Goal: Task Accomplishment & Management: Use online tool/utility

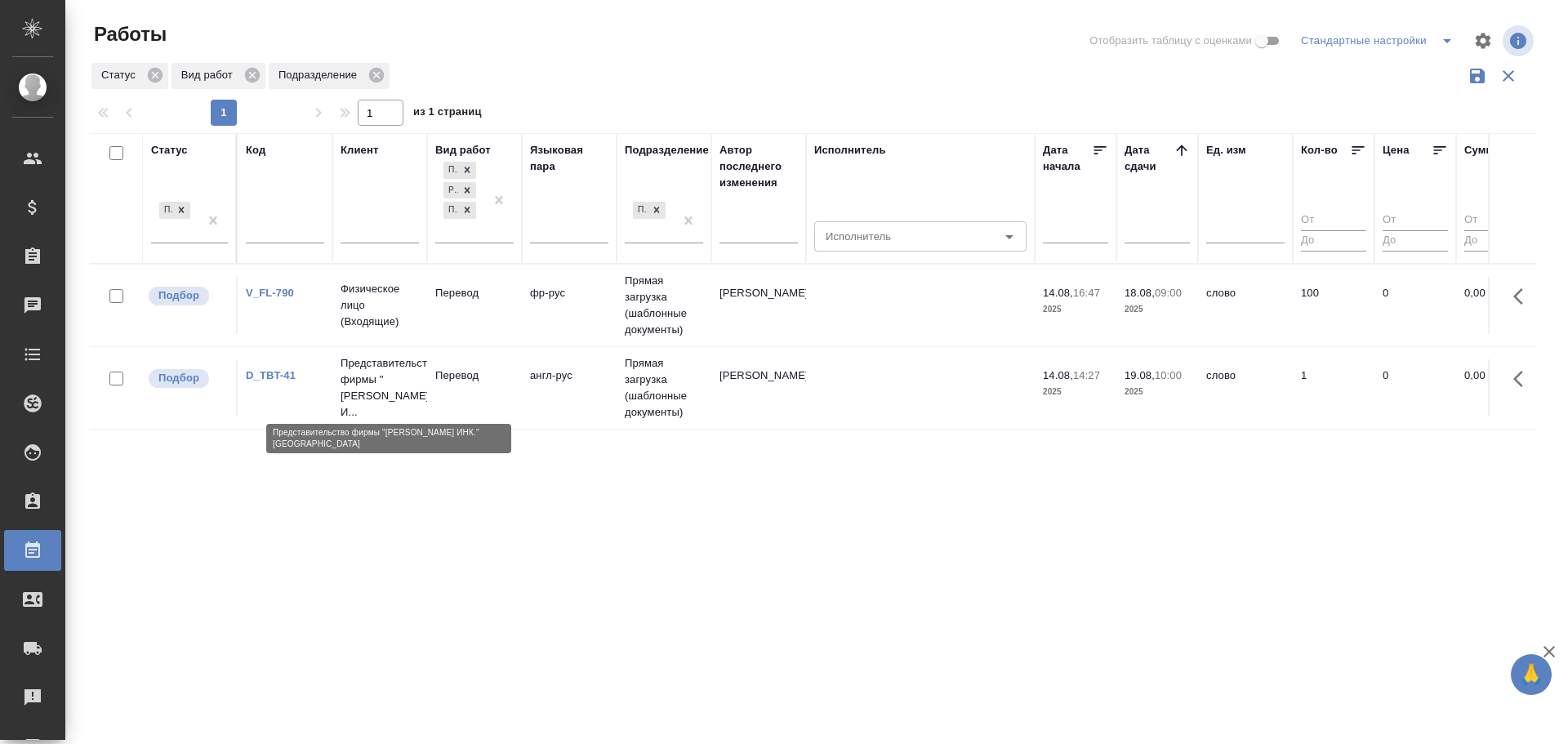
drag, startPoint x: 0, startPoint y: 0, endPoint x: 406, endPoint y: 393, distance: 565.1
click at [406, 393] on p "Представительство фирмы "Тойо Транс И..." at bounding box center [380, 388] width 78 height 65
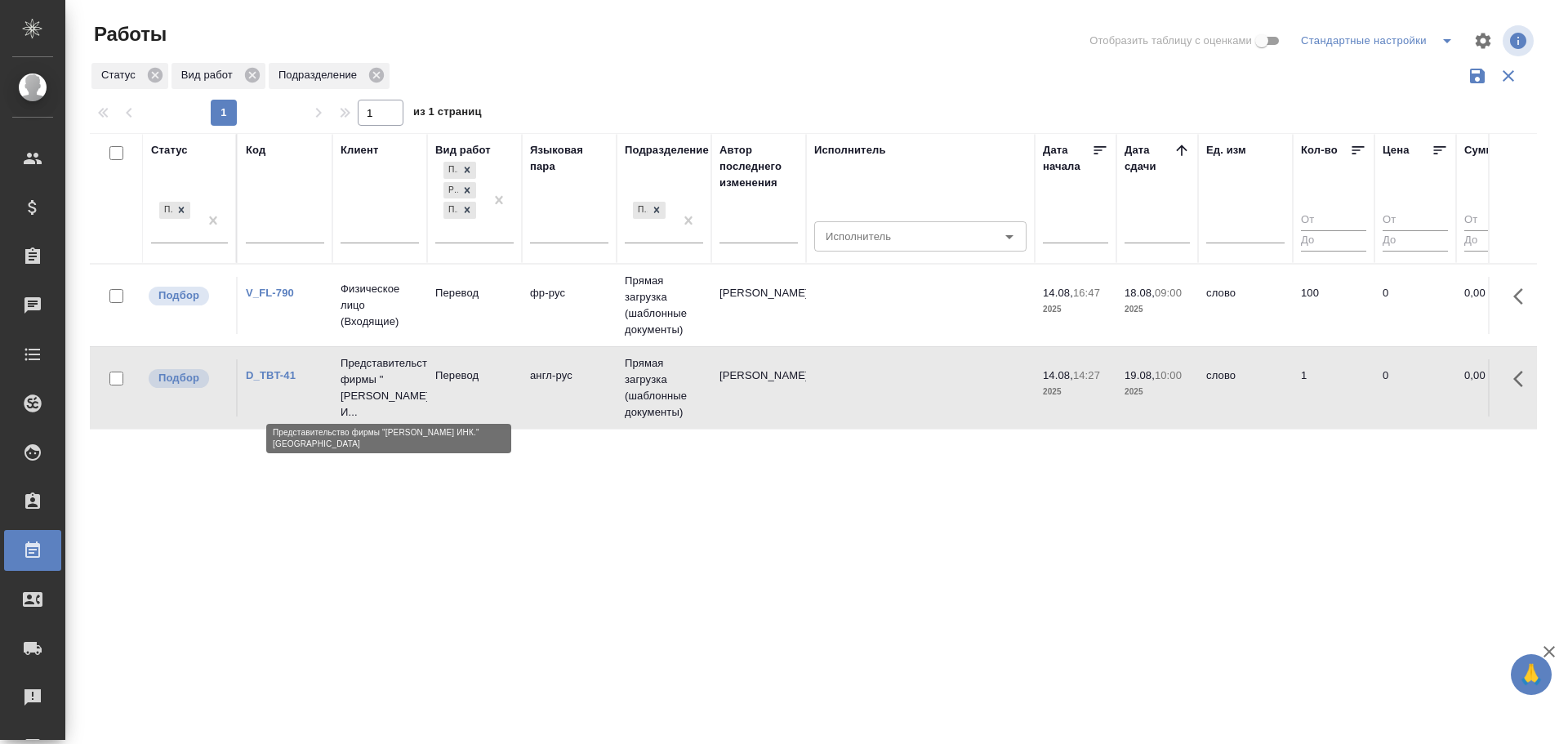
click at [406, 393] on p "Представительство фирмы "Тойо Транс И..." at bounding box center [380, 388] width 78 height 65
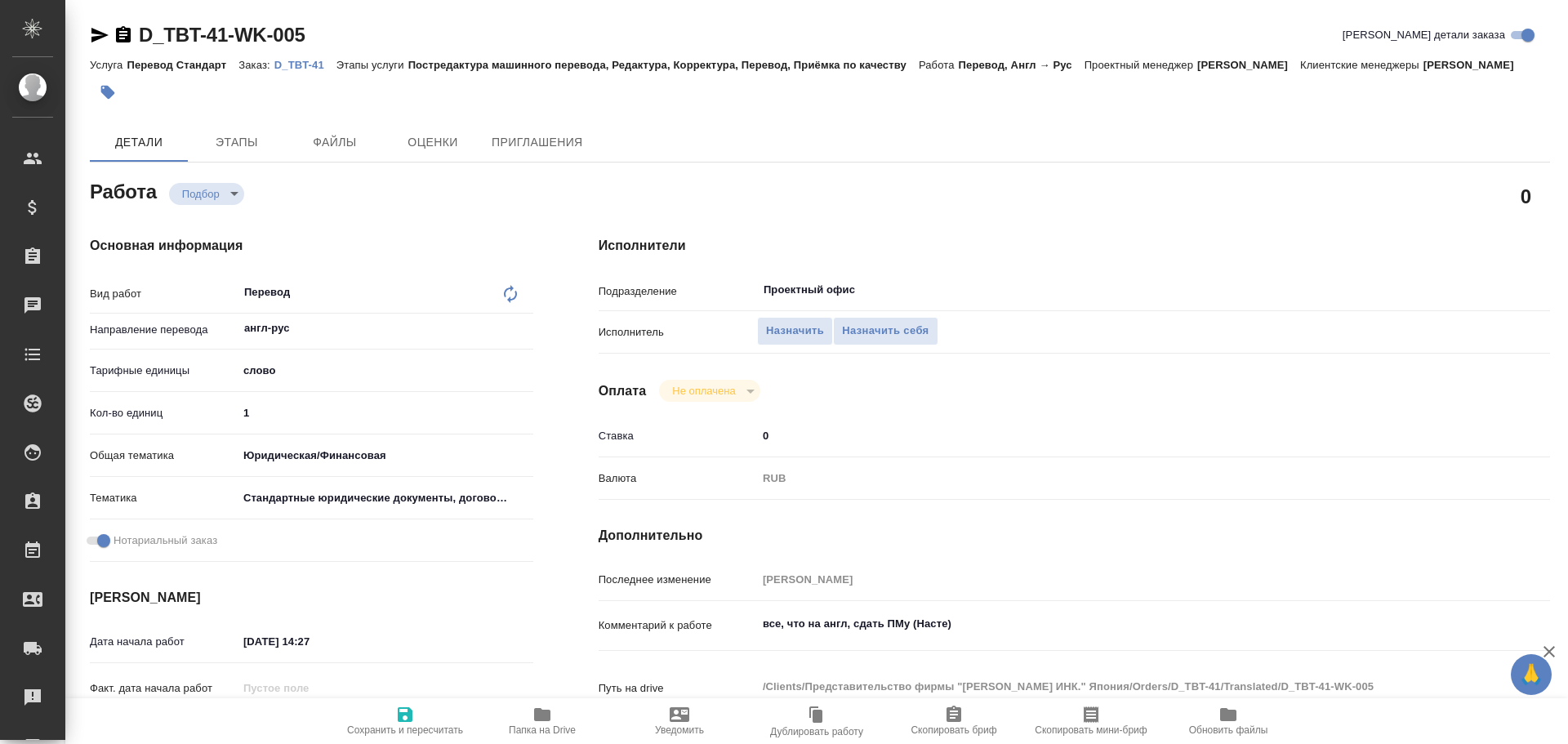
type textarea "x"
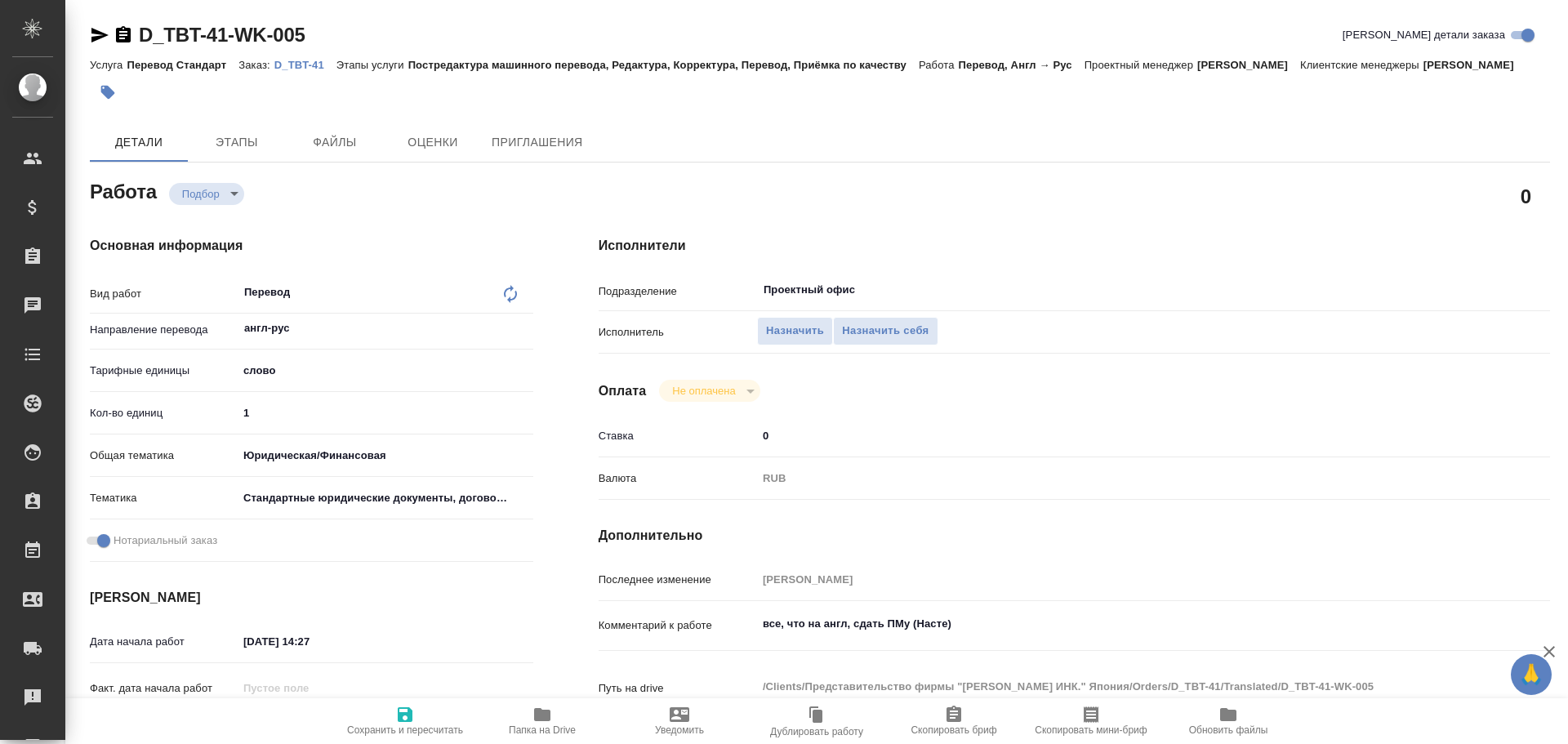
type textarea "x"
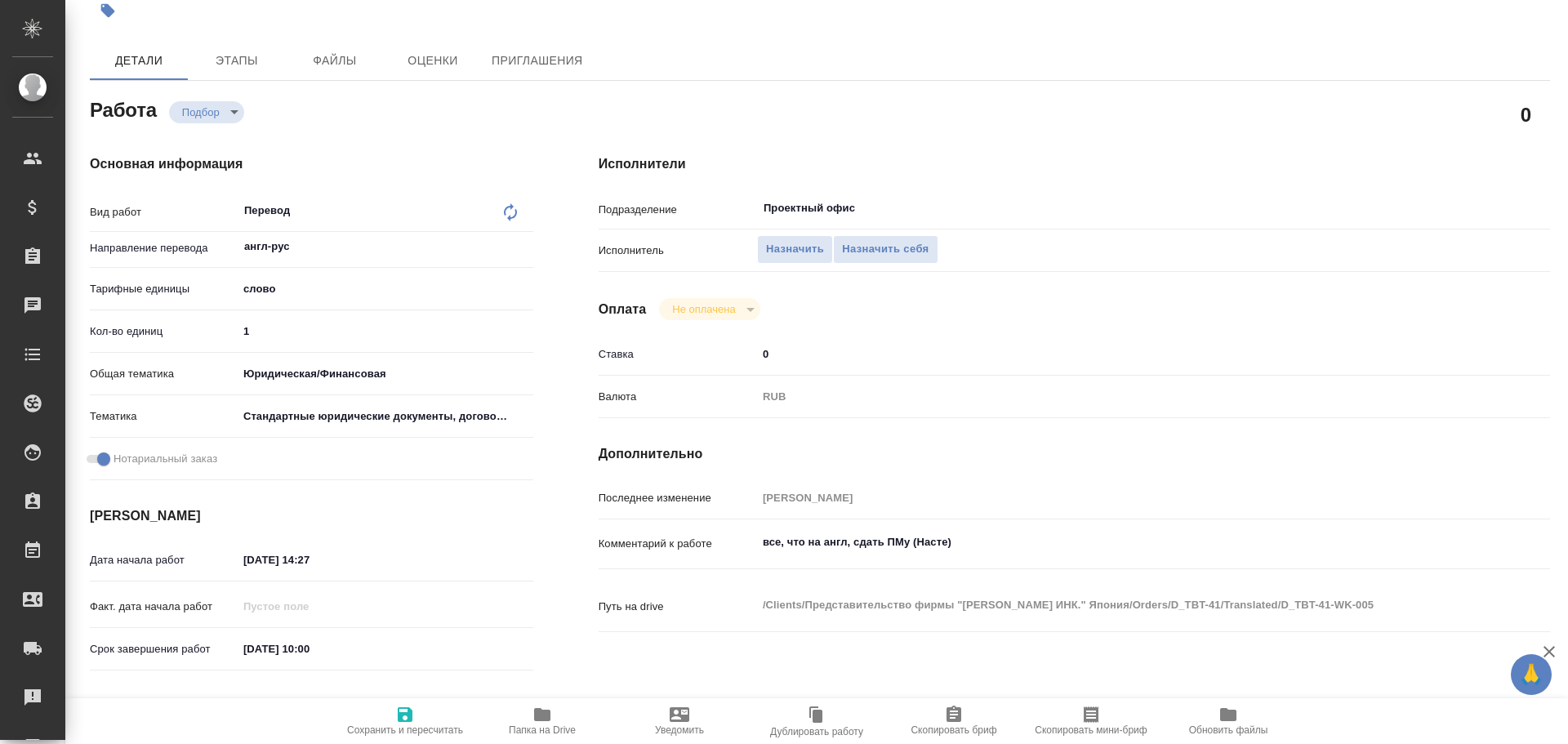
type textarea "x"
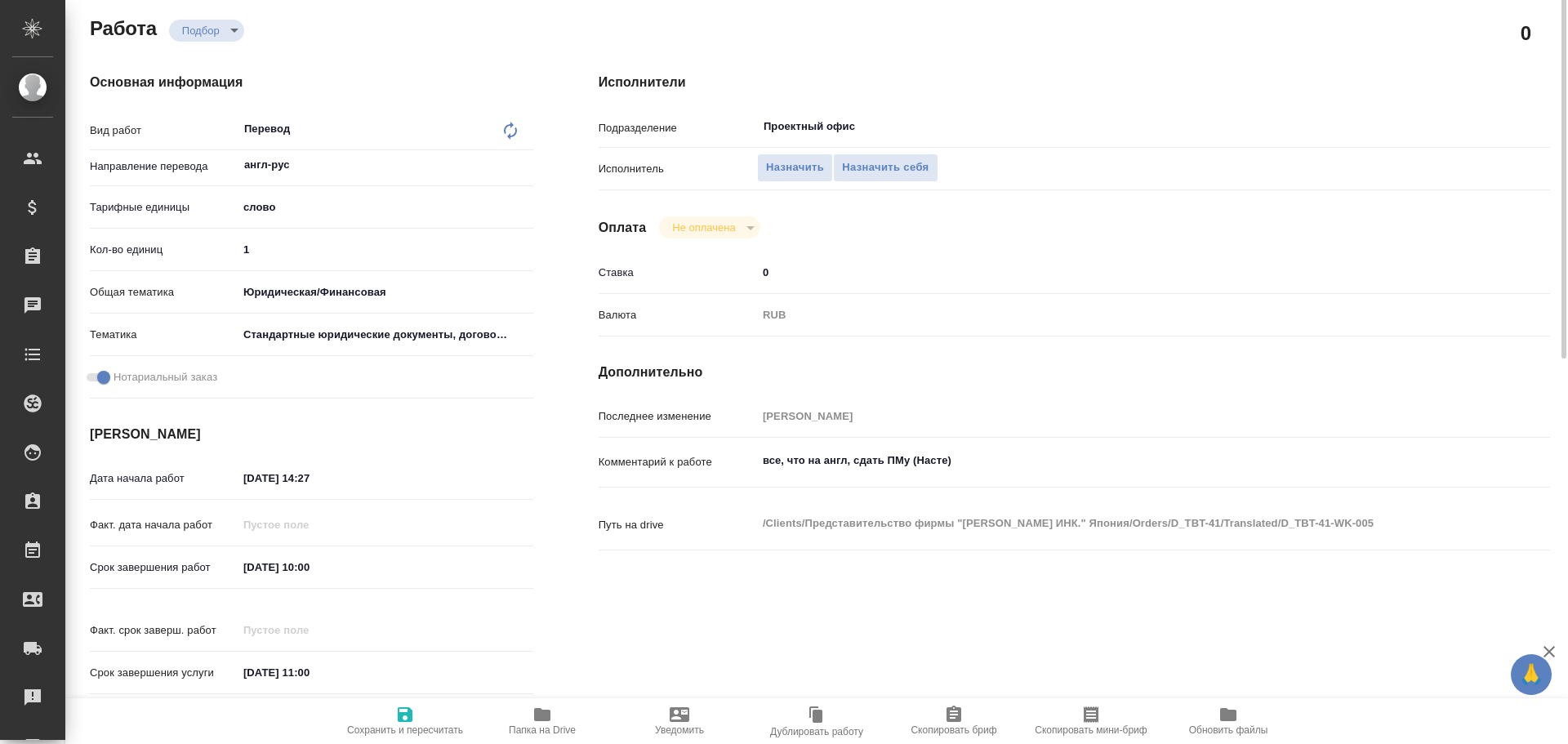
scroll to position [245, 0]
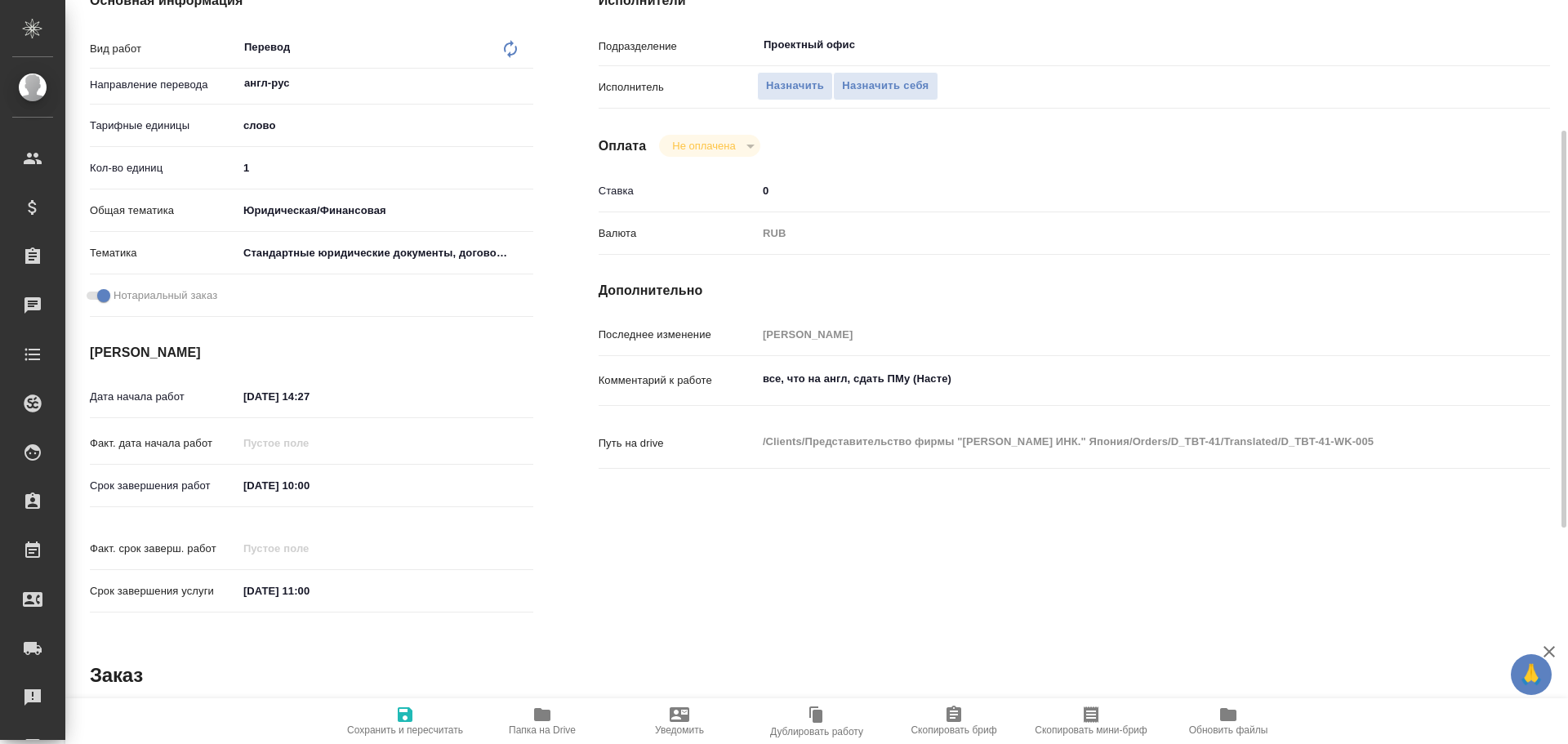
type textarea "x"
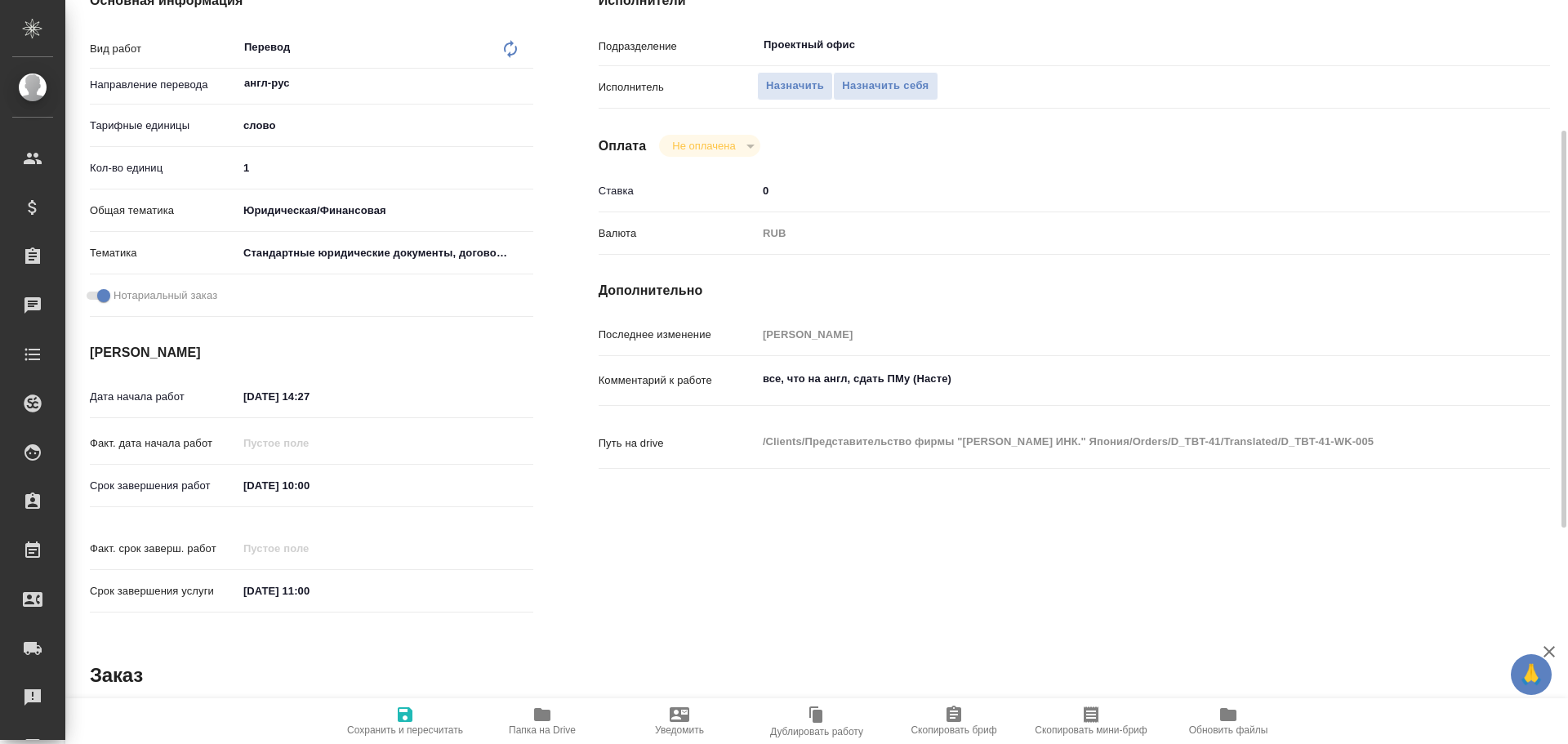
scroll to position [649, 0]
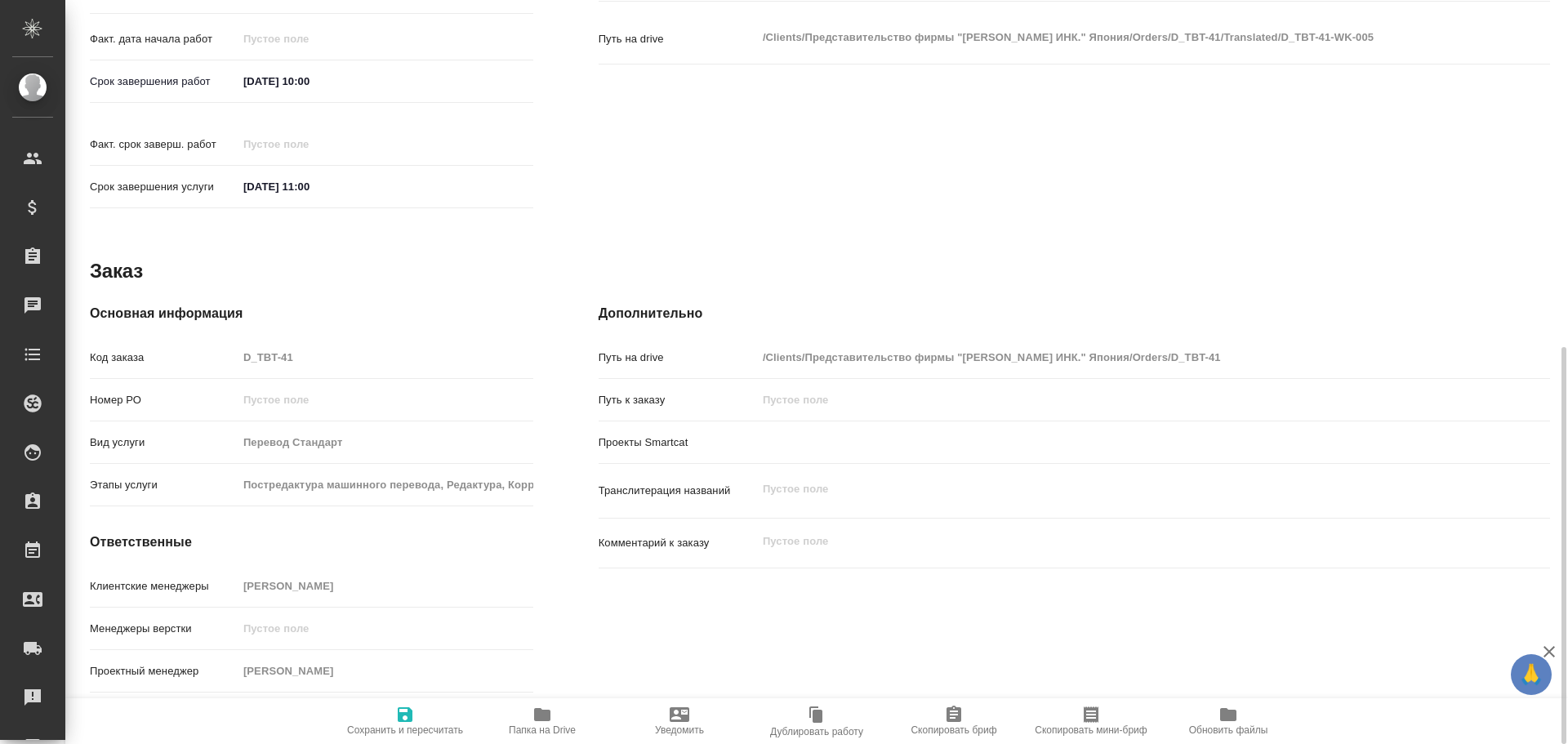
type textarea "x"
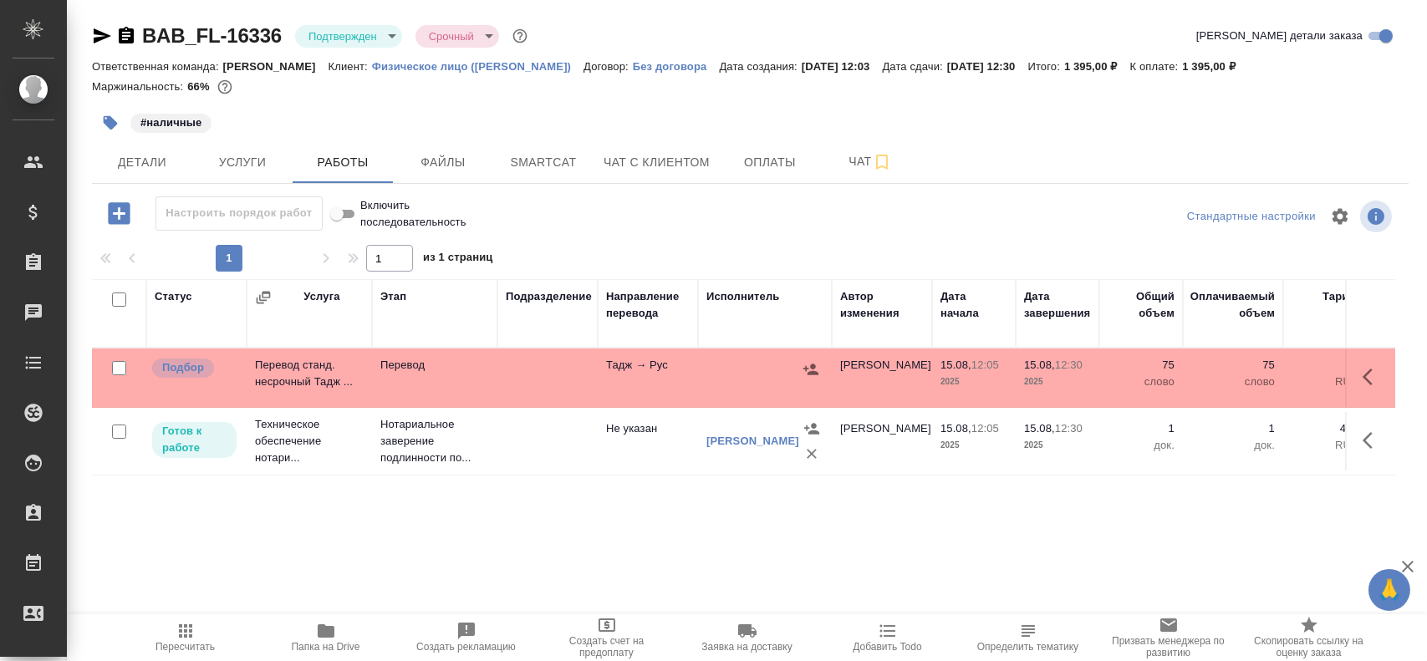
click at [851, 371] on td "Голубев Дмитрий" at bounding box center [882, 378] width 100 height 59
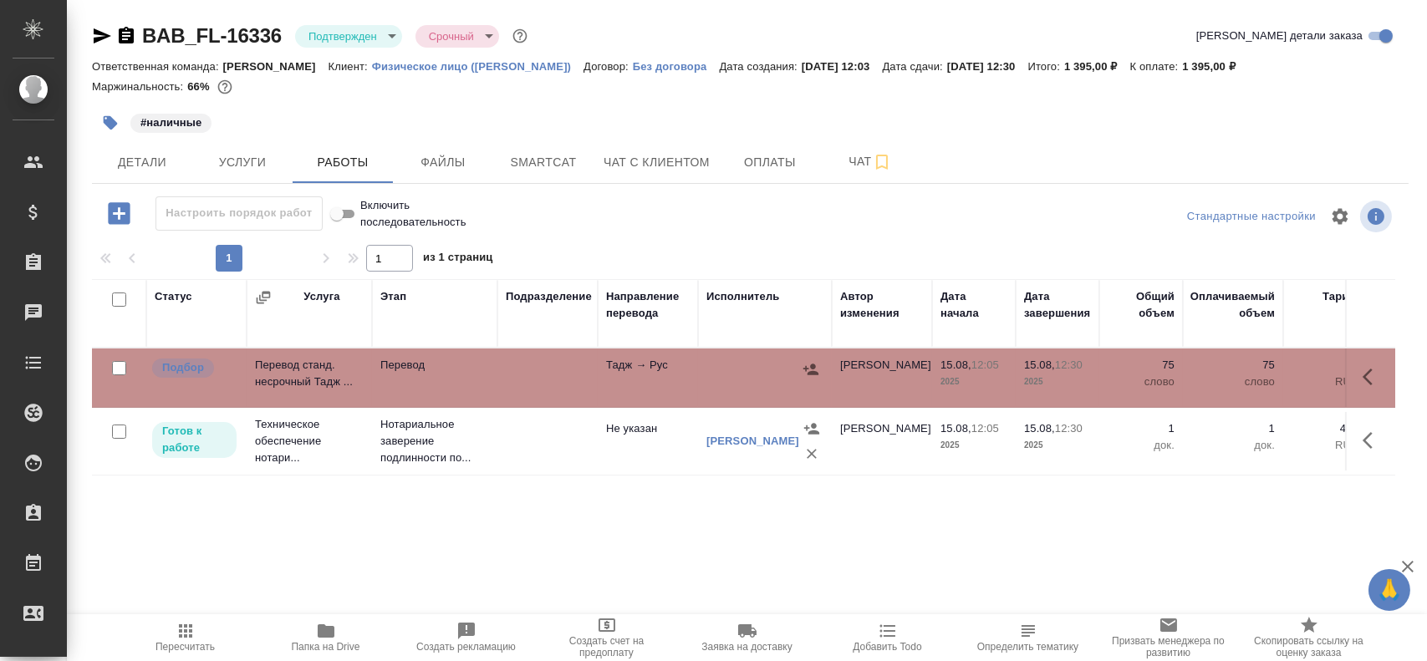
click at [851, 371] on td "Голубев Дмитрий" at bounding box center [882, 378] width 100 height 59
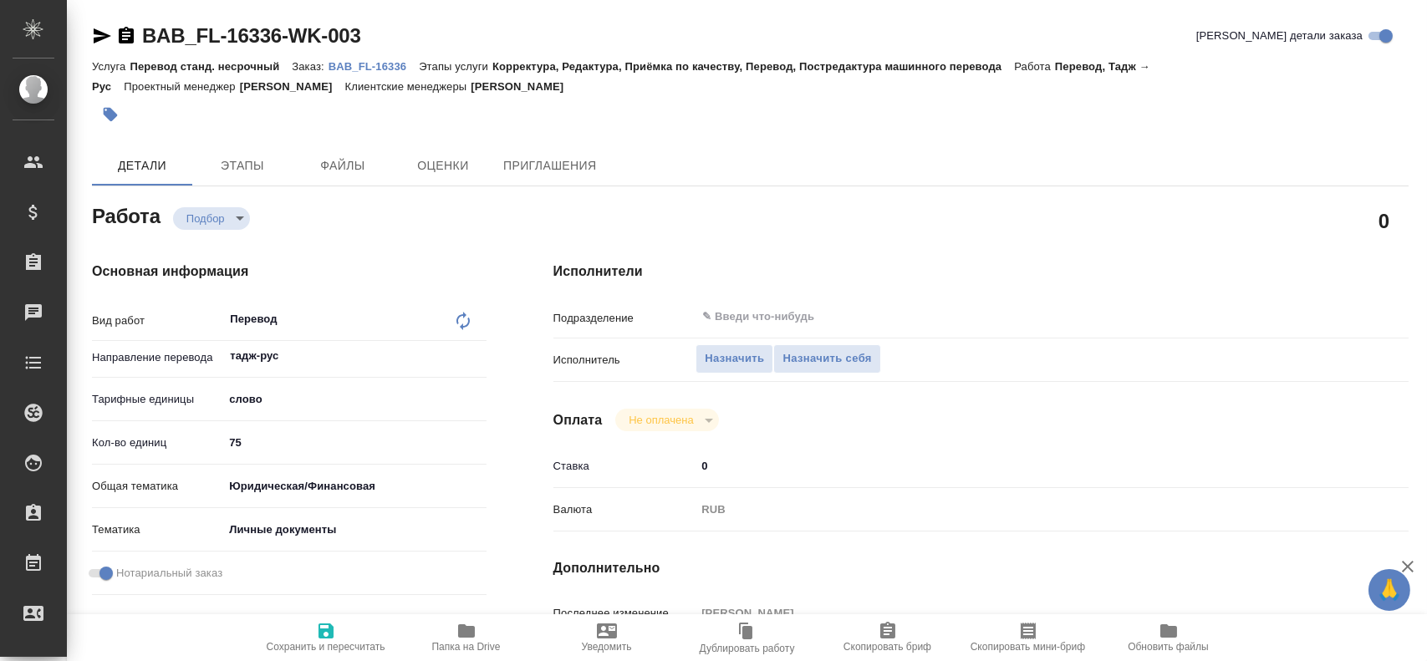
type textarea "x"
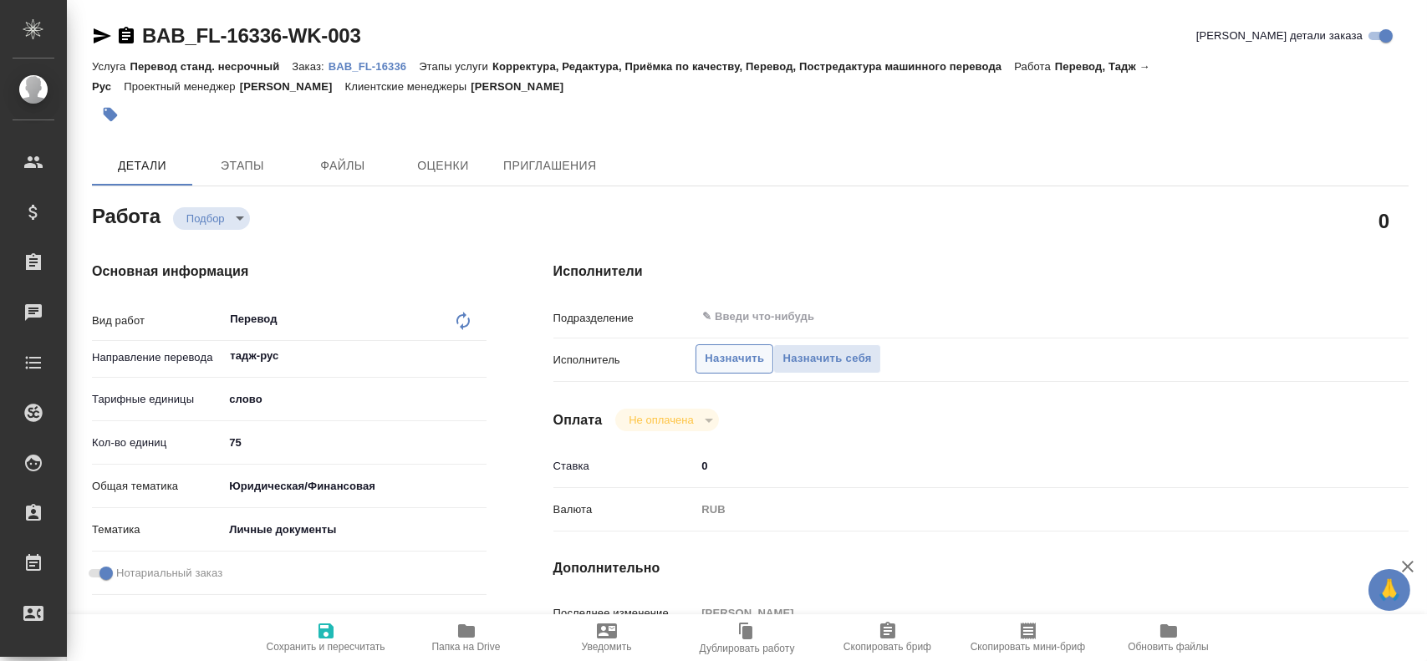
type textarea "x"
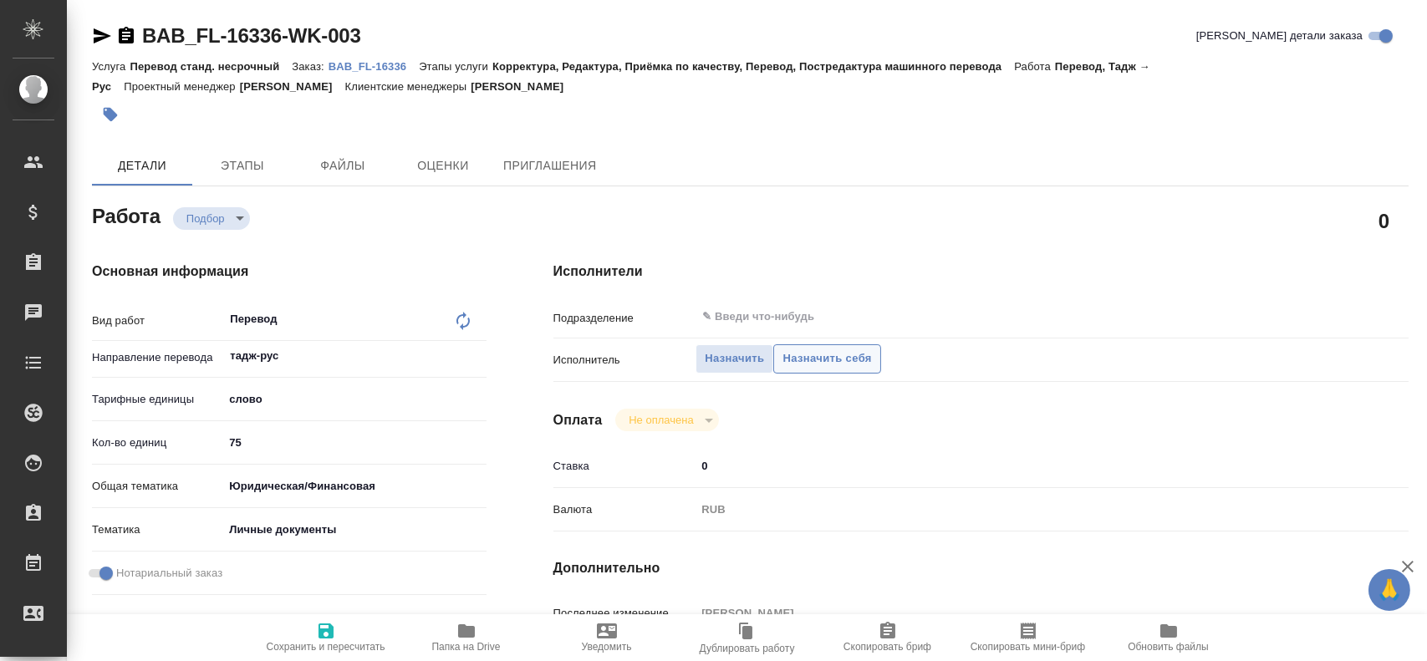
click at [809, 359] on span "Назначить себя" at bounding box center [827, 358] width 89 height 19
type textarea "x"
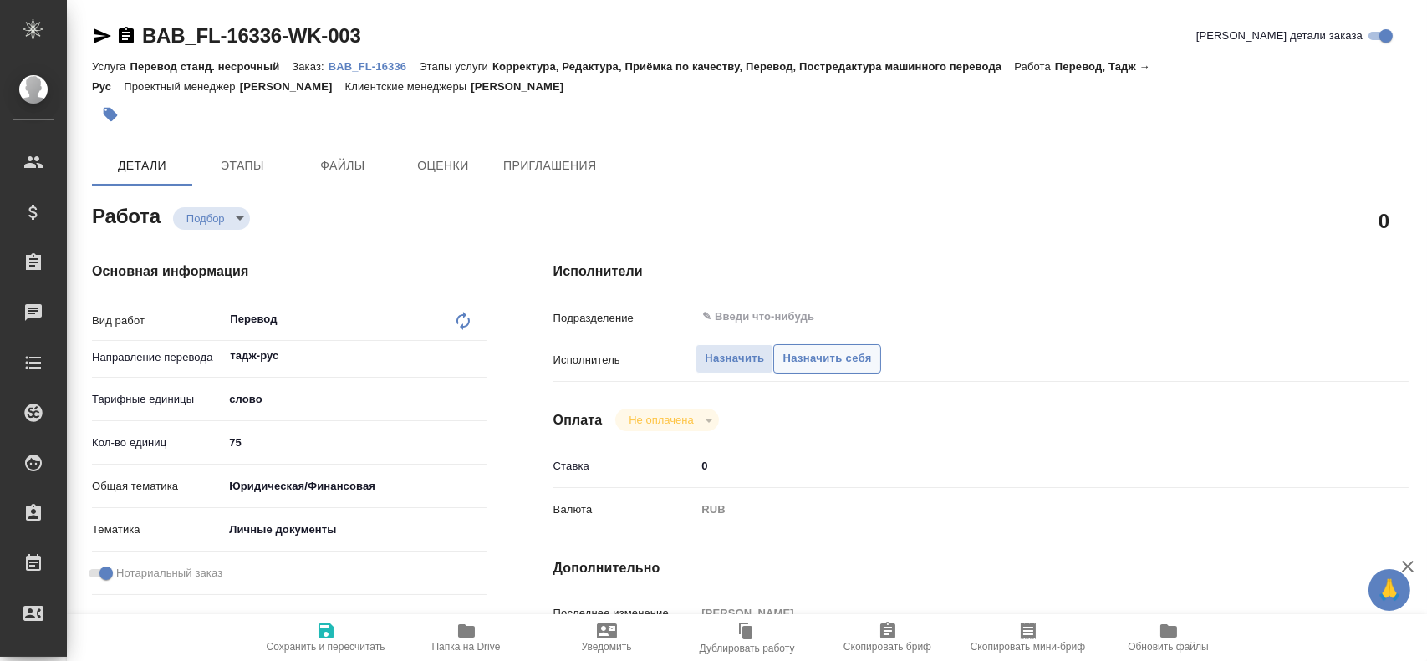
type textarea "x"
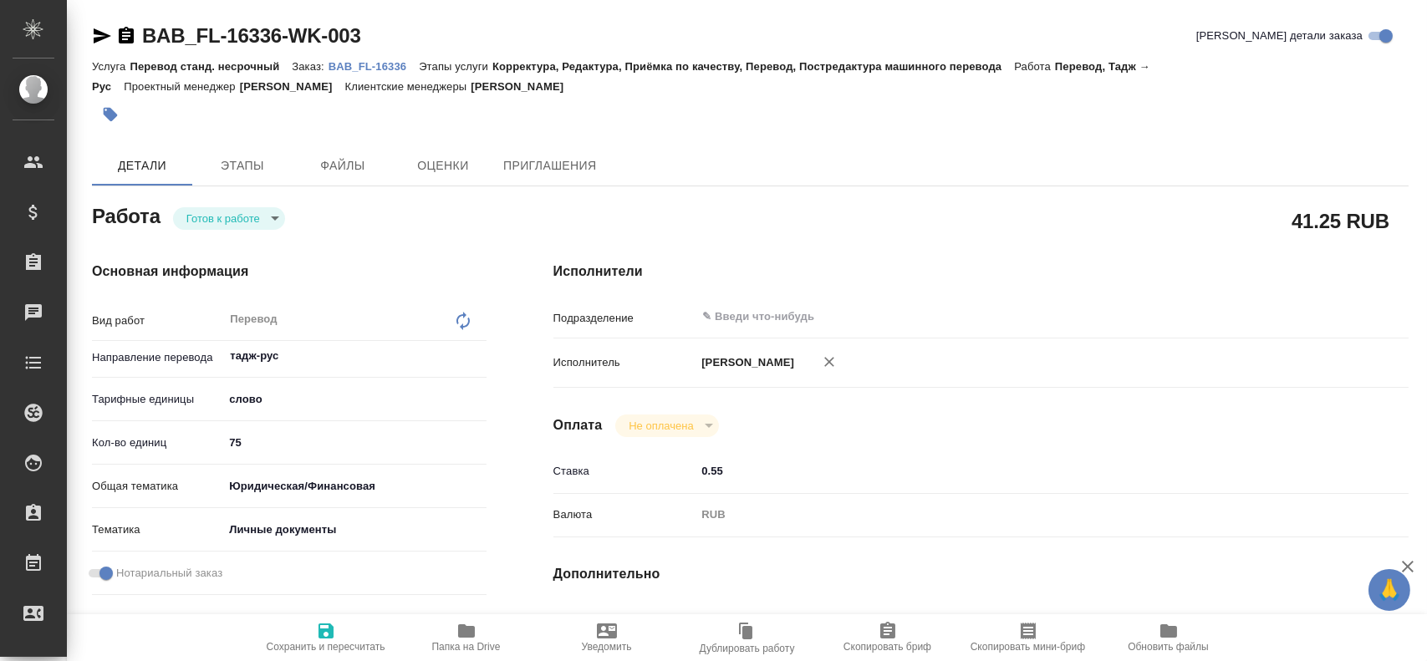
type textarea "x"
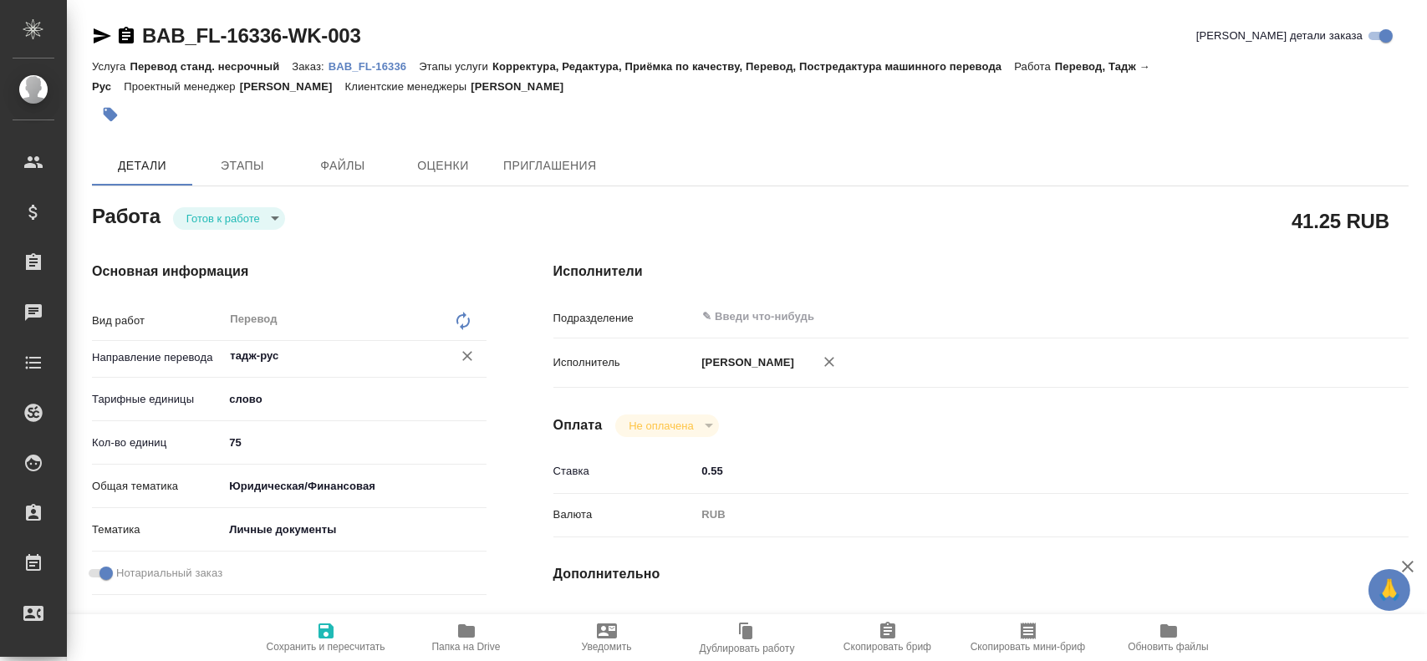
type textarea "x"
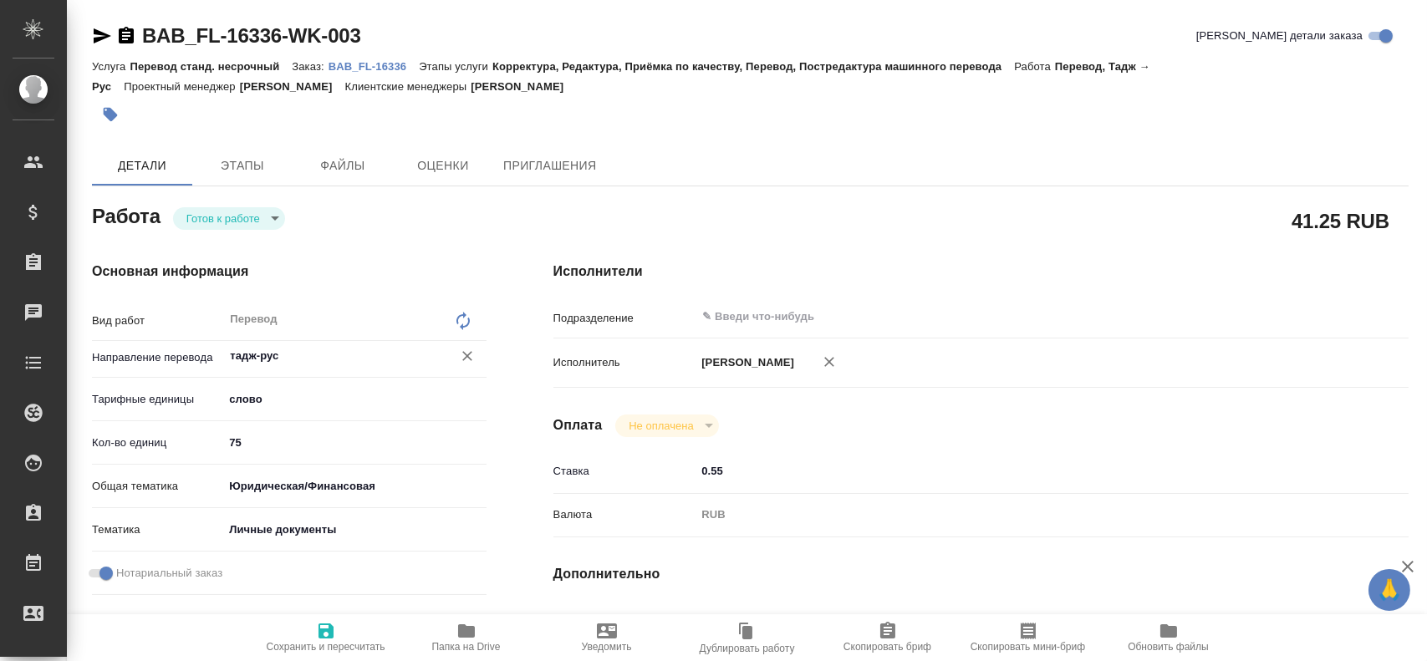
type textarea "x"
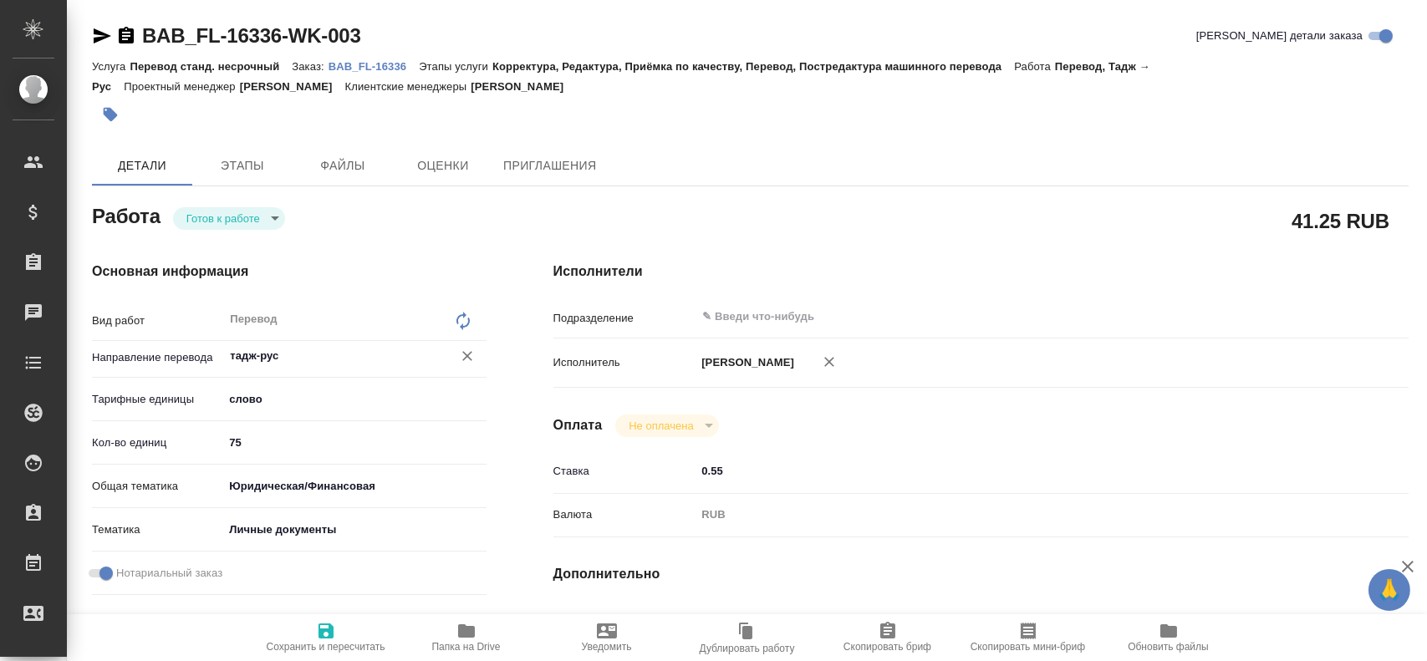
type textarea "x"
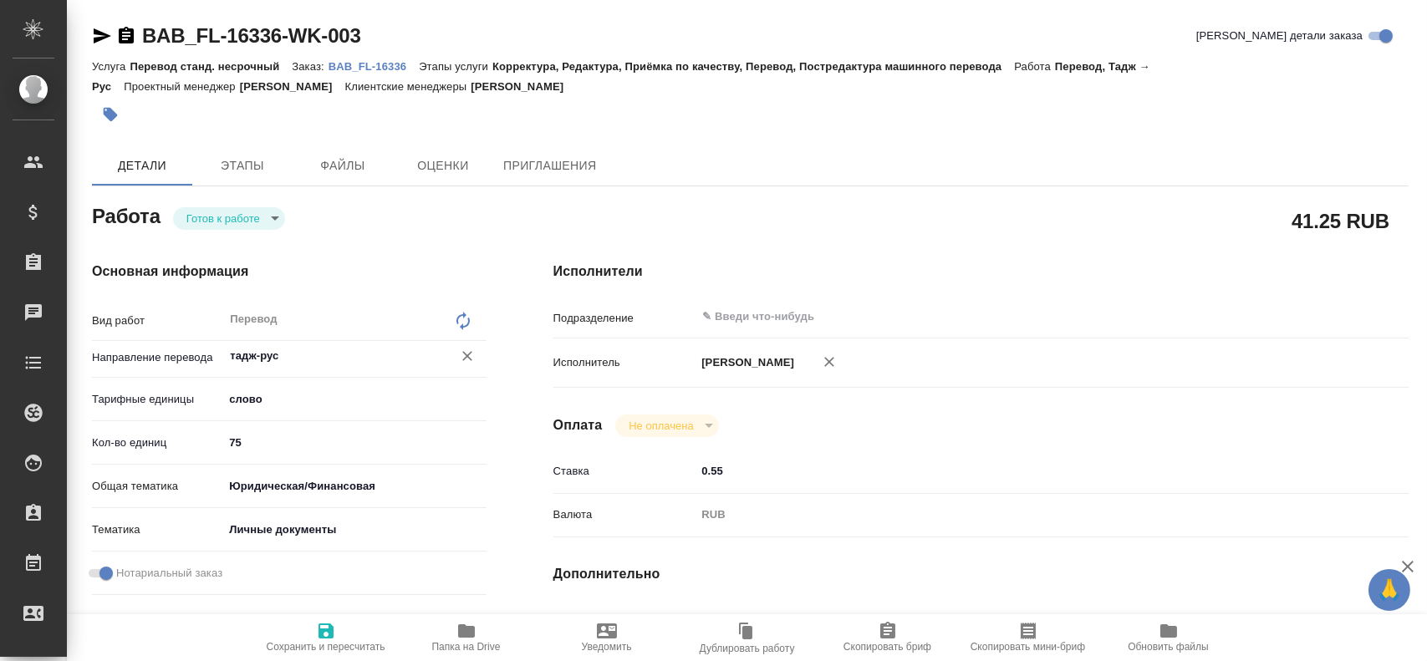
type textarea "x"
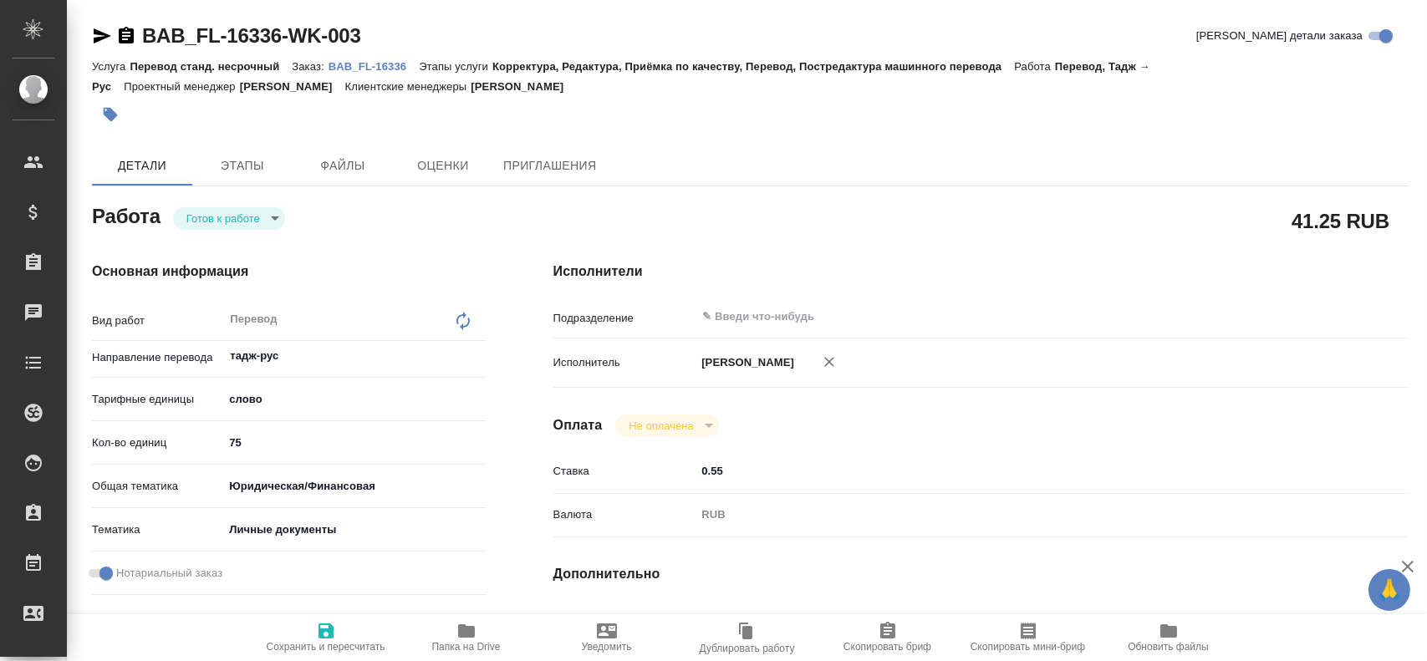
type textarea "x"
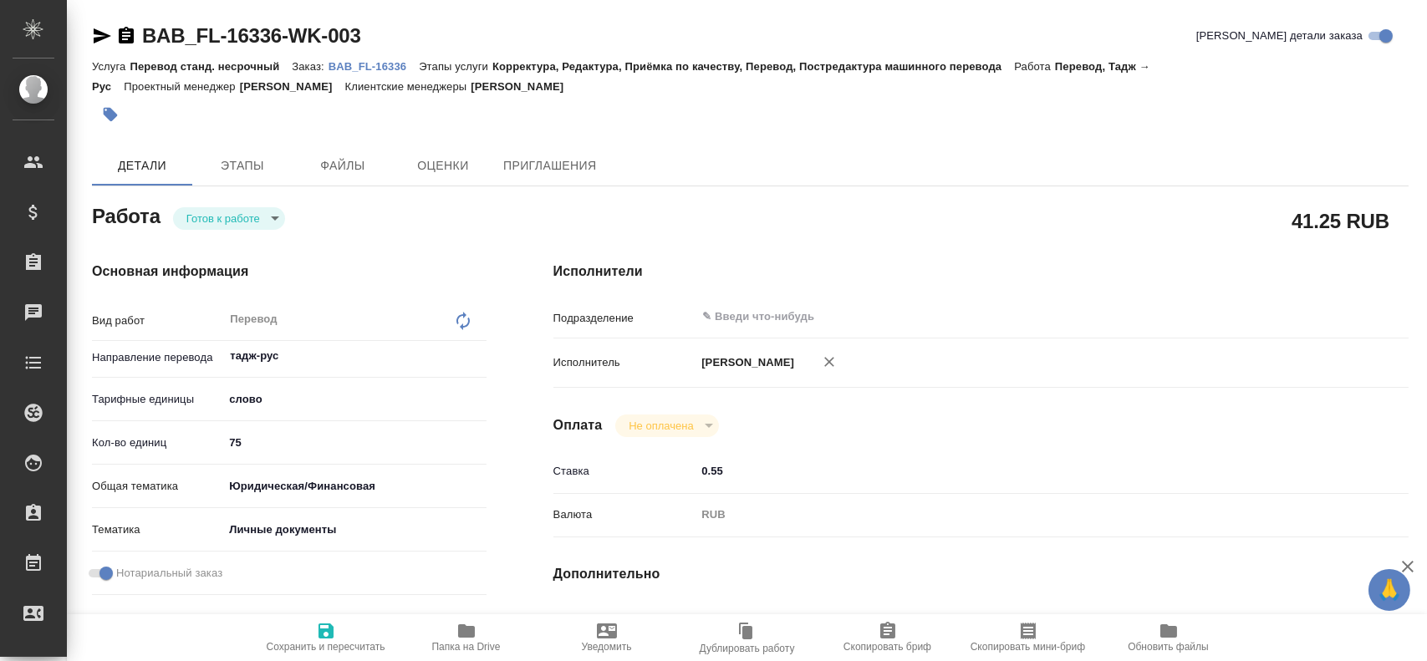
click at [233, 226] on body "🙏 .cls-1 fill:#fff; AWATERA Gusev Alexandr Клиенты Спецификации Заказы Чаты Tod…" at bounding box center [713, 330] width 1427 height 661
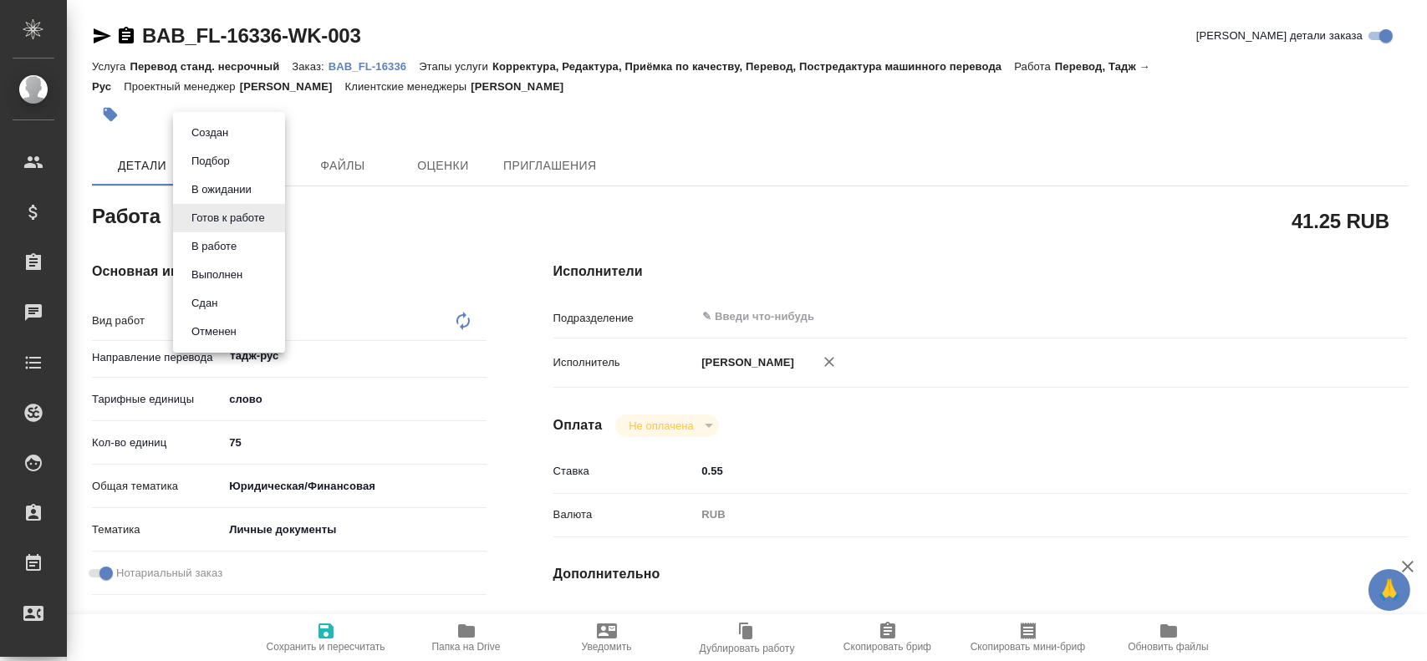
type textarea "x"
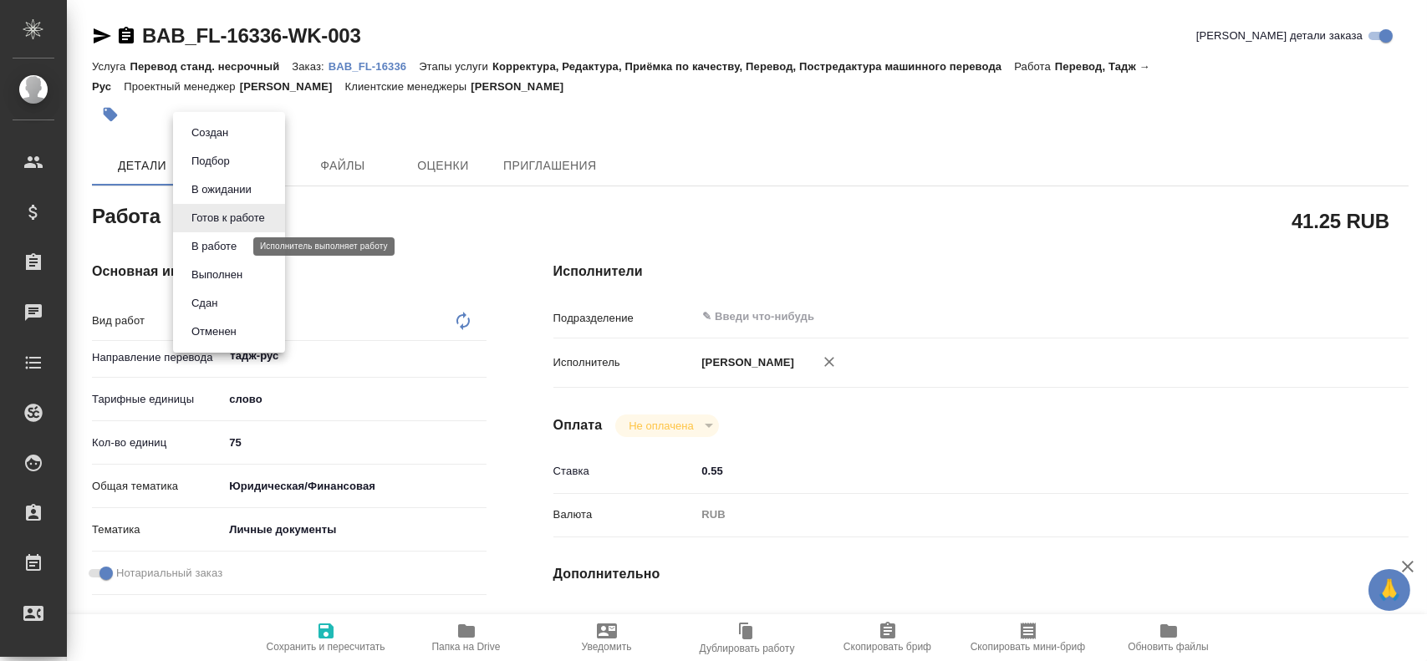
click at [232, 243] on button "В работе" at bounding box center [213, 246] width 55 height 18
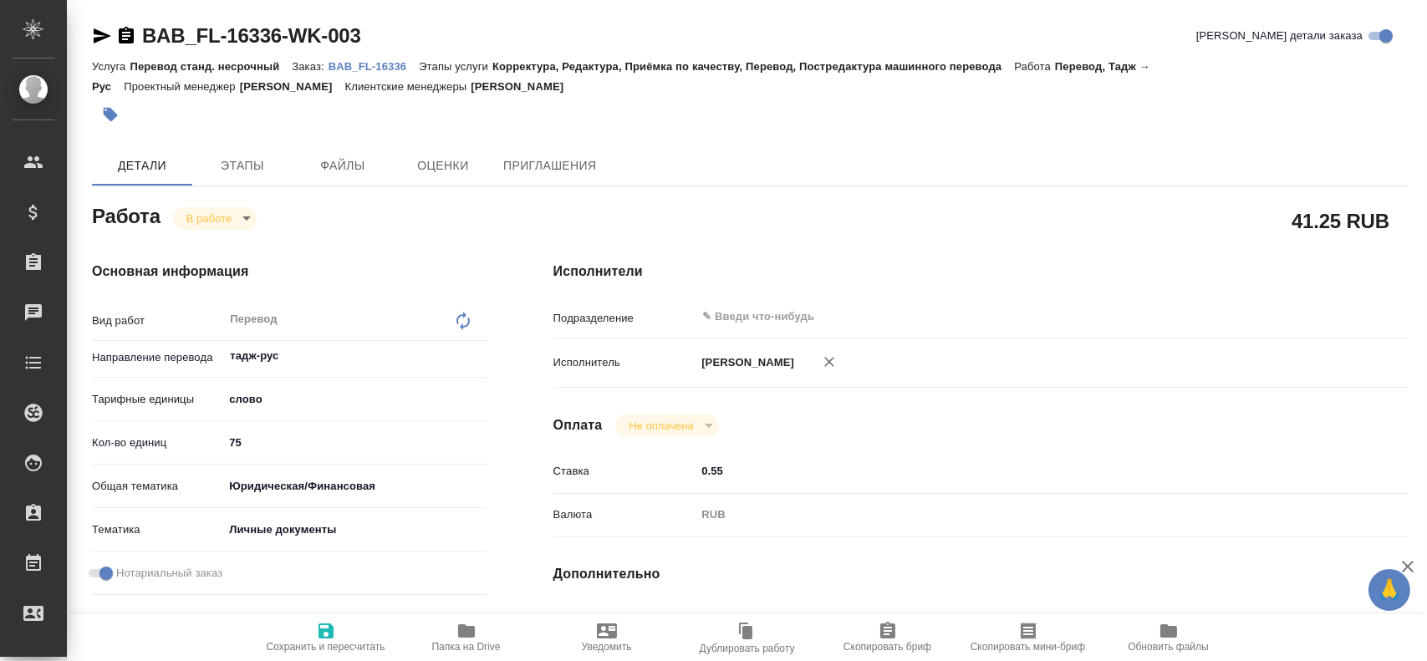
type textarea "x"
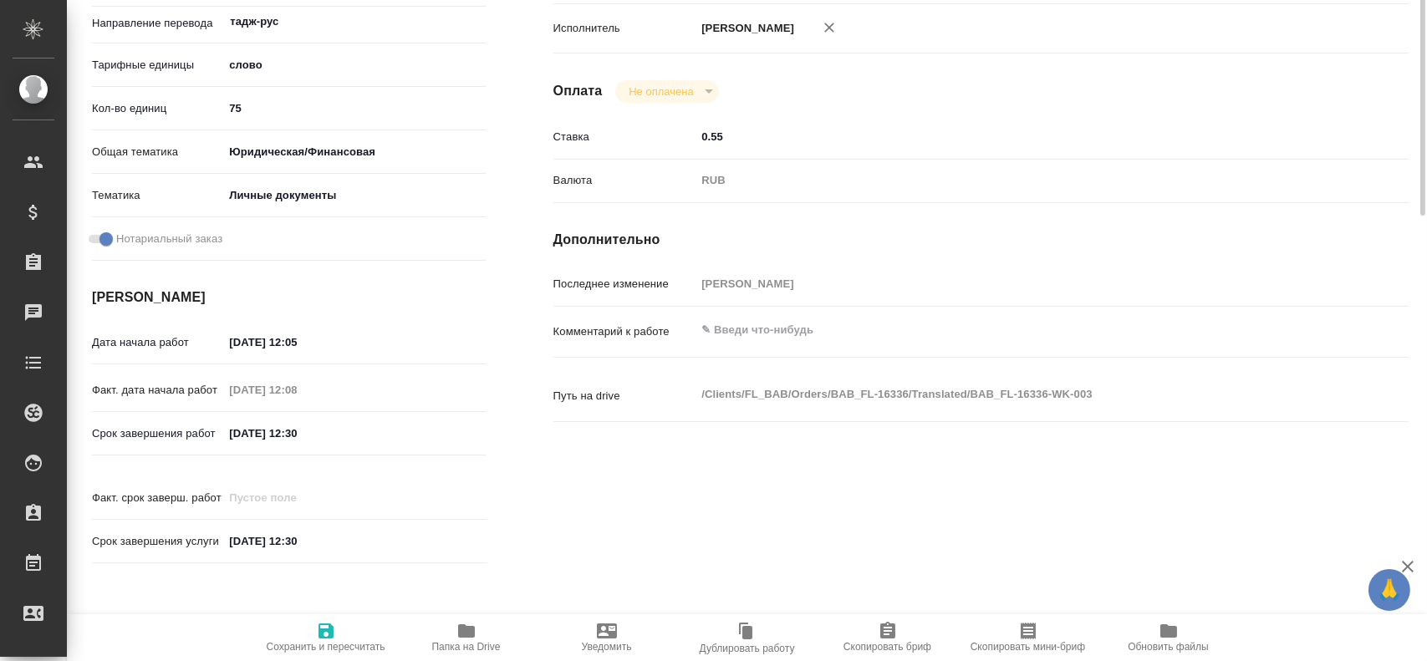
scroll to position [585, 0]
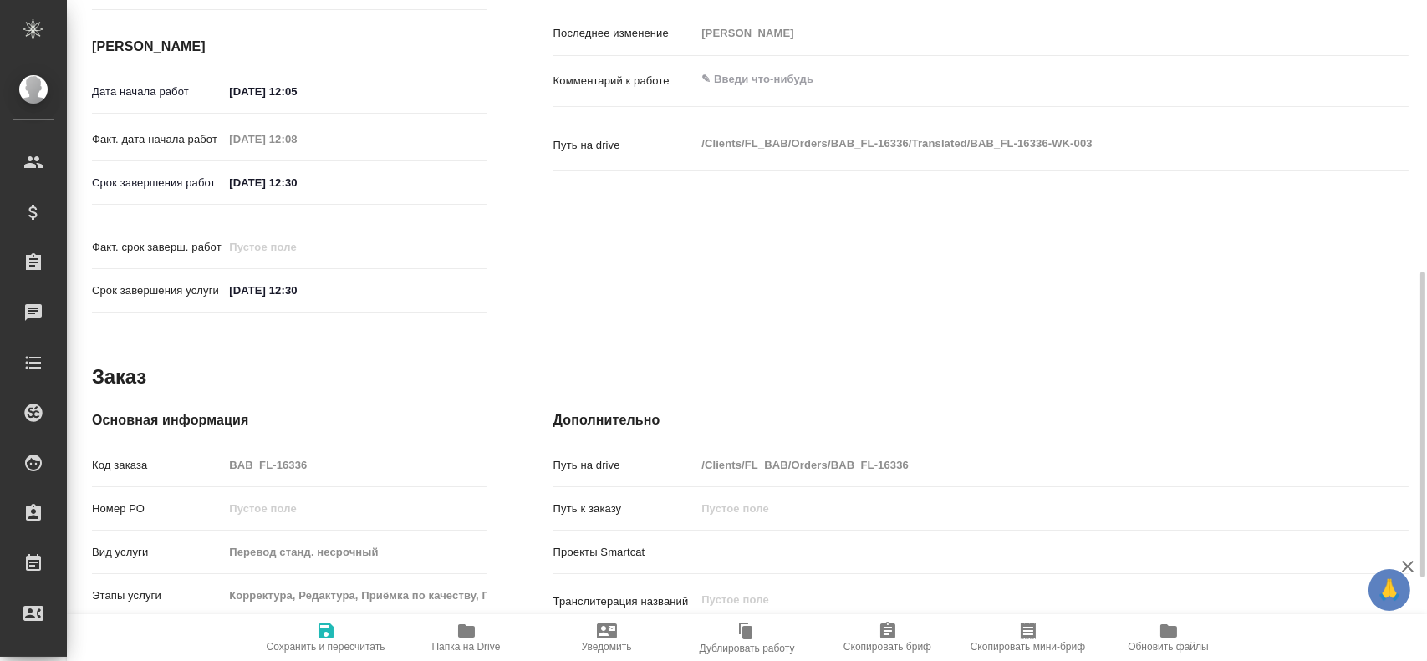
click at [467, 629] on icon "button" at bounding box center [466, 631] width 17 height 13
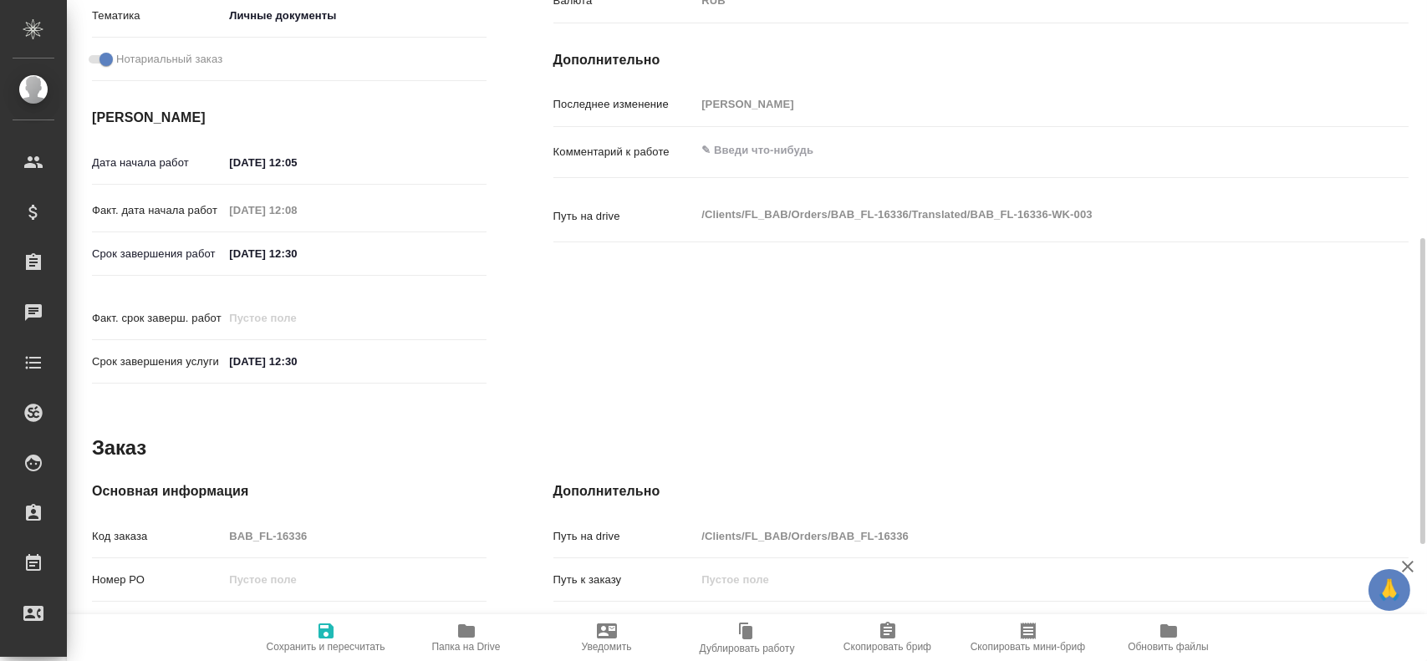
scroll to position [0, 0]
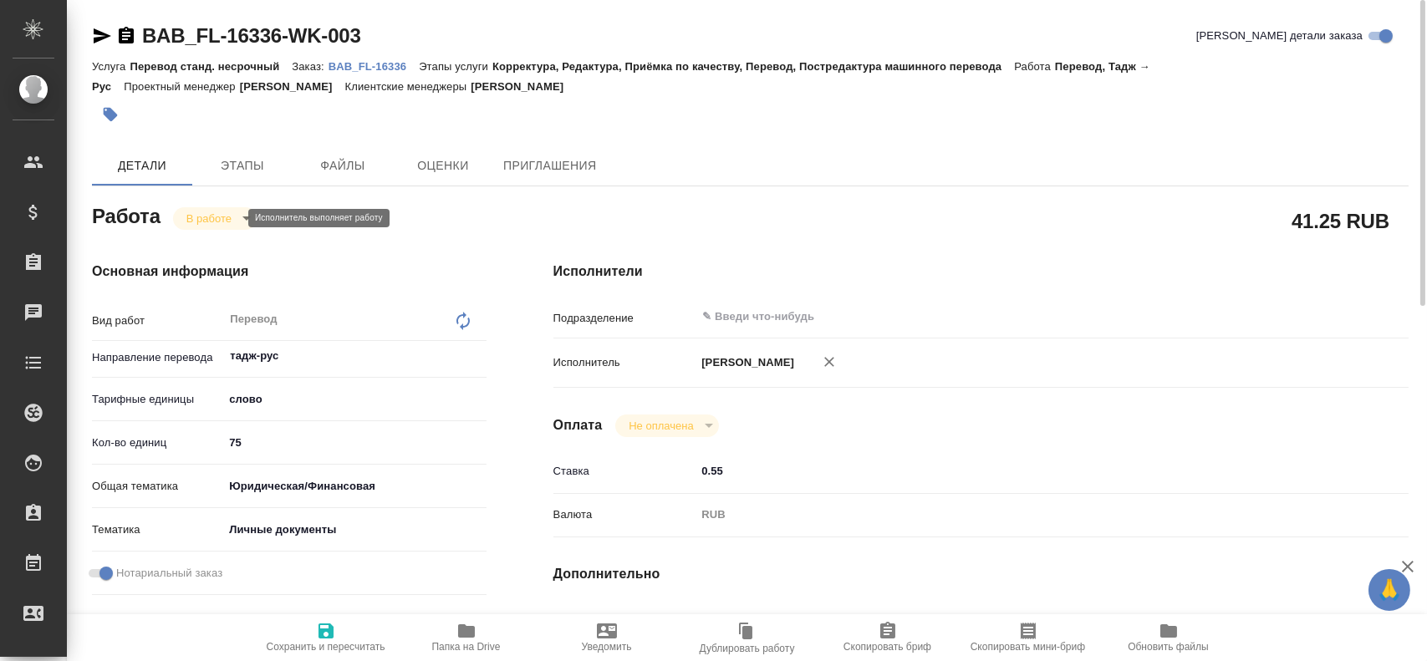
click at [197, 222] on body "🙏 .cls-1 fill:#fff; AWATERA Gusev Alexandr Клиенты Спецификации Заказы 0 Чаты T…" at bounding box center [713, 330] width 1427 height 661
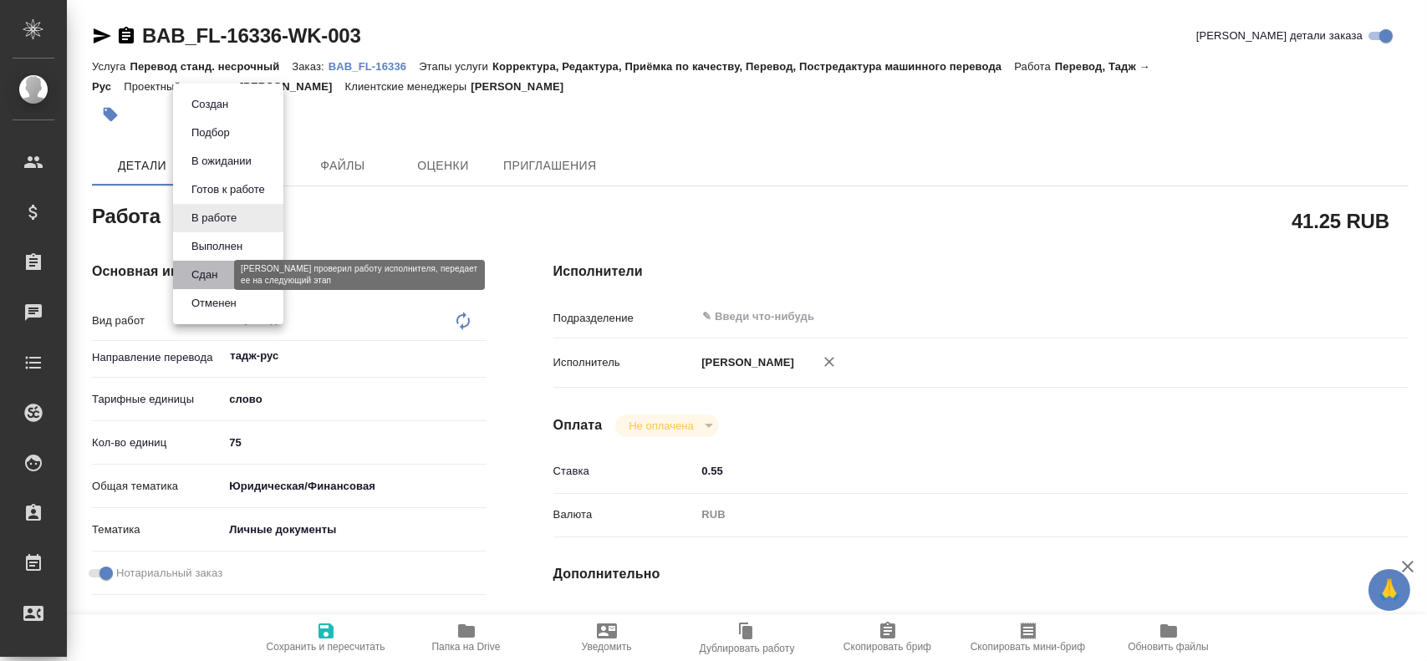
click at [191, 274] on button "Сдан" at bounding box center [204, 275] width 36 height 18
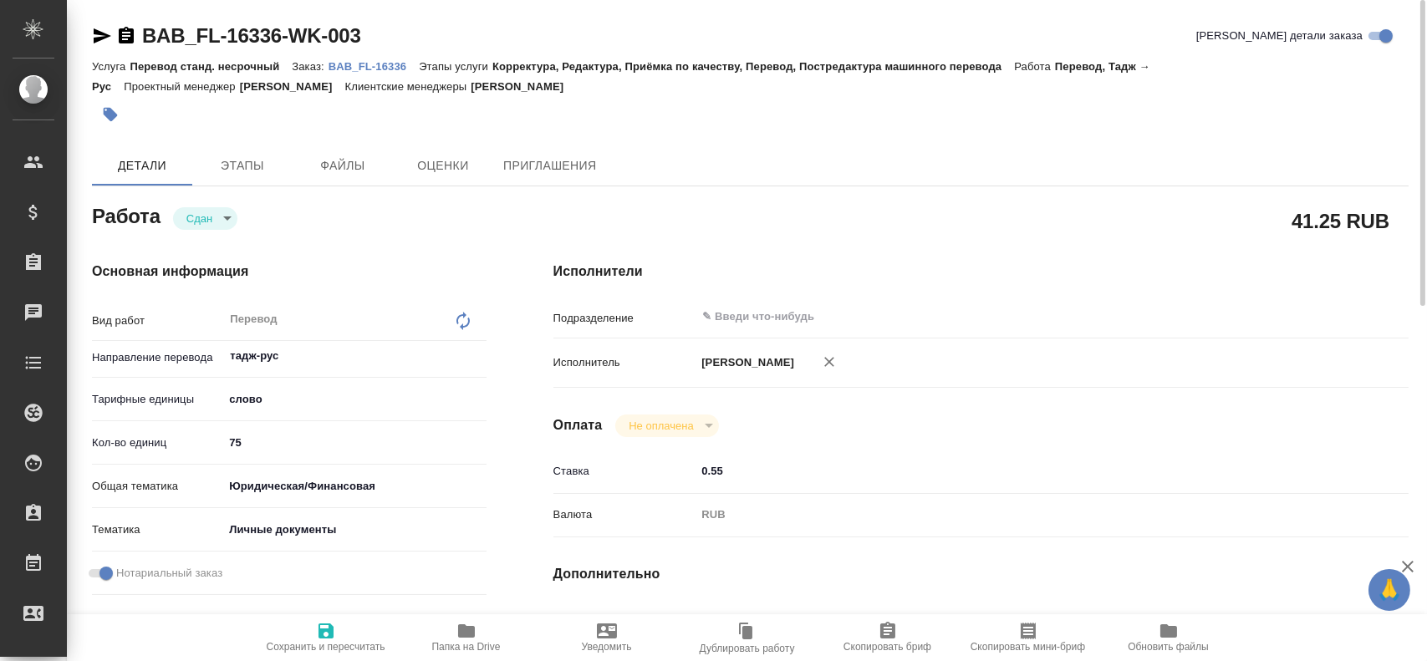
type textarea "x"
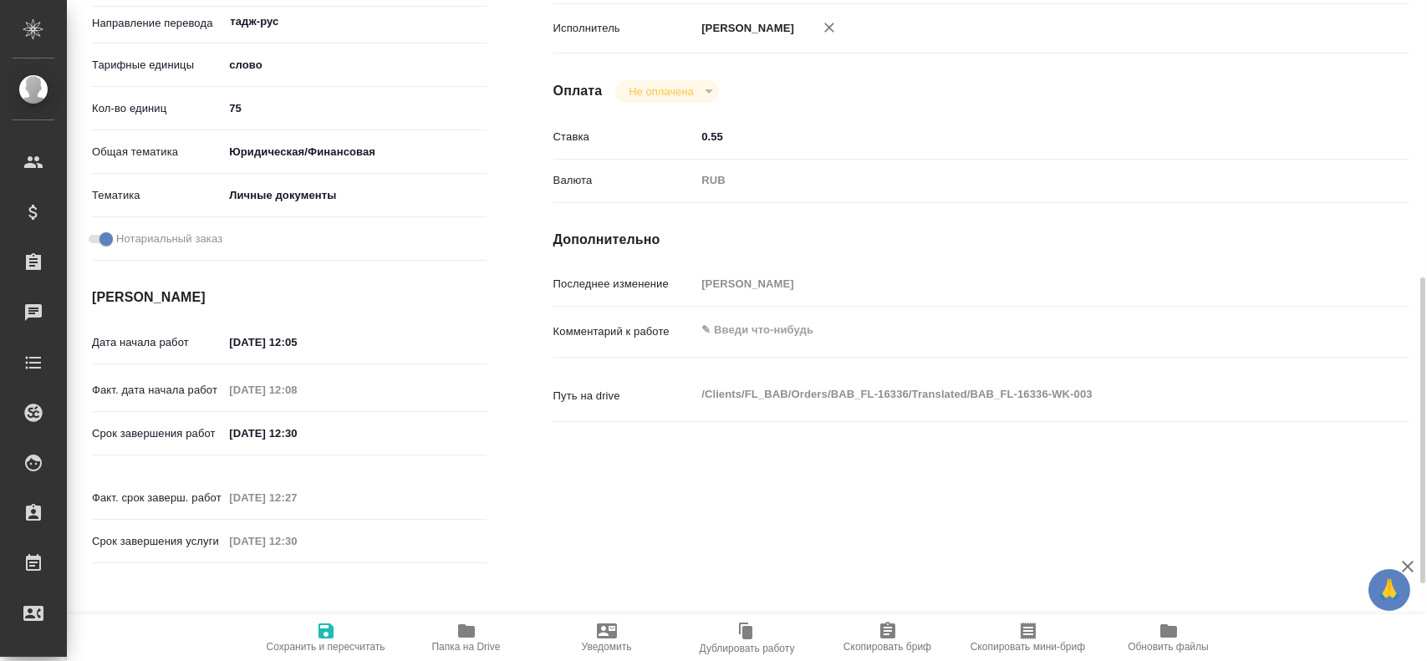
type textarea "x"
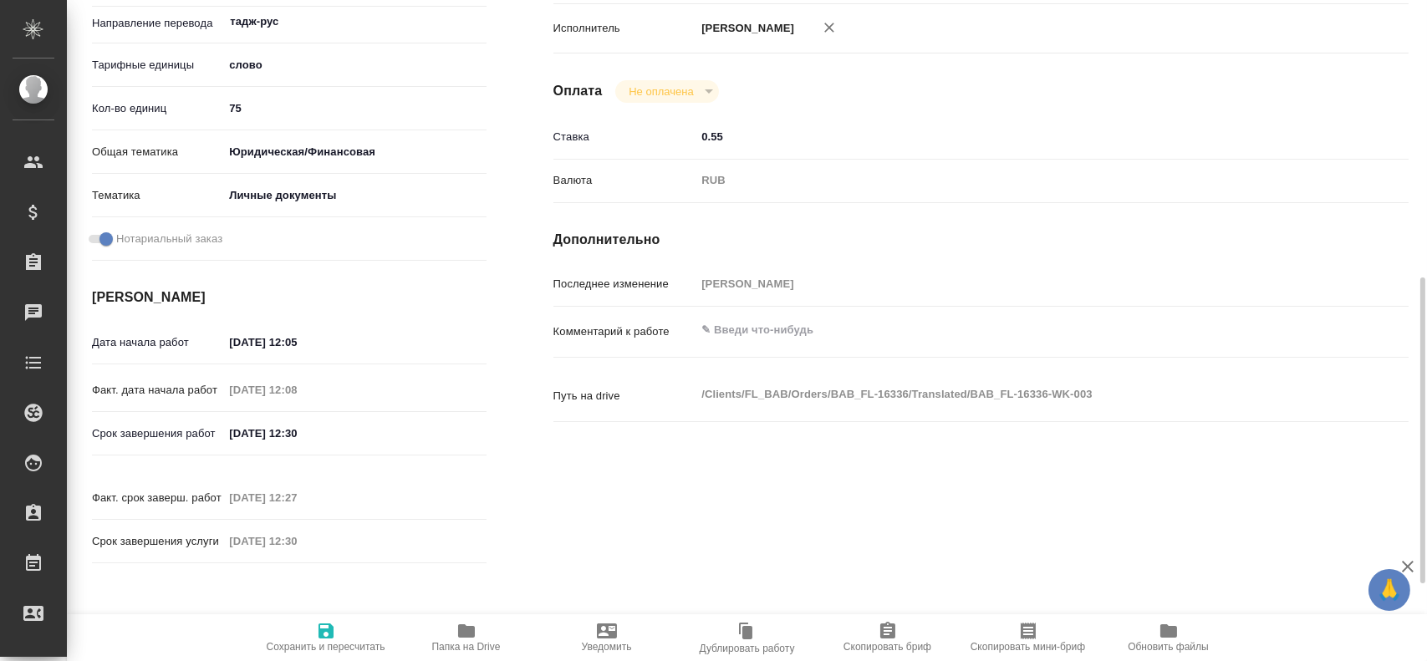
scroll to position [585, 0]
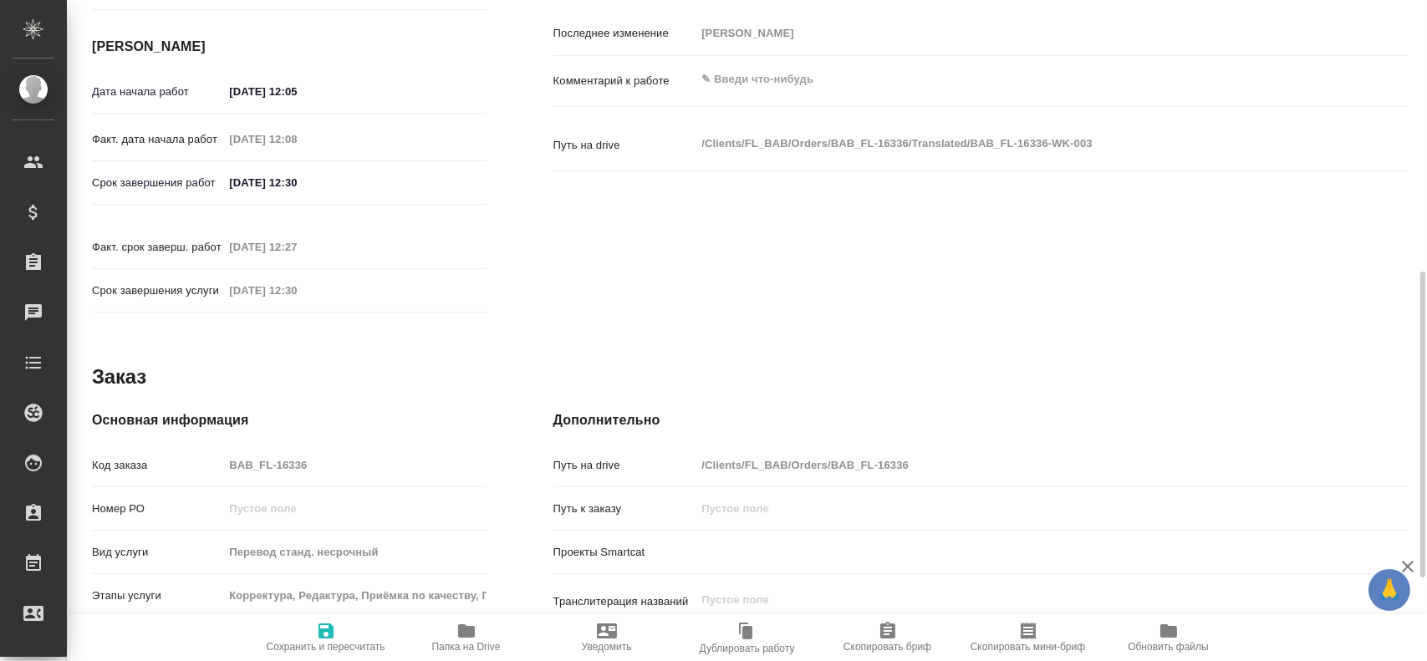
type textarea "x"
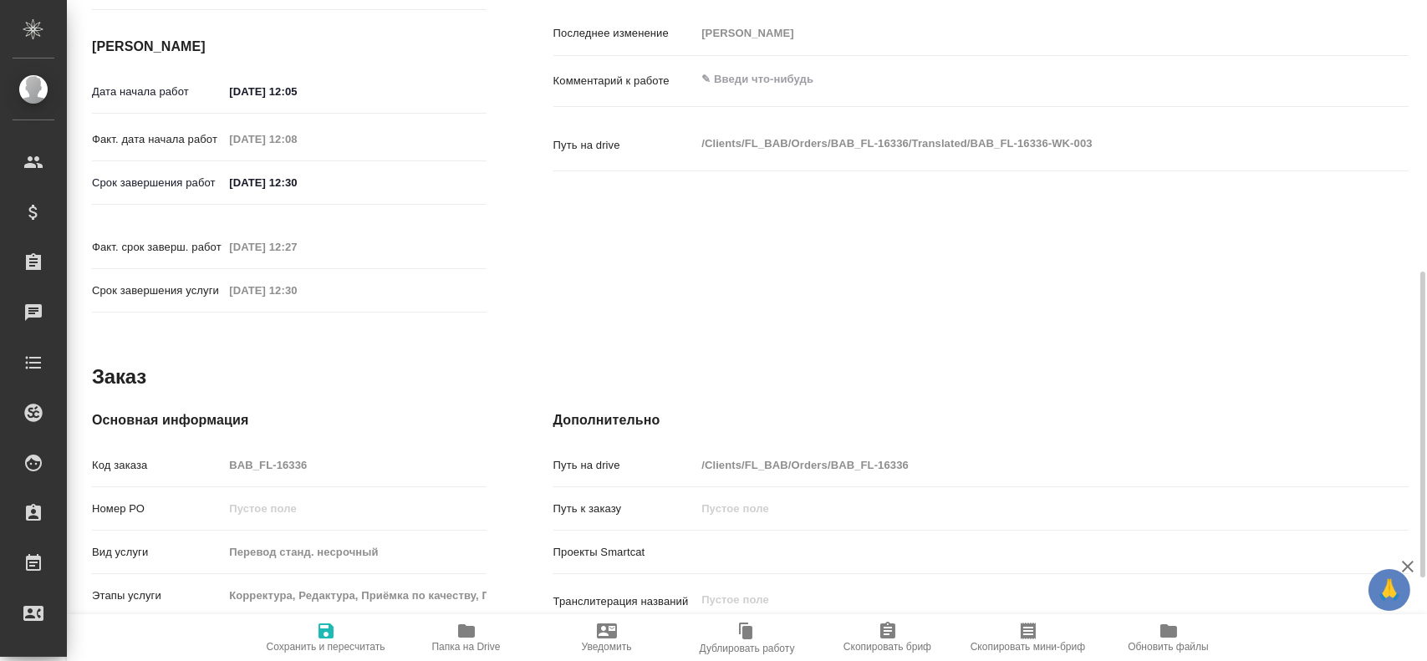
click at [205, 456] on div "Код заказа BAB_FL-16336" at bounding box center [289, 465] width 395 height 29
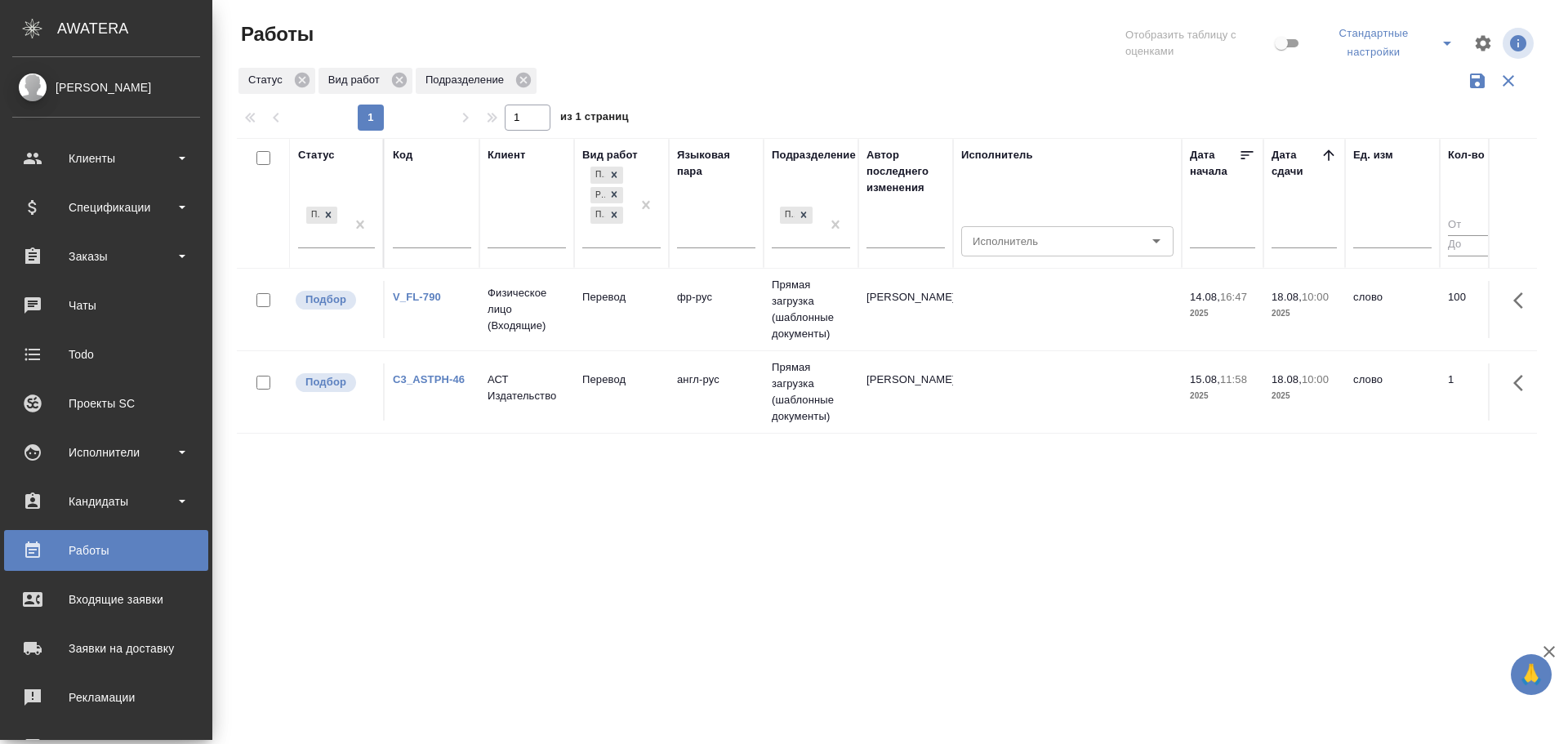
click at [489, 342] on td "АСТ Издательство" at bounding box center [527, 309] width 95 height 65
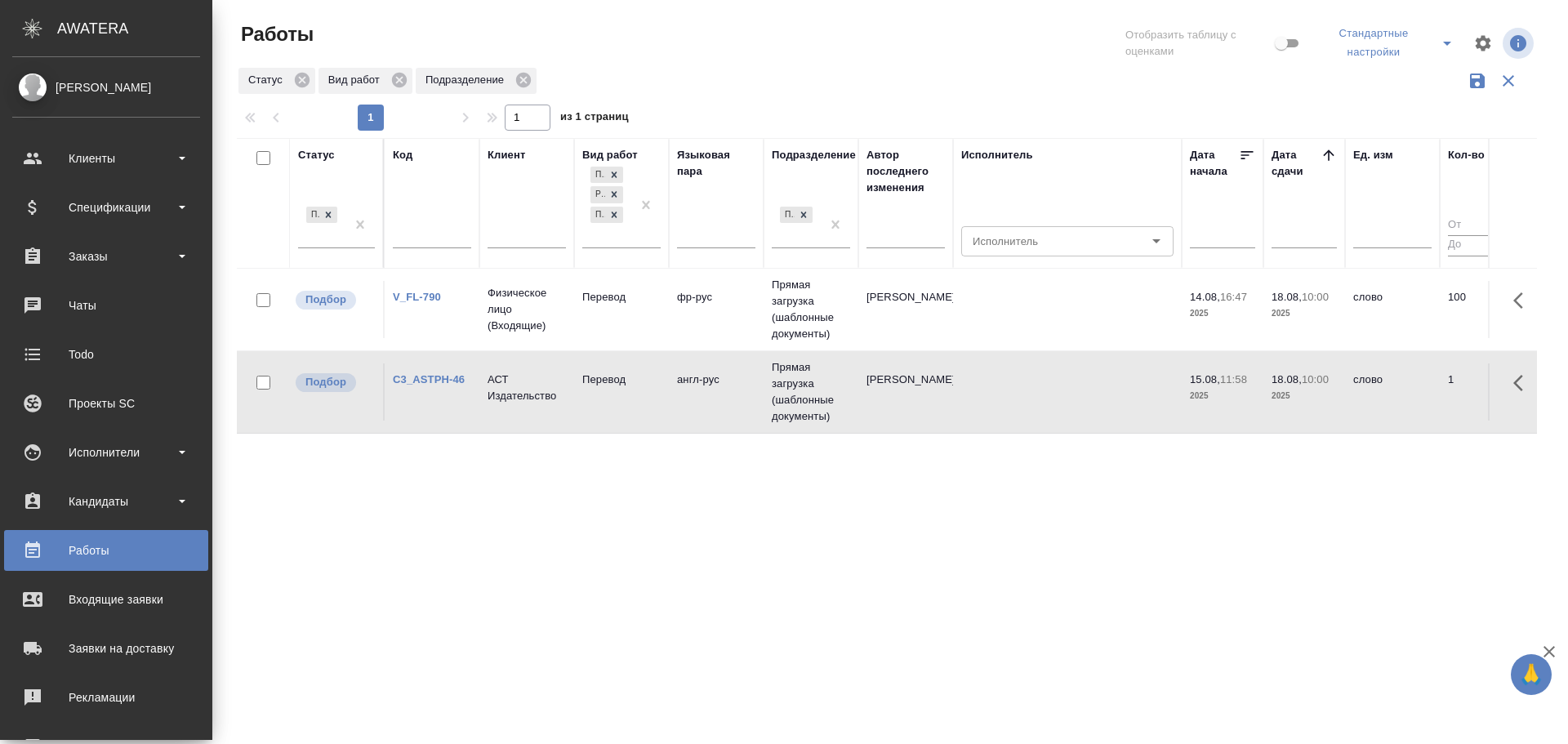
click at [489, 342] on td "АСТ Издательство" at bounding box center [527, 309] width 95 height 65
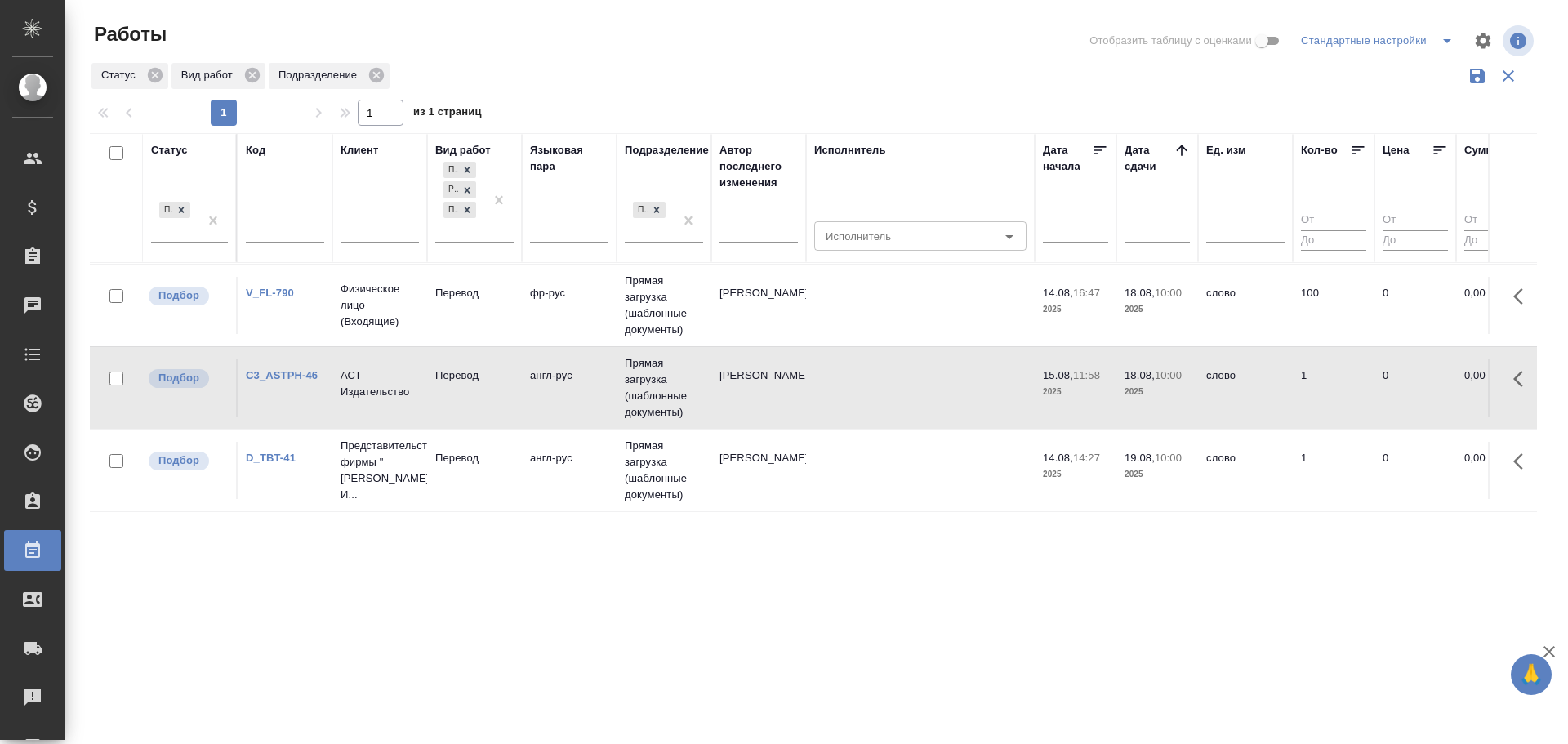
click at [520, 334] on td "Перевод" at bounding box center [474, 305] width 95 height 58
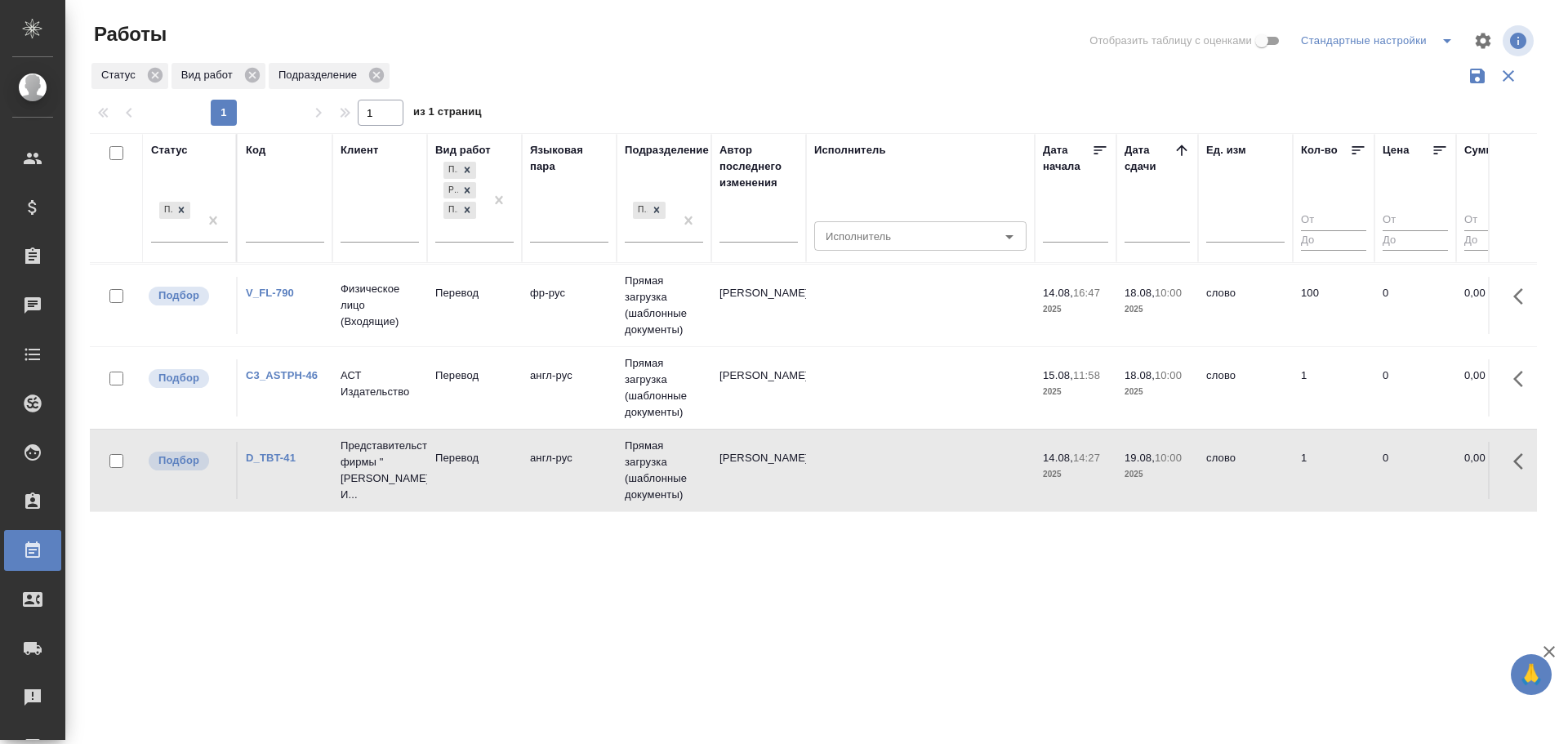
click at [520, 334] on td "Перевод" at bounding box center [474, 305] width 95 height 58
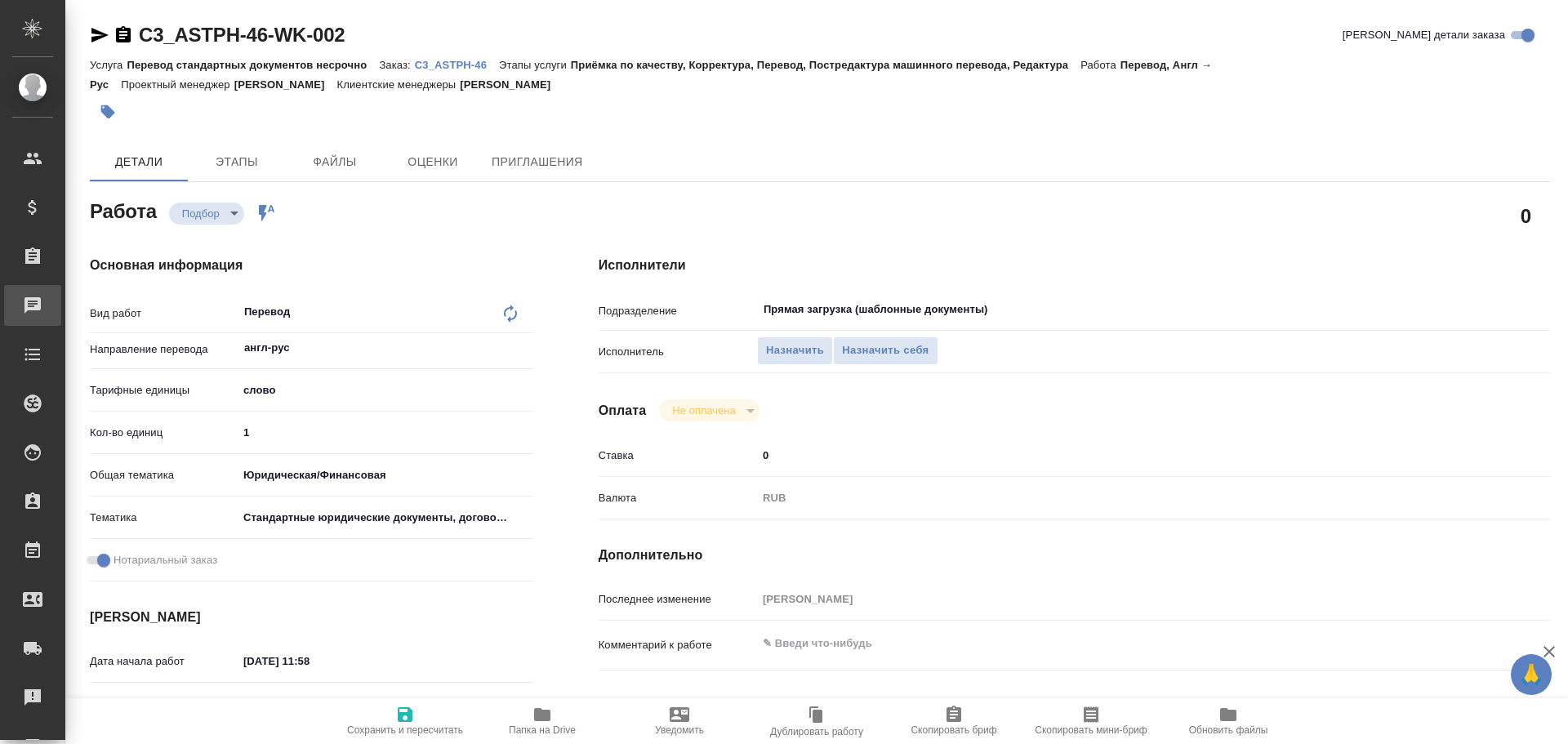
type textarea "x"
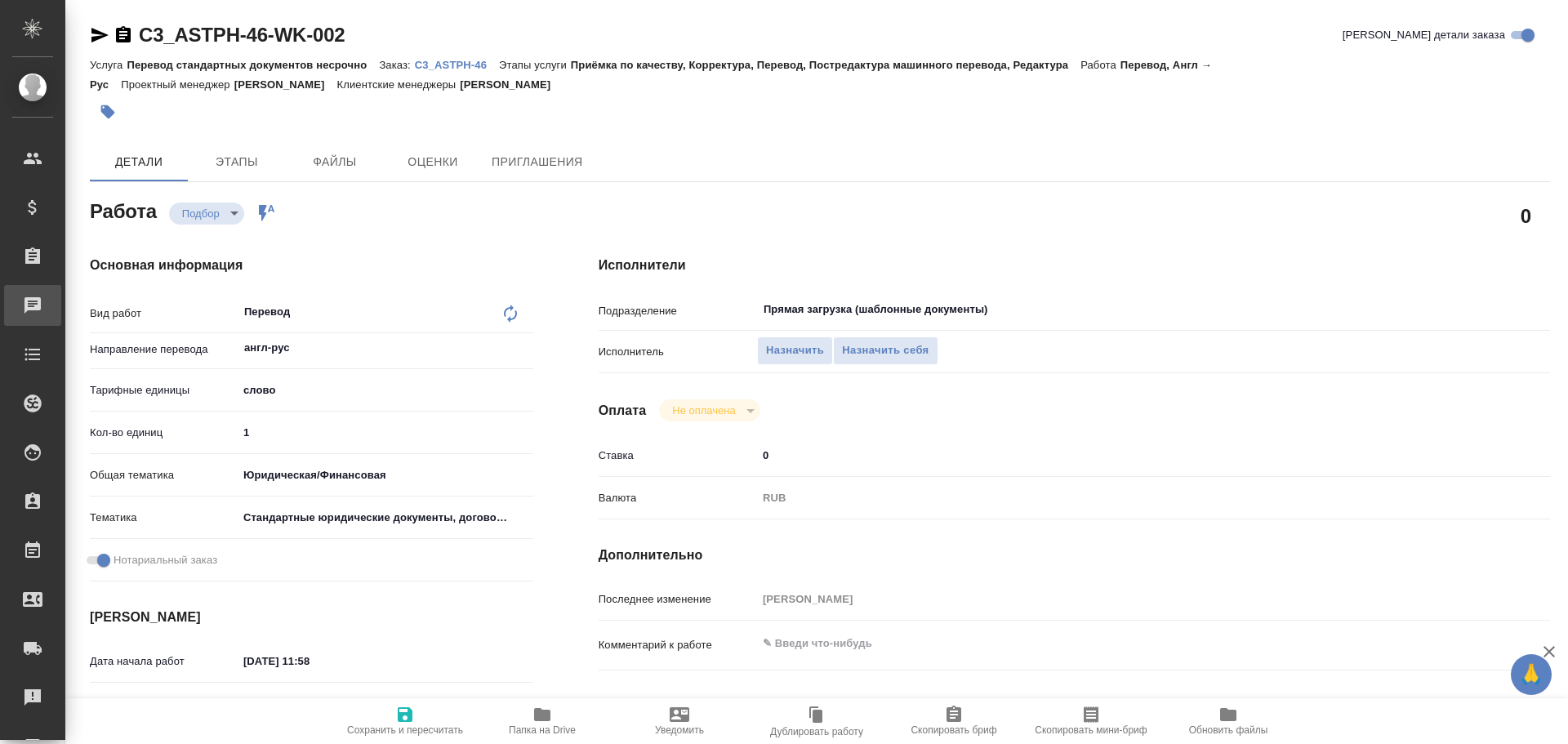
type textarea "x"
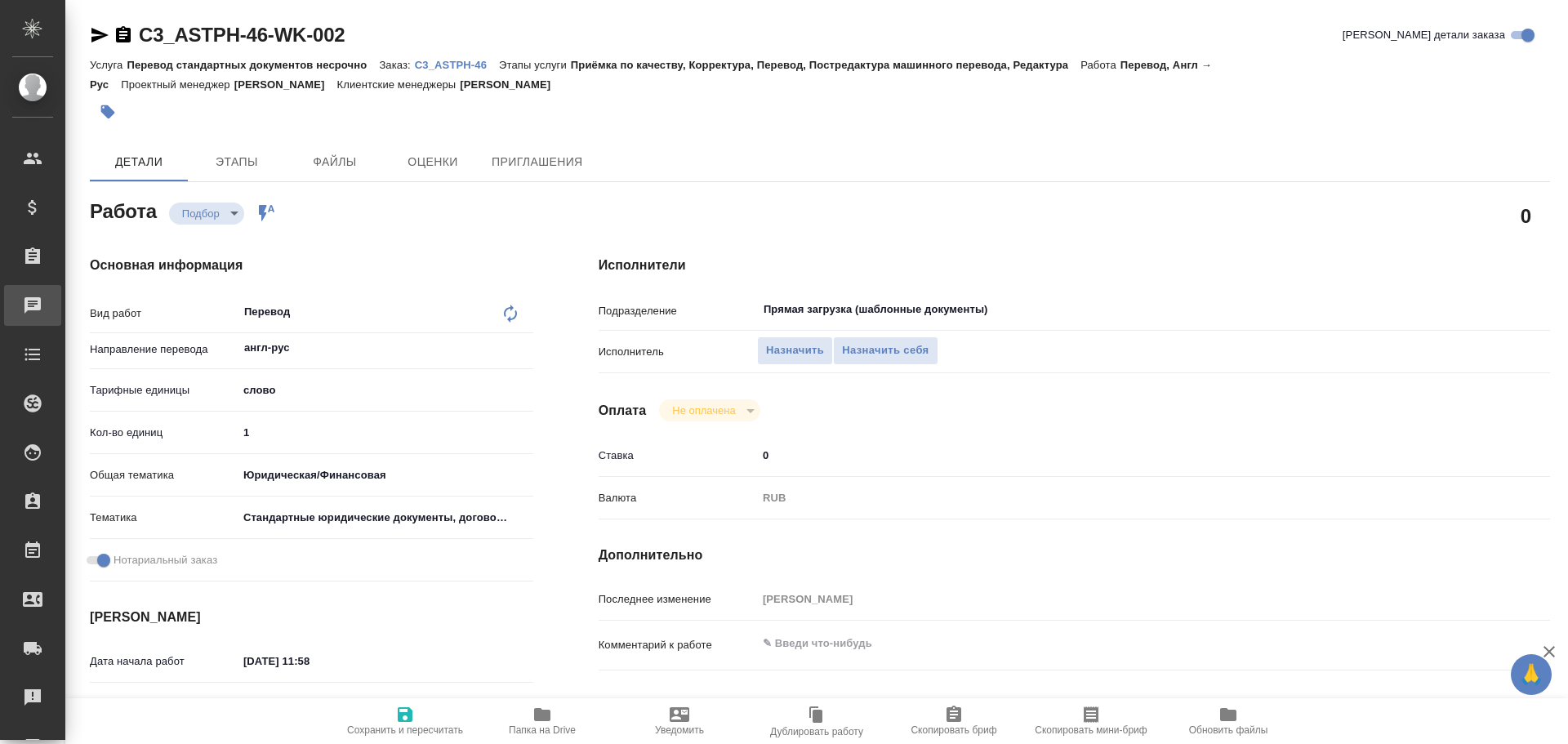
type textarea "x"
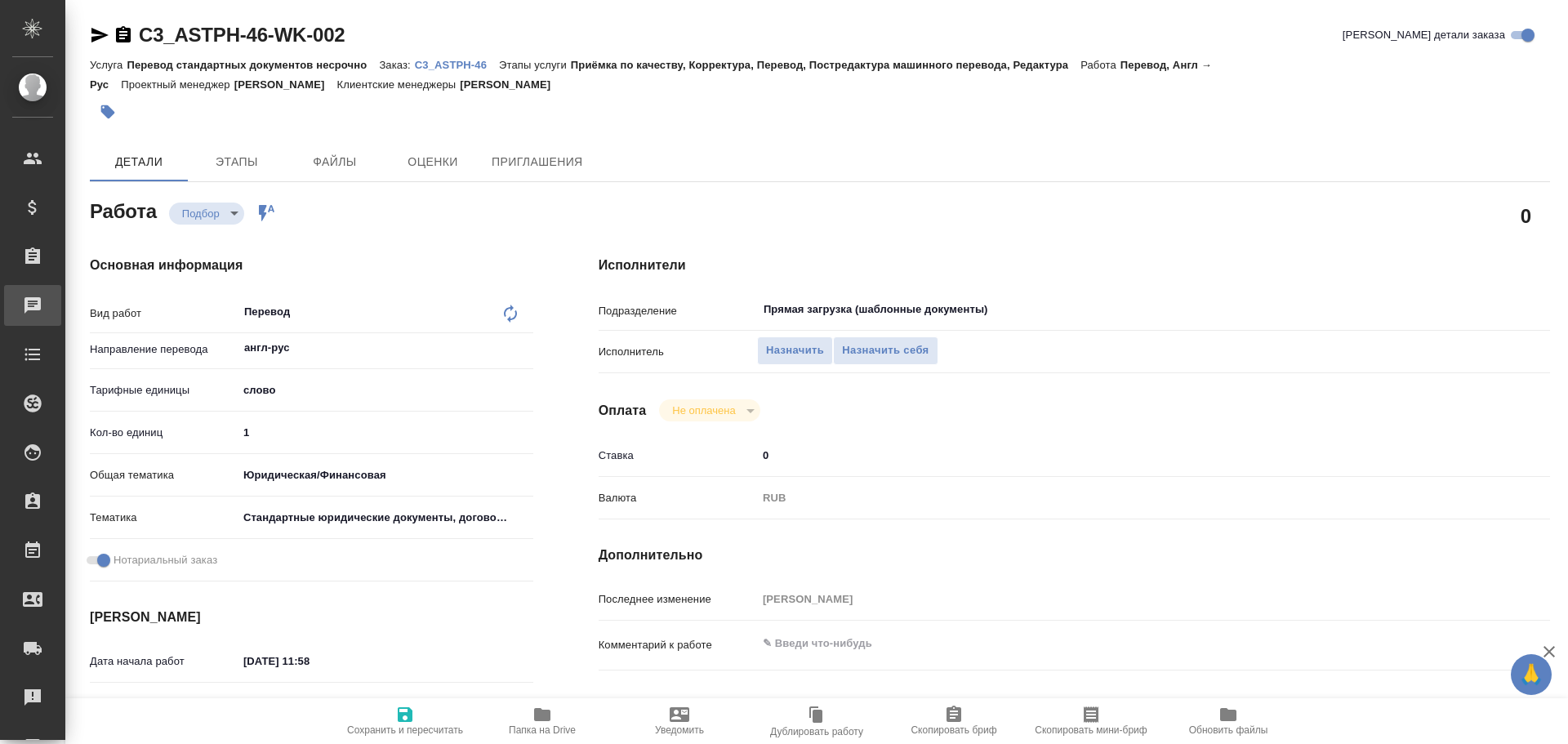
type textarea "x"
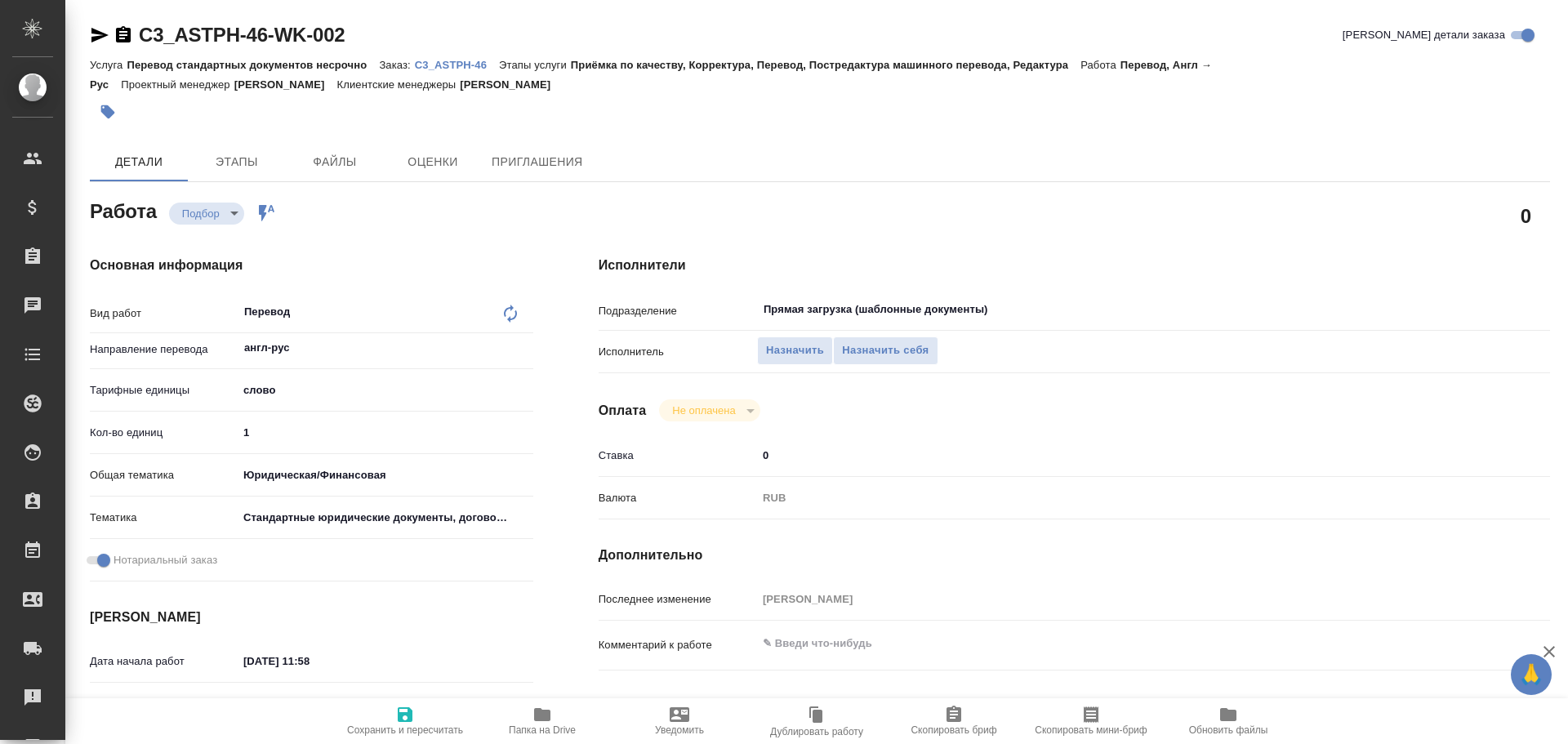
type textarea "x"
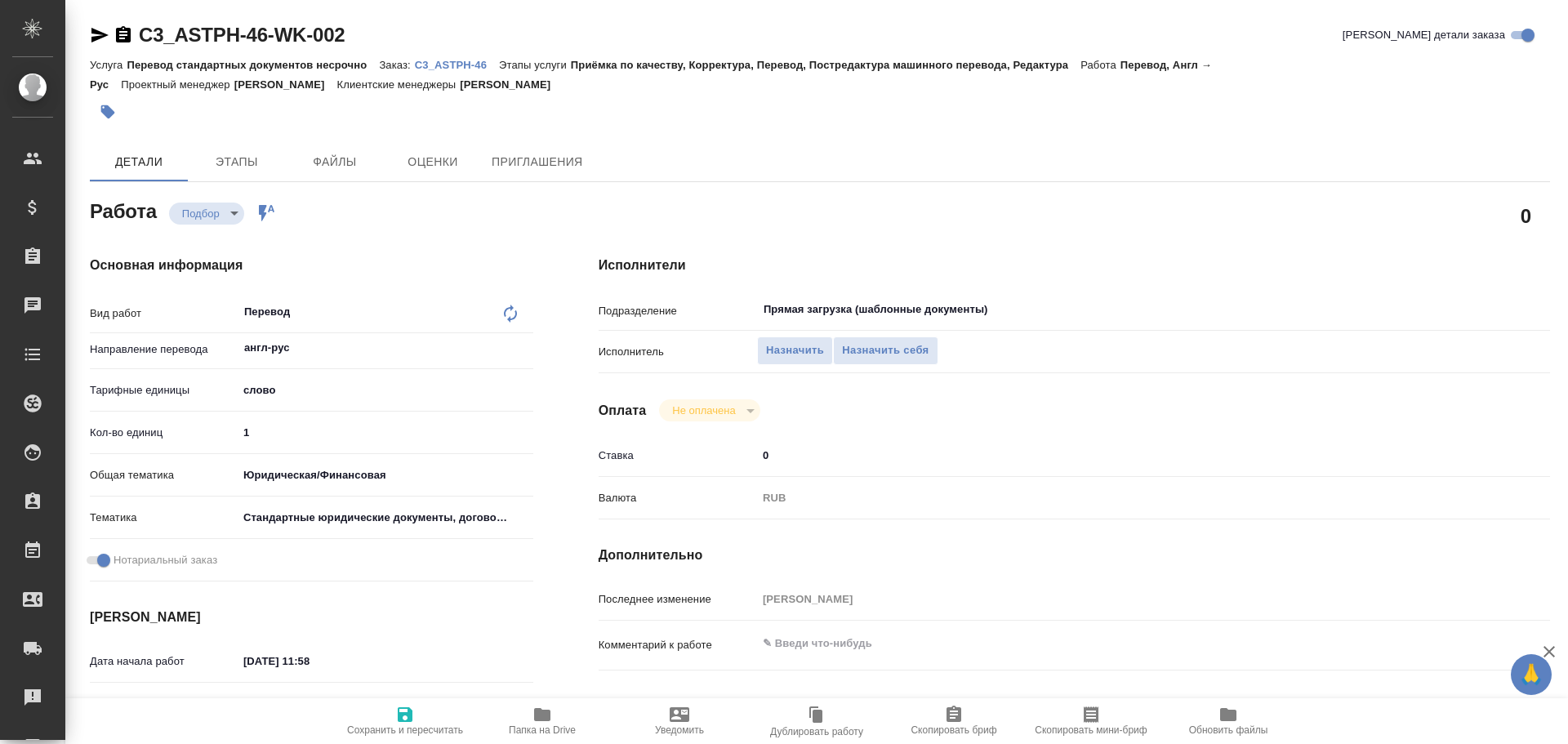
type textarea "x"
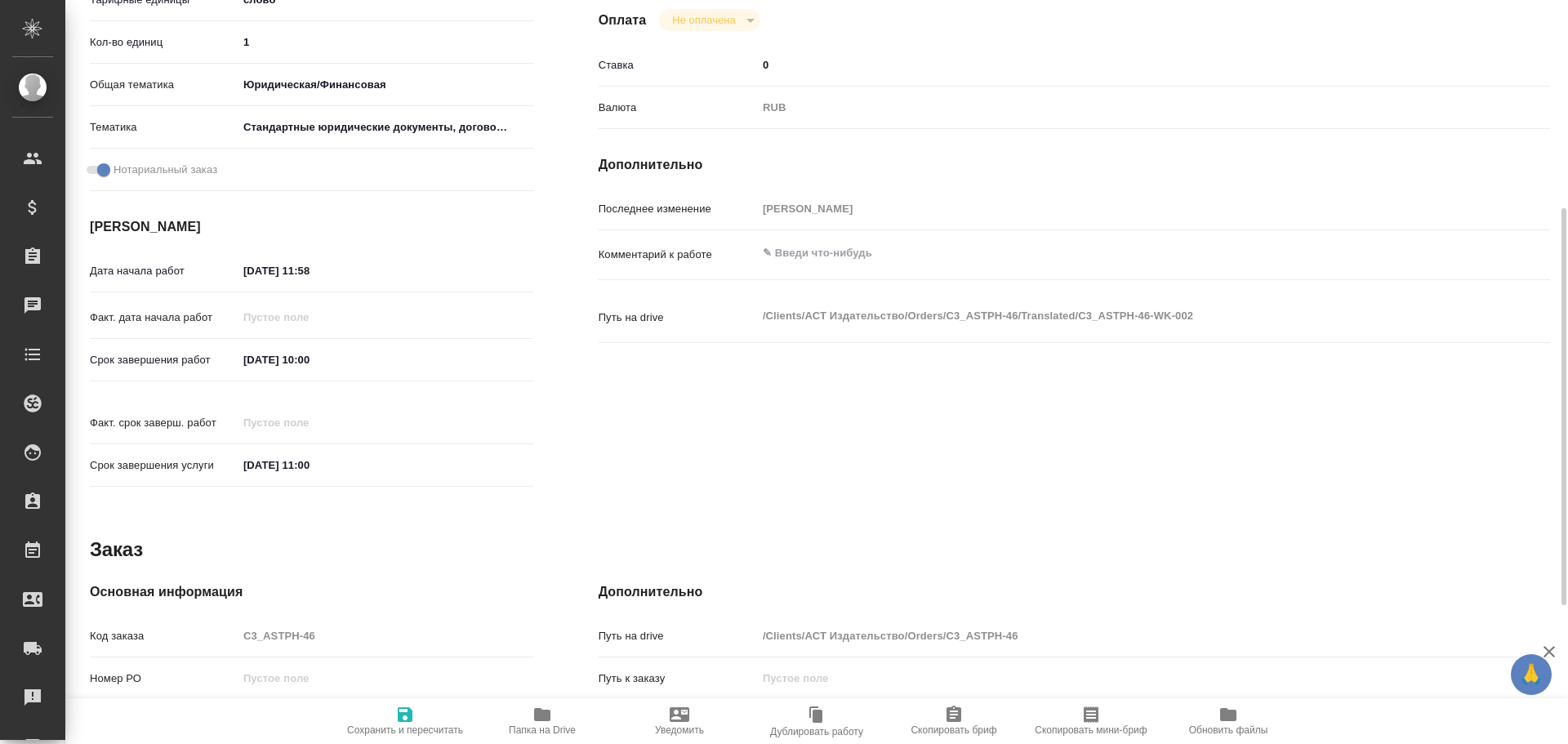
scroll to position [227, 0]
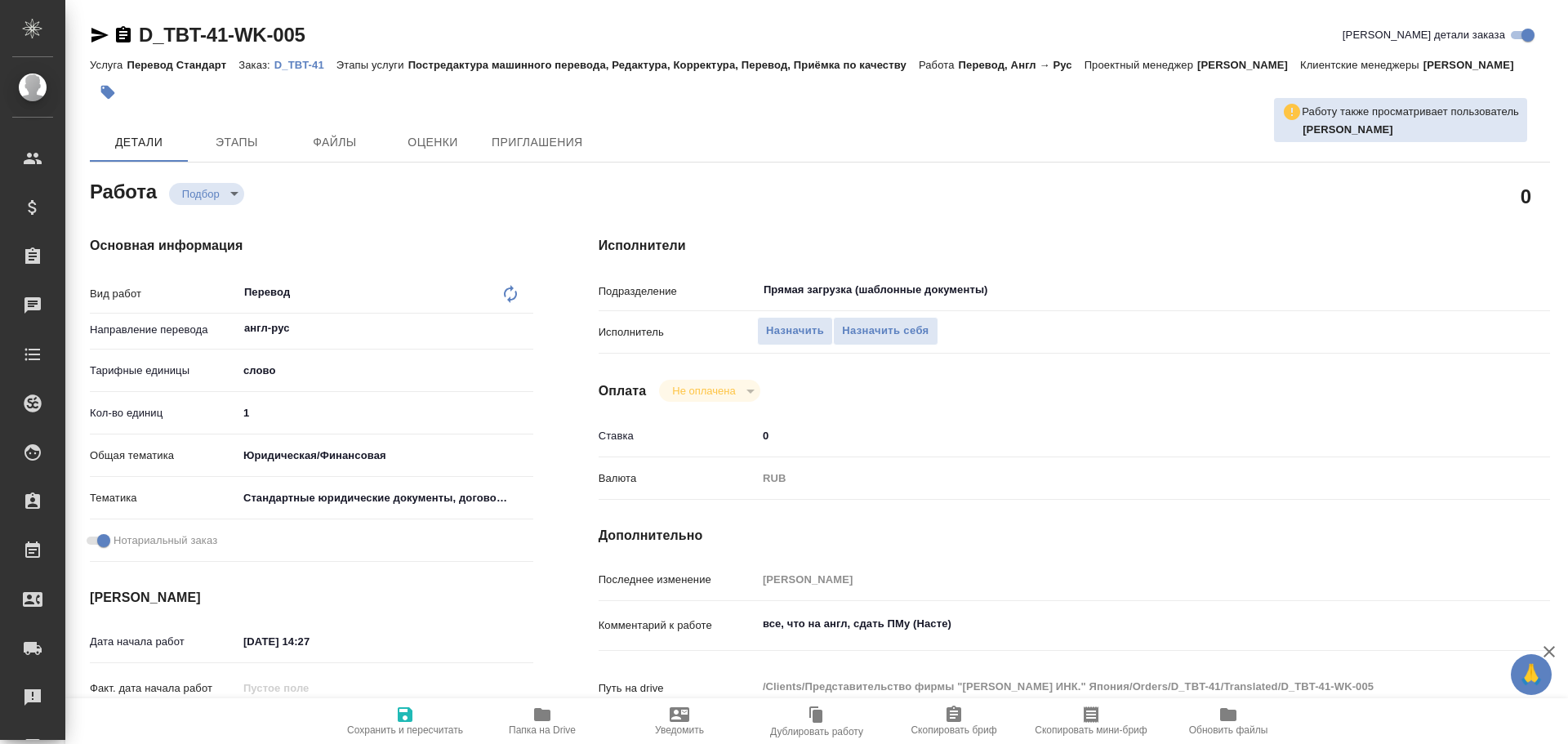
type textarea "x"
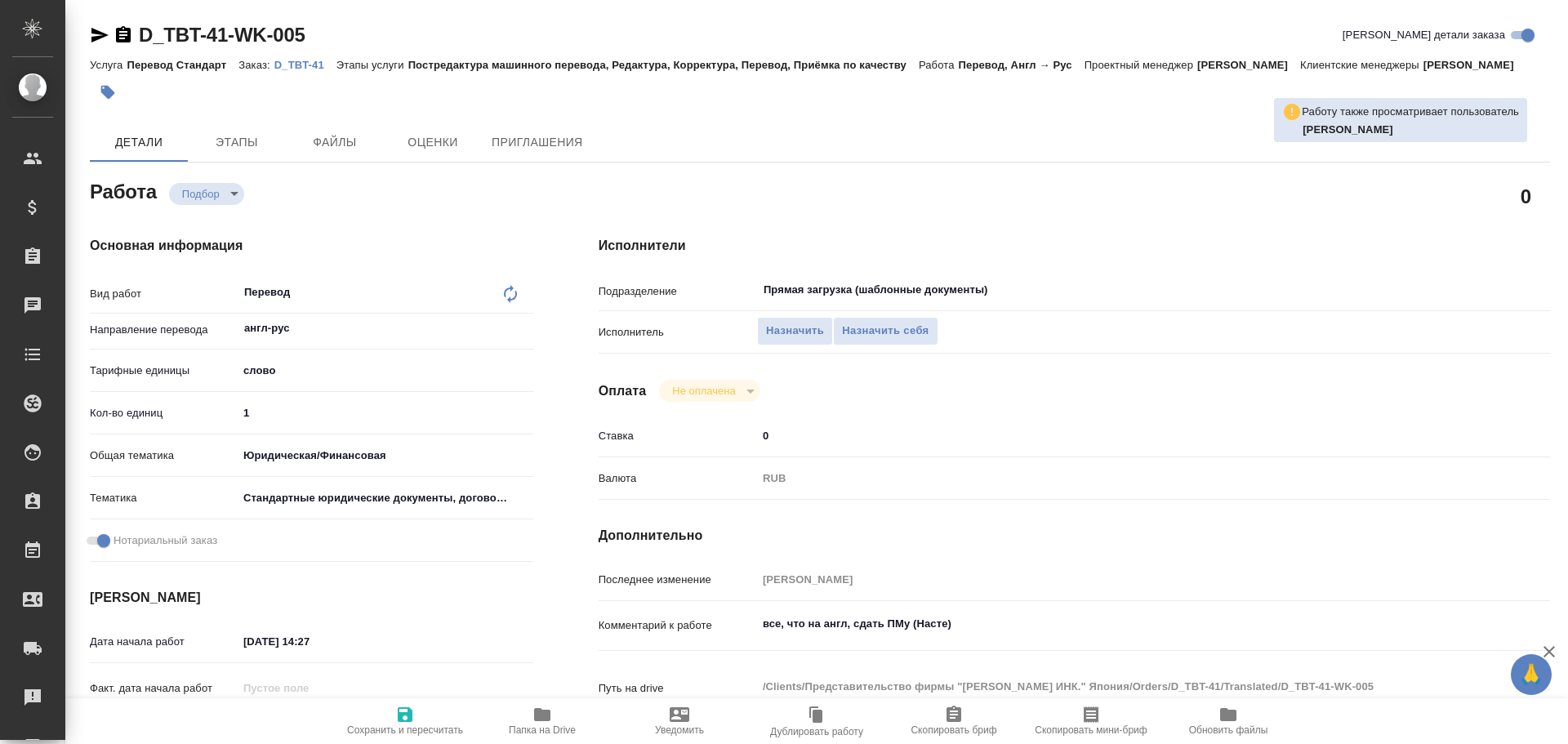
type textarea "x"
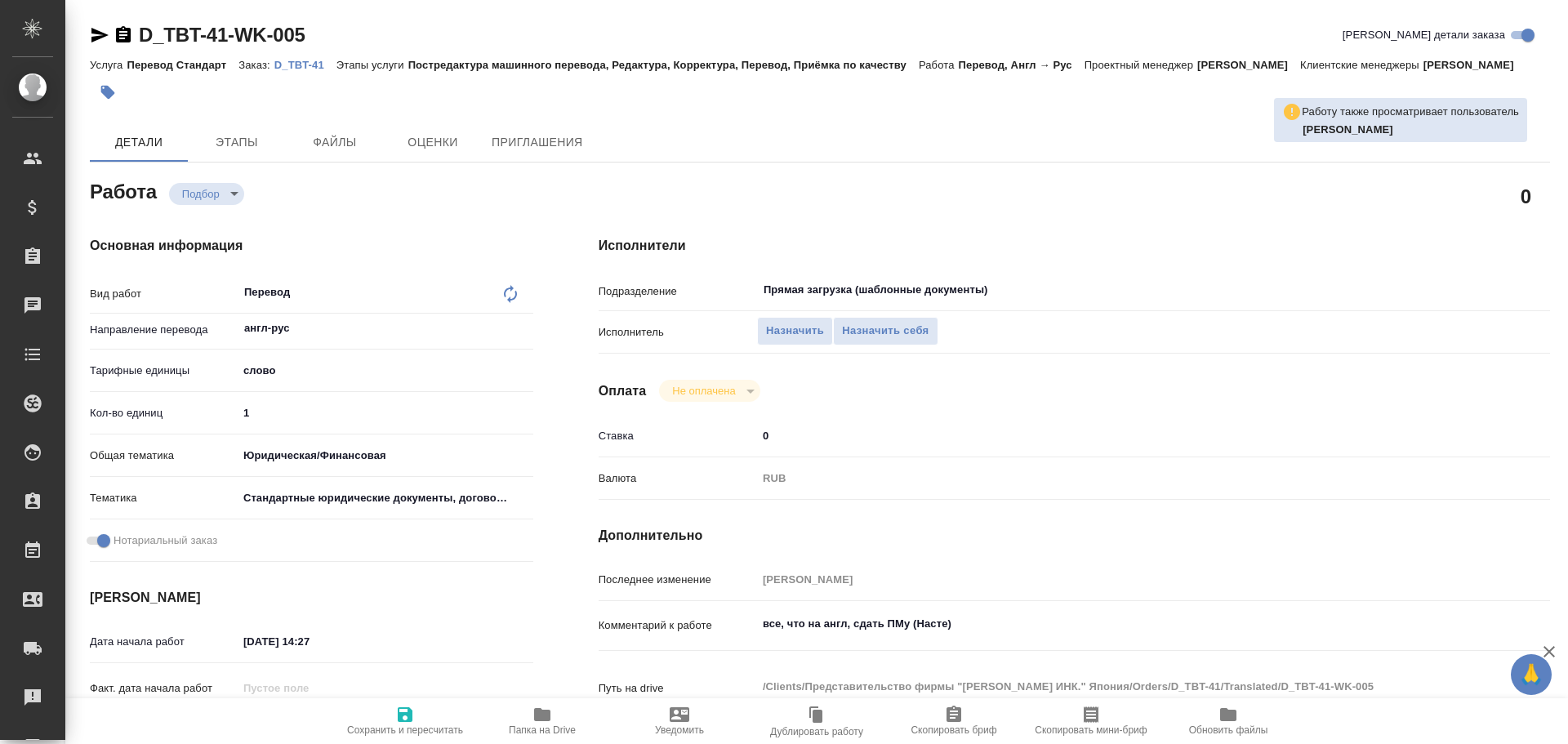
type textarea "x"
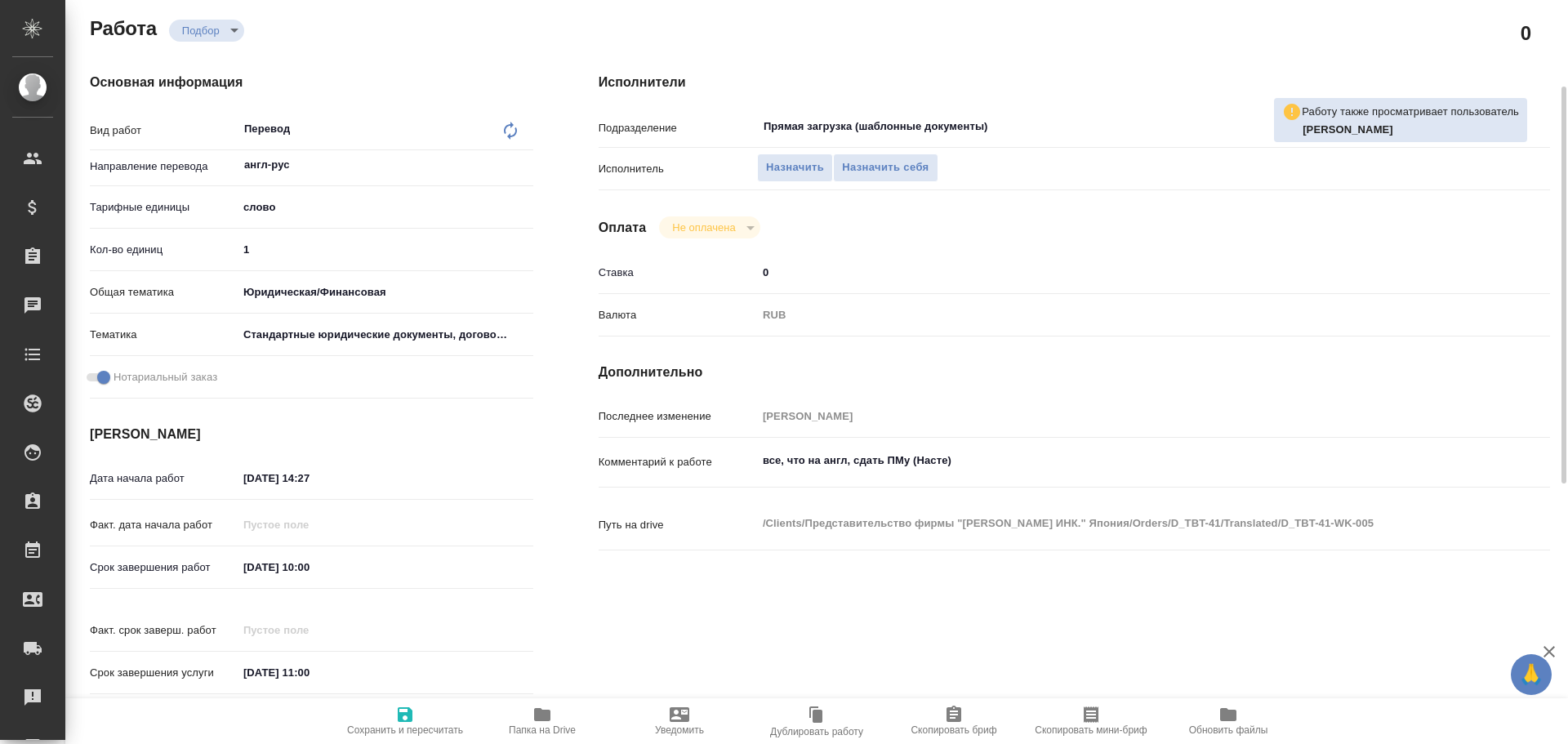
scroll to position [245, 0]
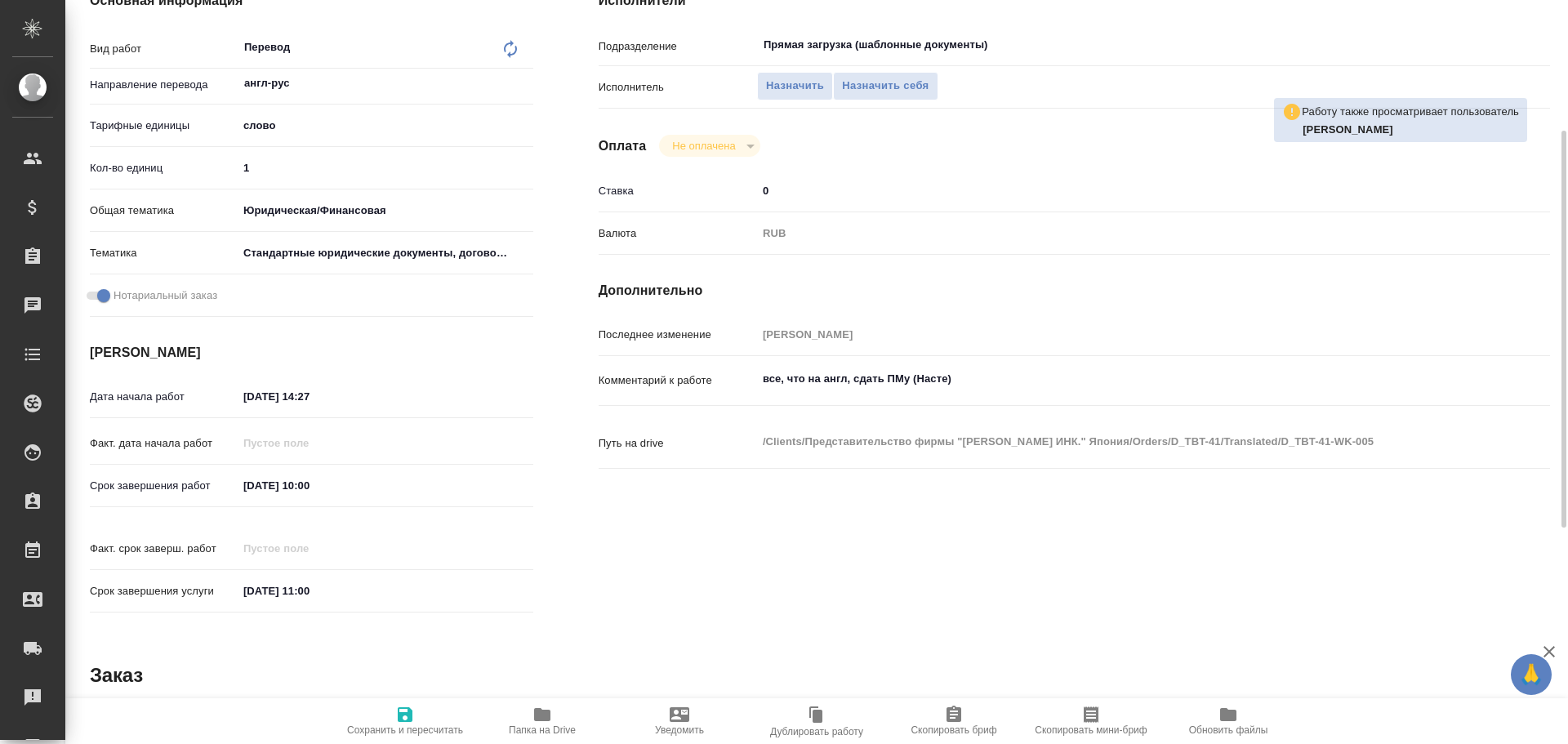
type textarea "x"
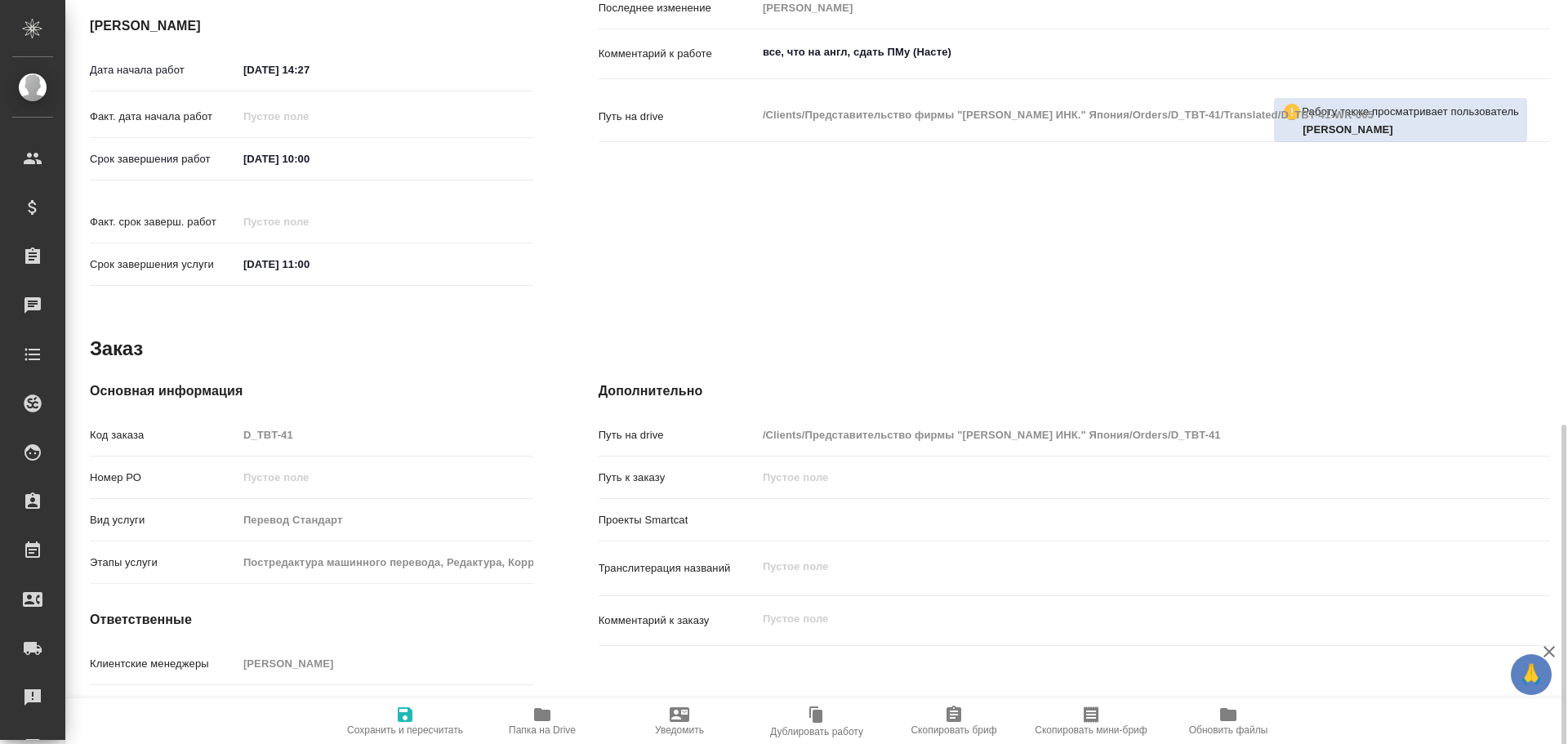
scroll to position [649, 0]
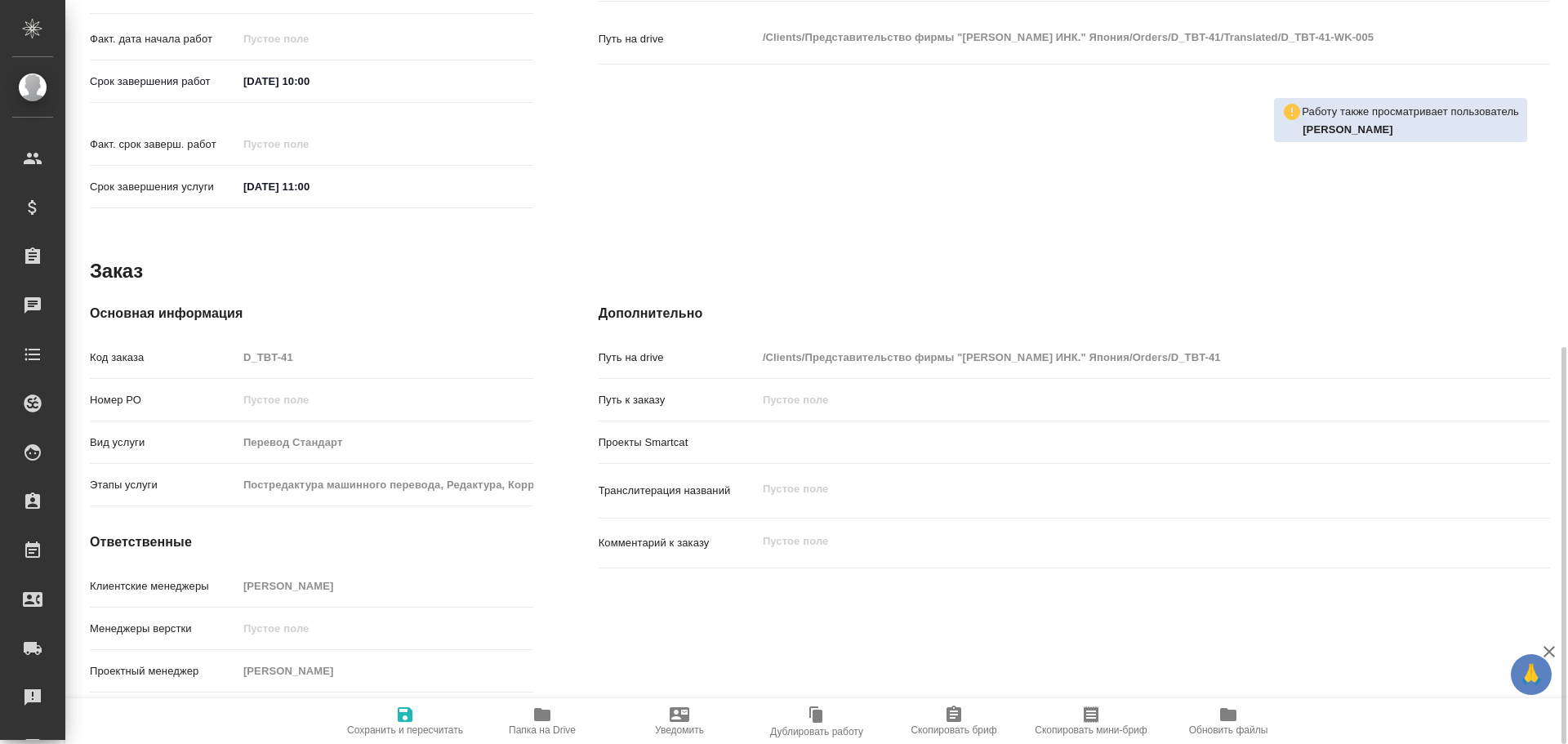
type textarea "x"
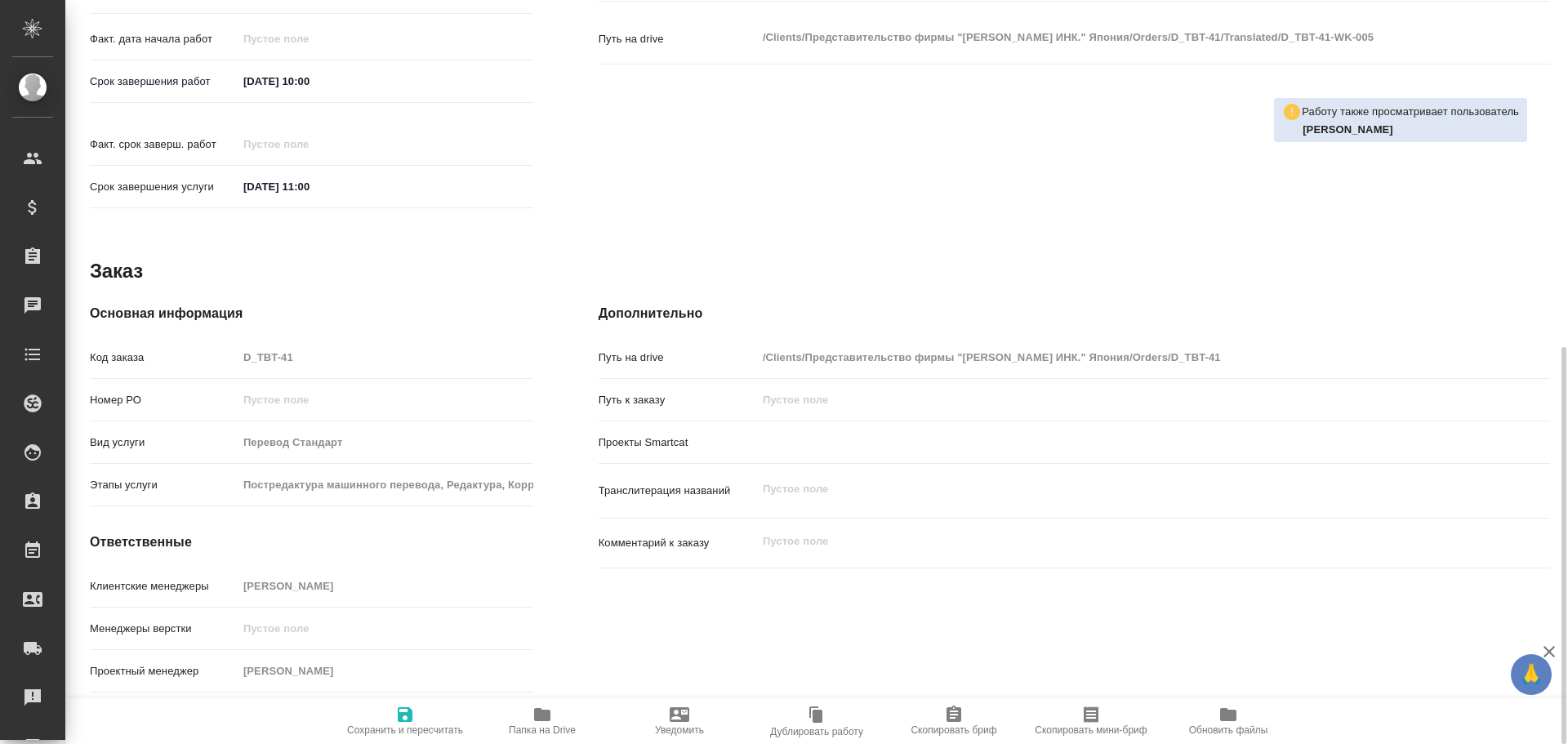
type textarea "x"
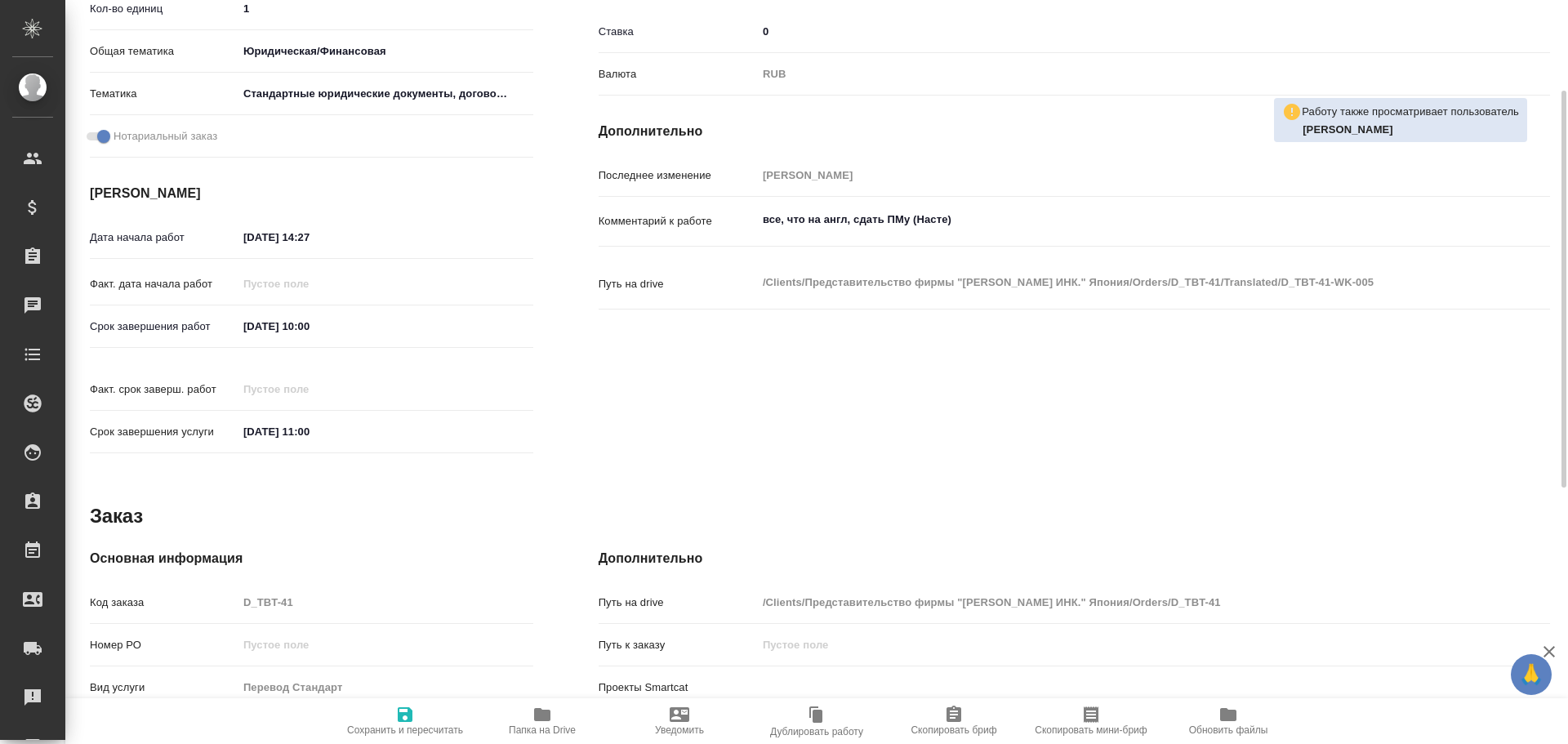
scroll to position [241, 0]
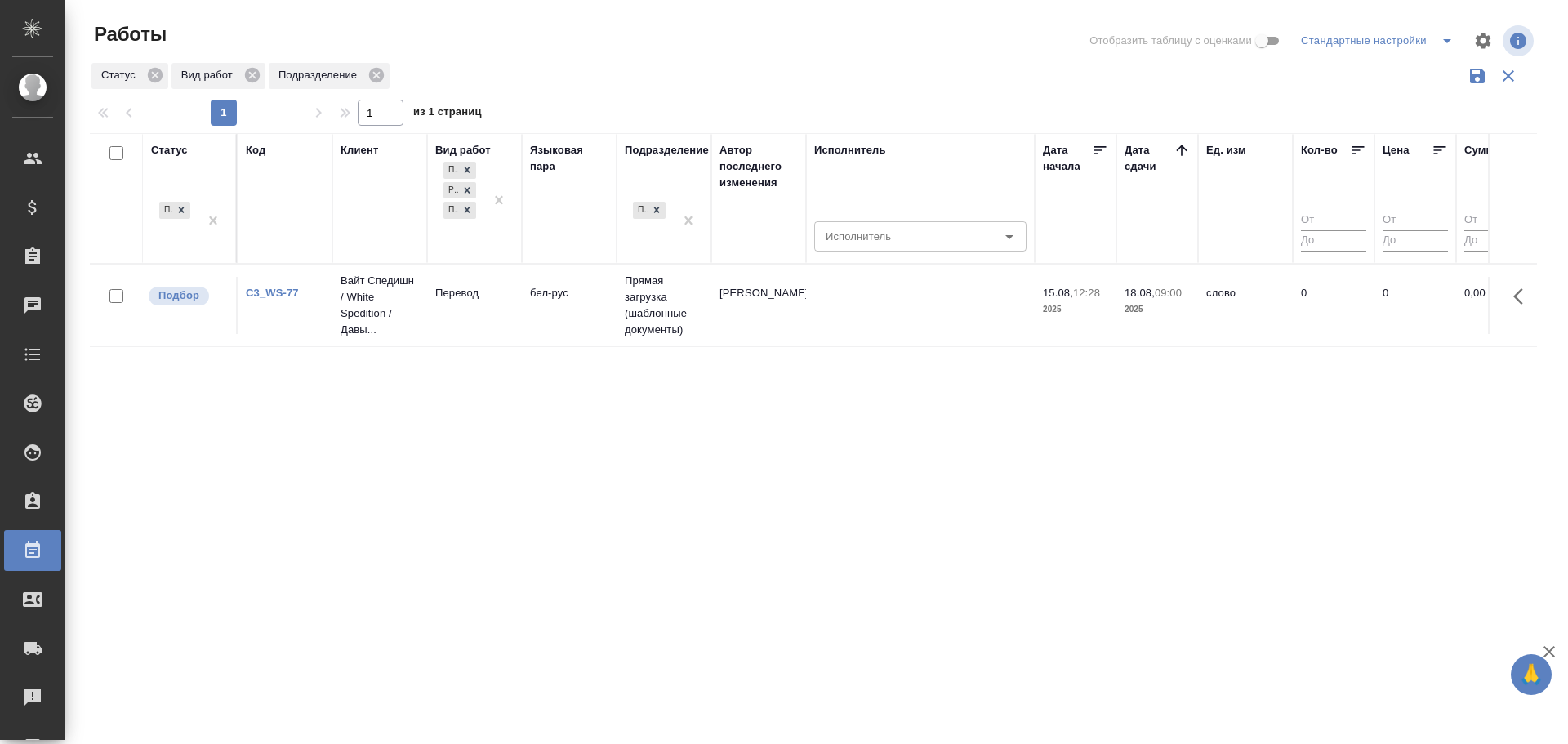
drag, startPoint x: 0, startPoint y: 0, endPoint x: 458, endPoint y: 335, distance: 567.4
click at [458, 335] on tr "Подбор C3_WS-77 Вайт Спедишн / White Spedition / Давы... Перевод бел-рус Прямая…" at bounding box center [1508, 305] width 2837 height 82
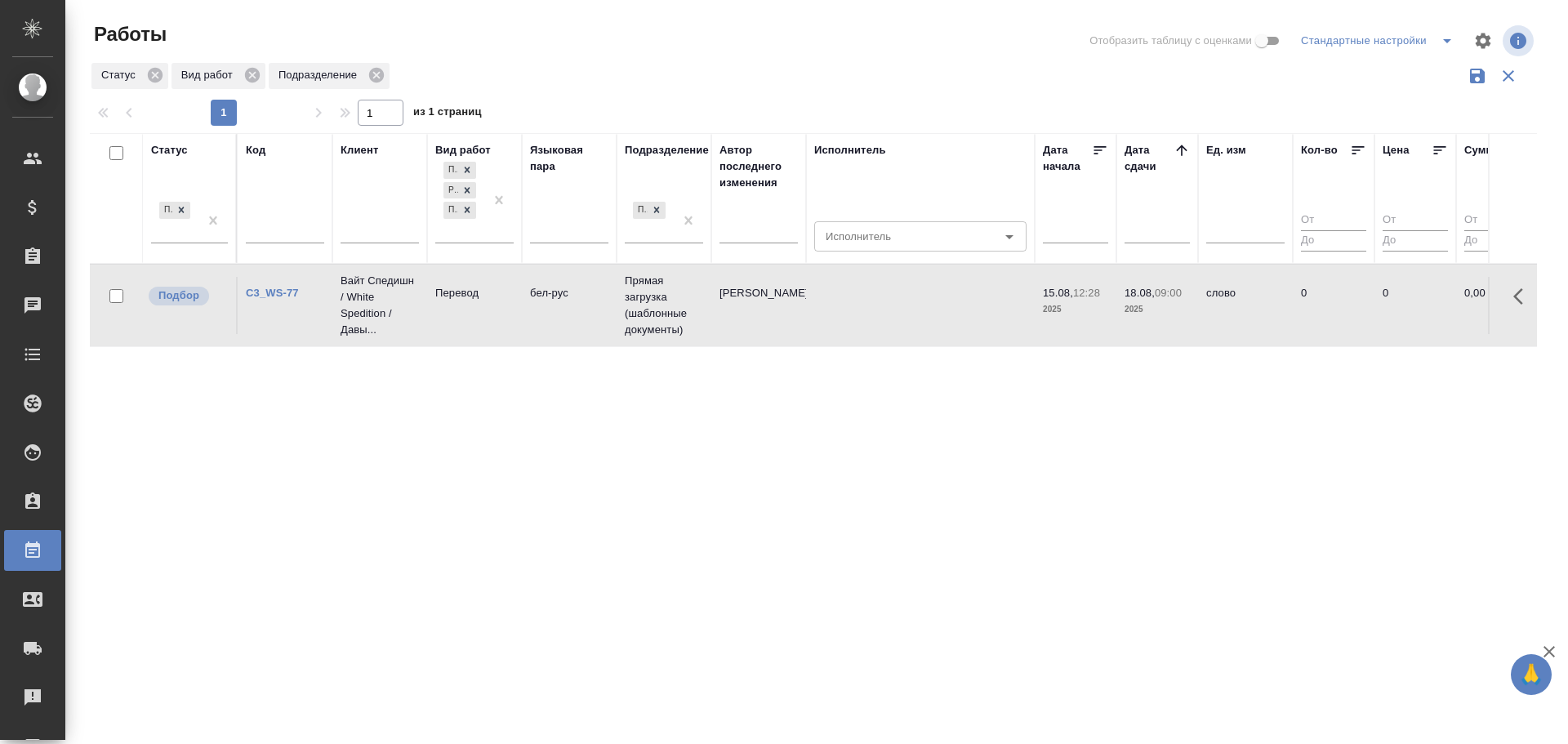
click at [458, 335] on tr "Подбор C3_WS-77 Вайт Спедишн / White Spedition / Давы... Перевод бел-рус Прямая…" at bounding box center [1508, 305] width 2837 height 82
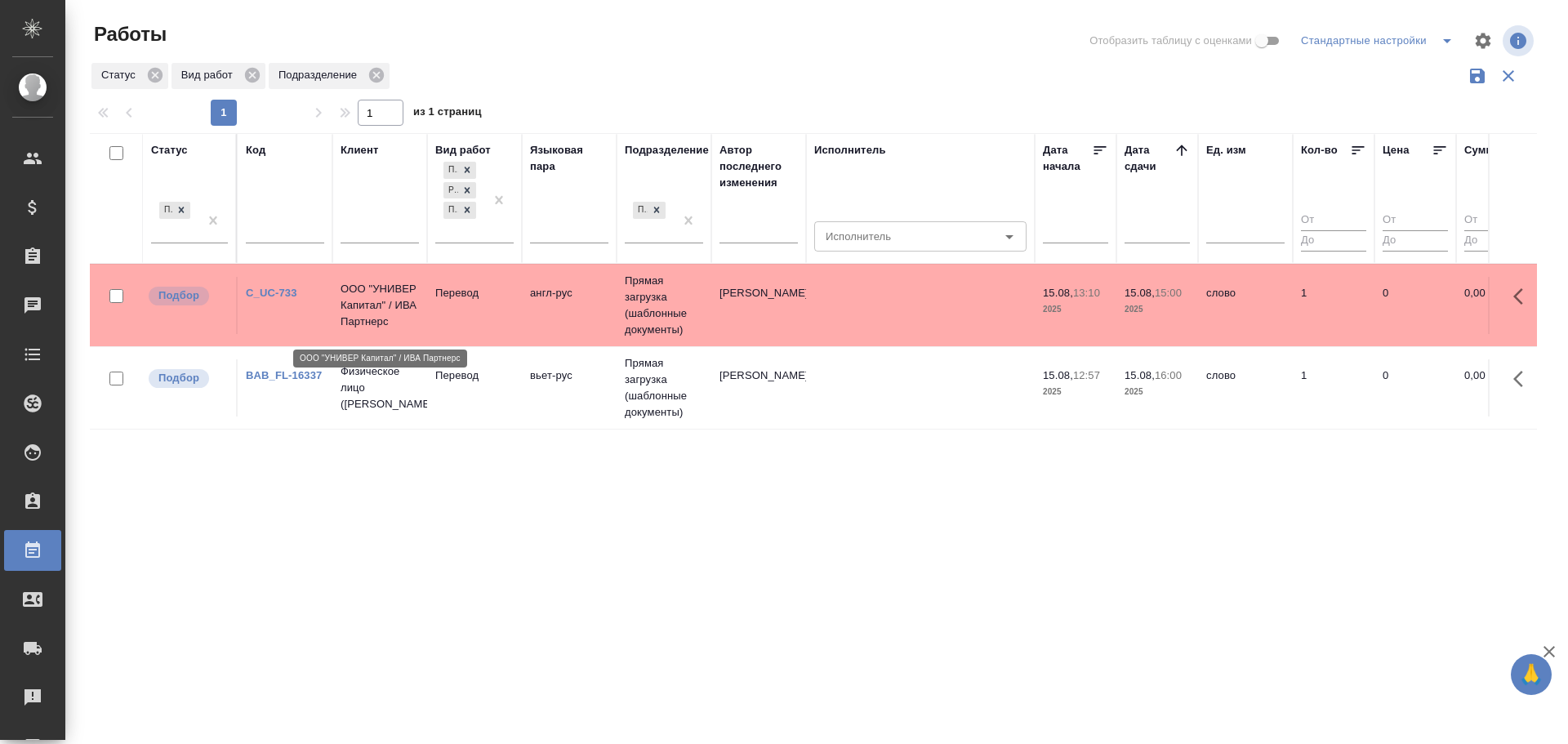
click at [403, 316] on p "ООО "УНИВЕР Капитал" / ИВА Партнерс" at bounding box center [380, 306] width 78 height 49
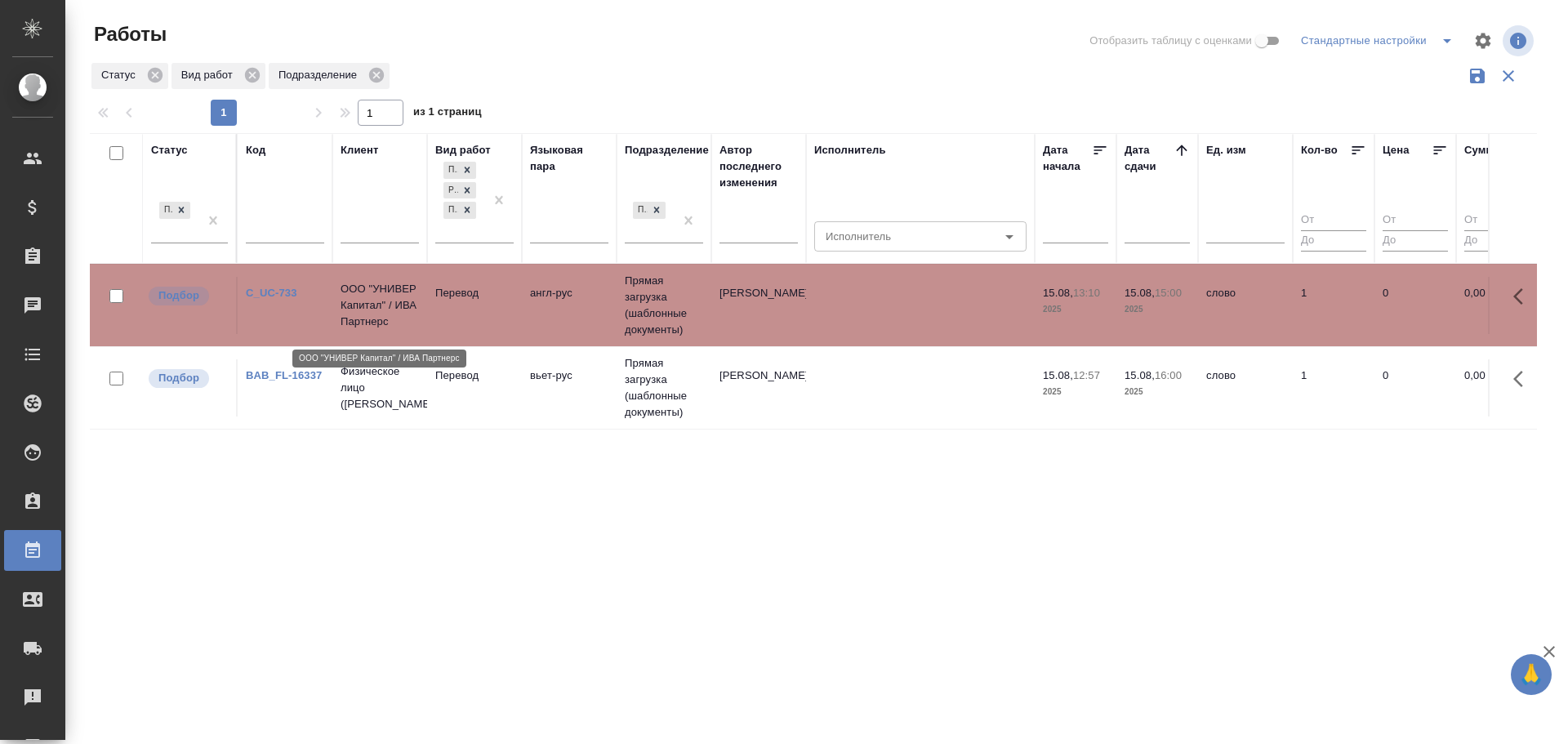
click at [403, 316] on p "ООО "УНИВЕР Капитал" / ИВА Партнерс" at bounding box center [380, 306] width 78 height 49
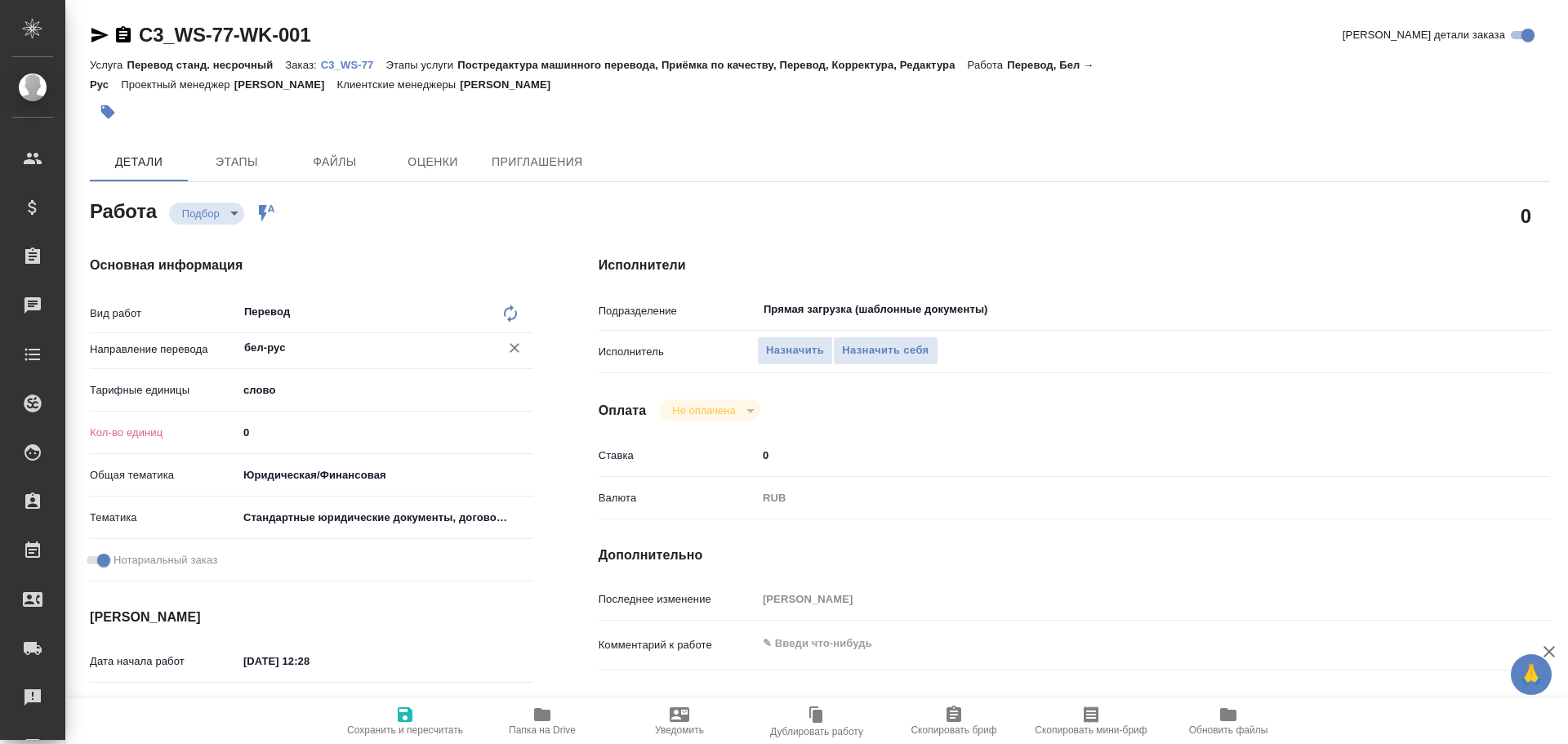
type textarea "x"
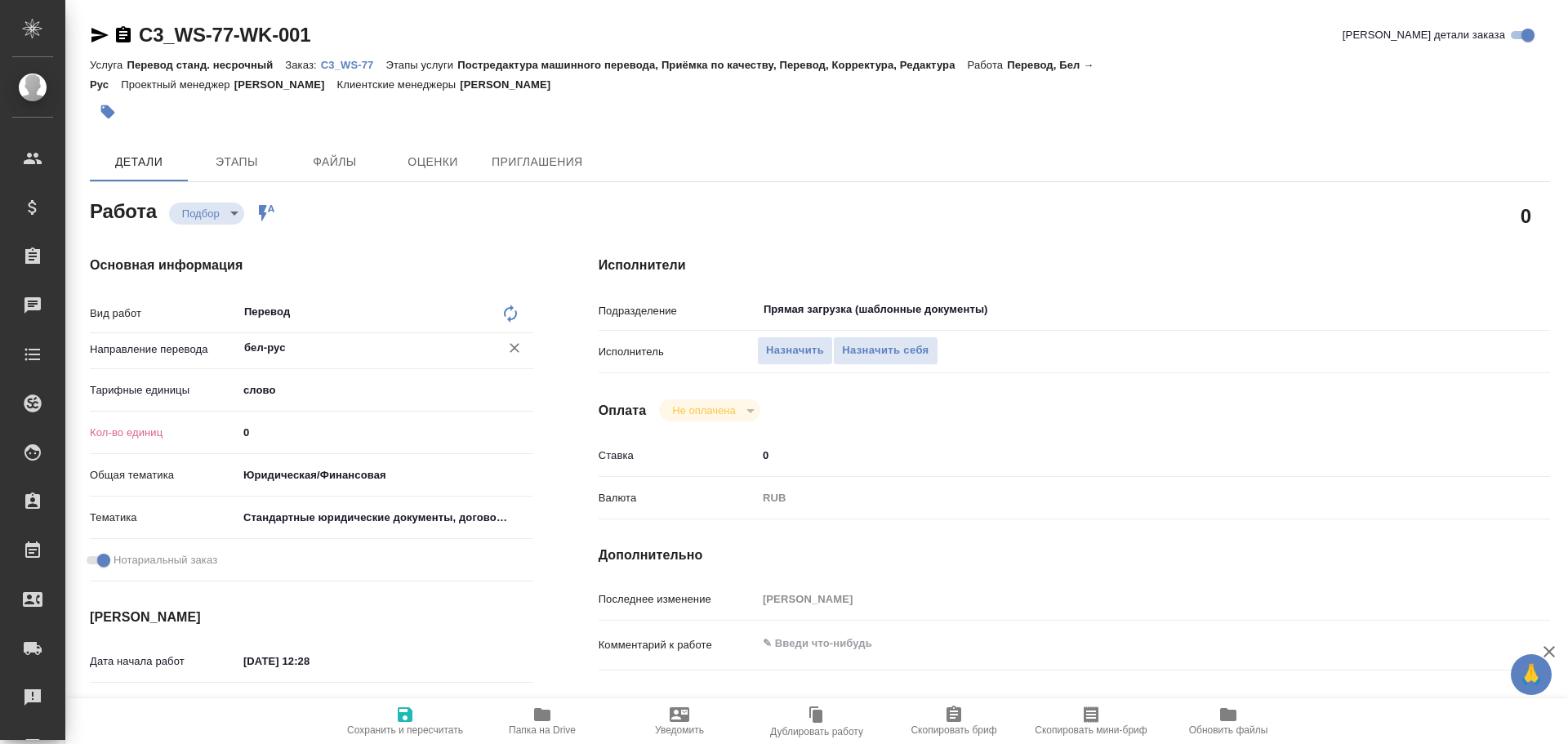
type textarea "x"
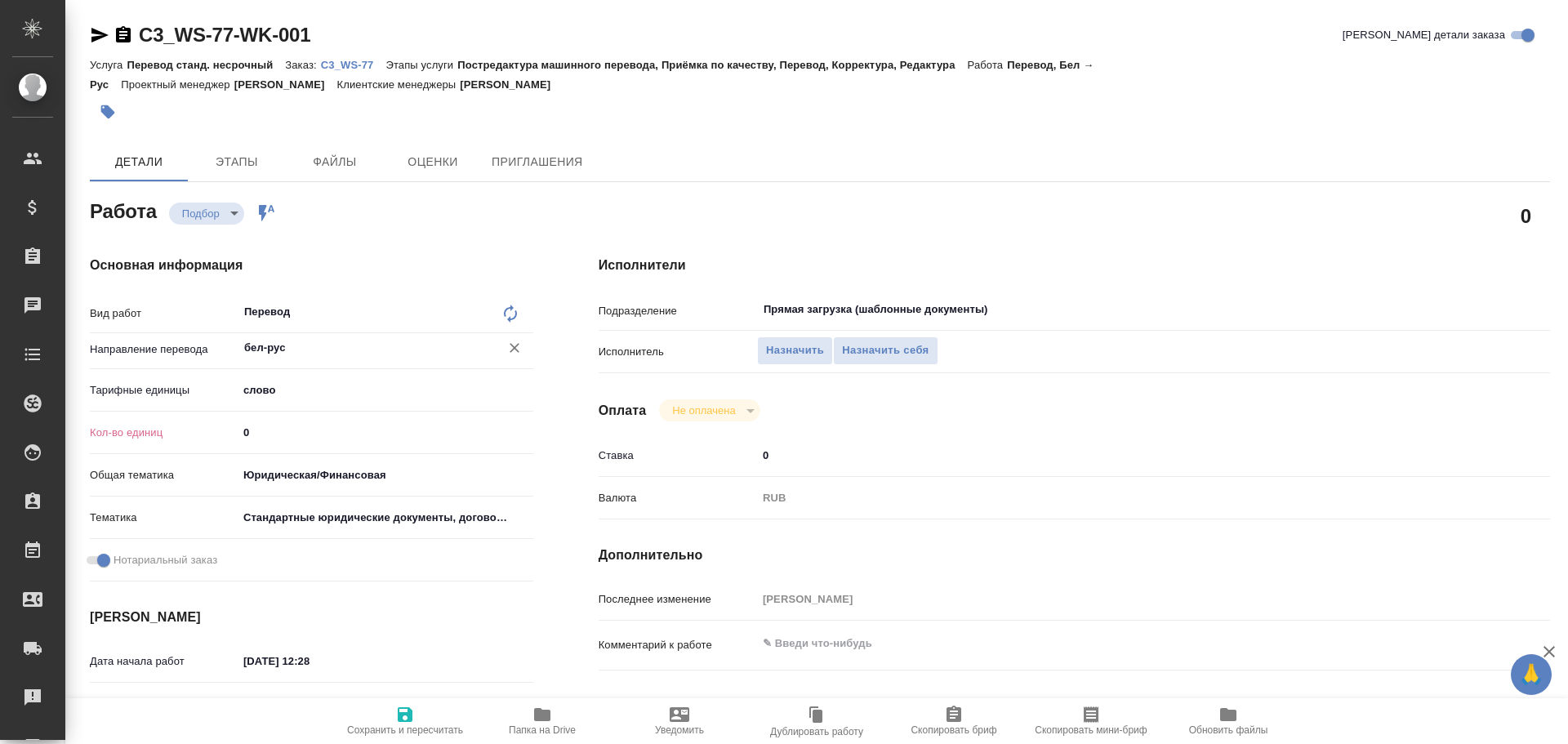
type textarea "x"
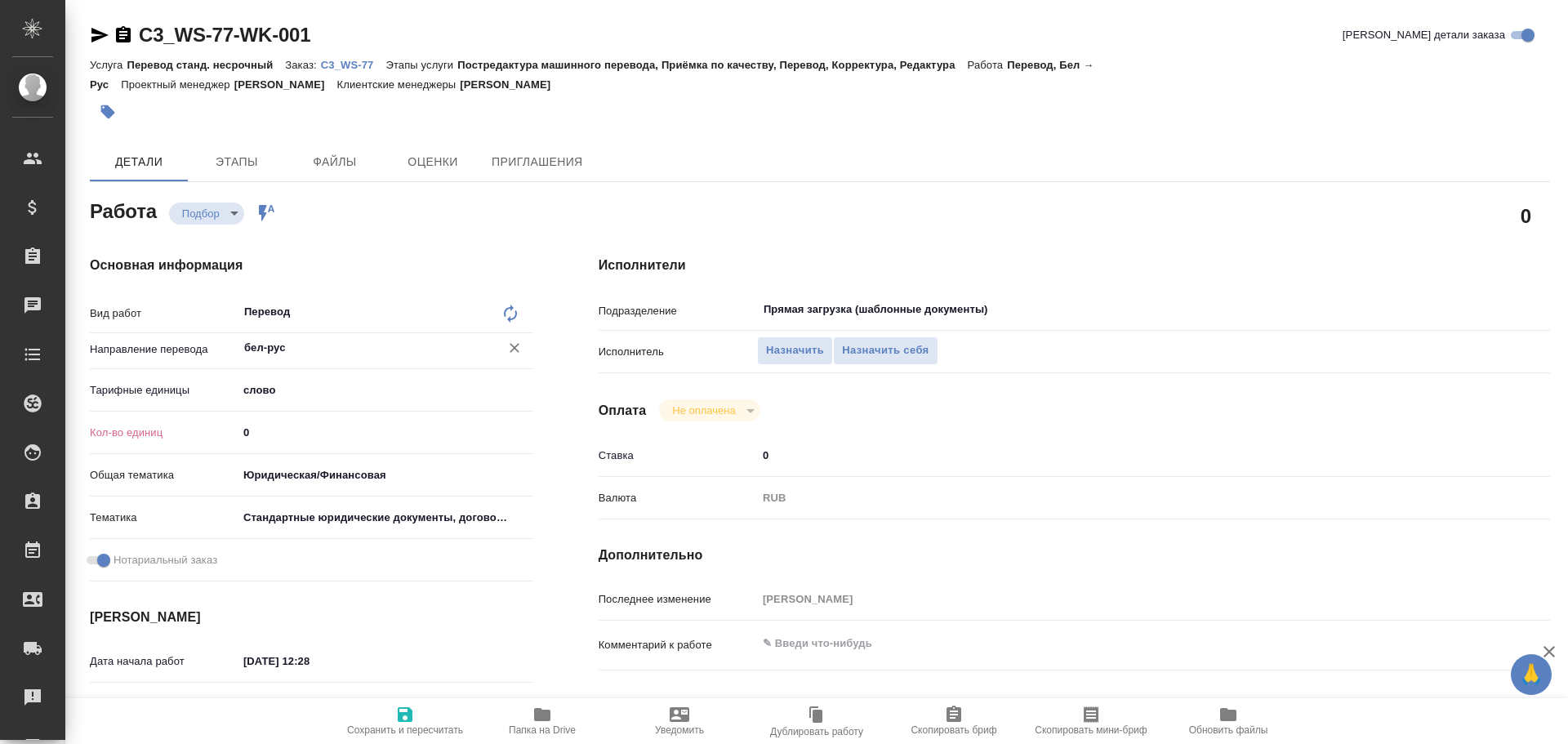
type textarea "x"
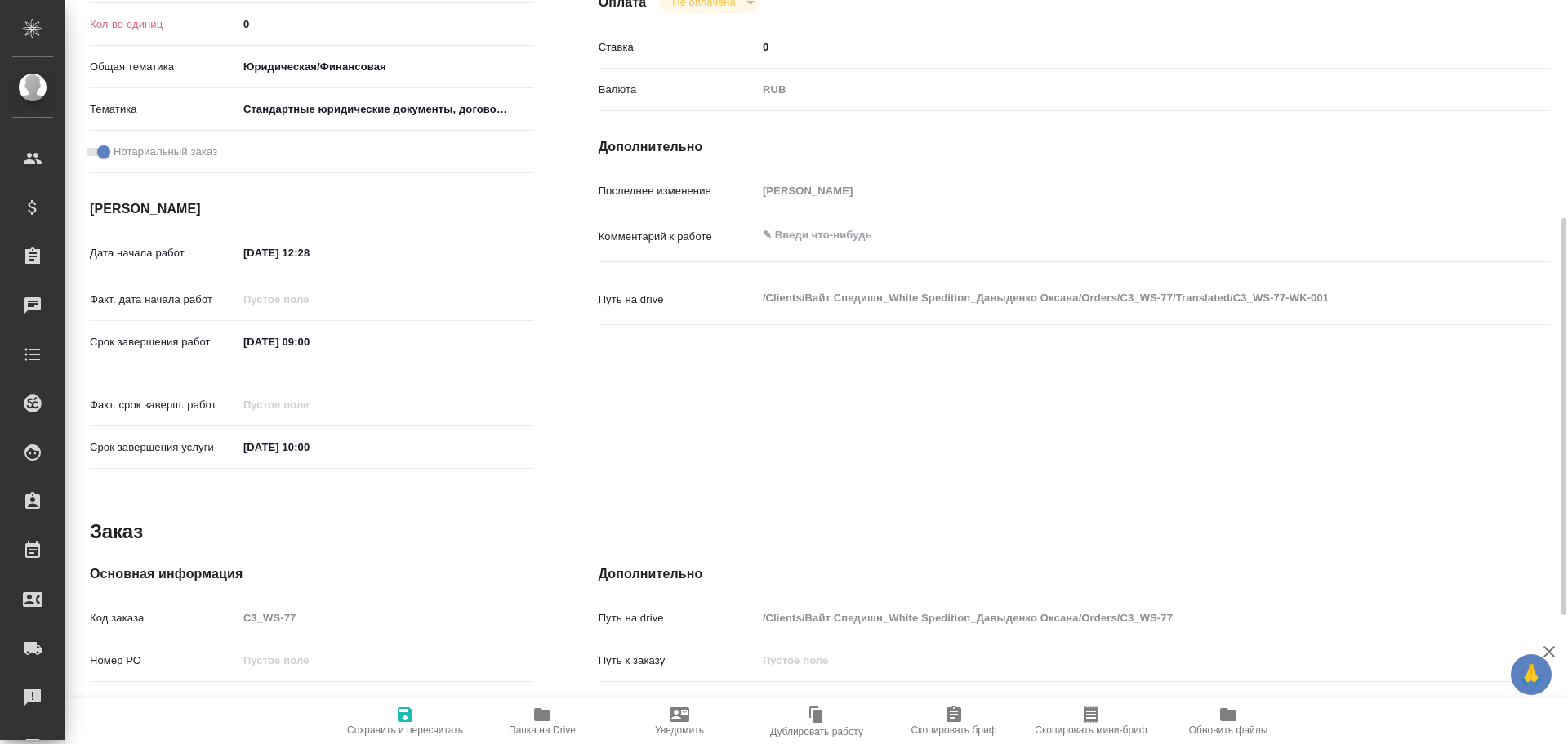
scroll to position [649, 0]
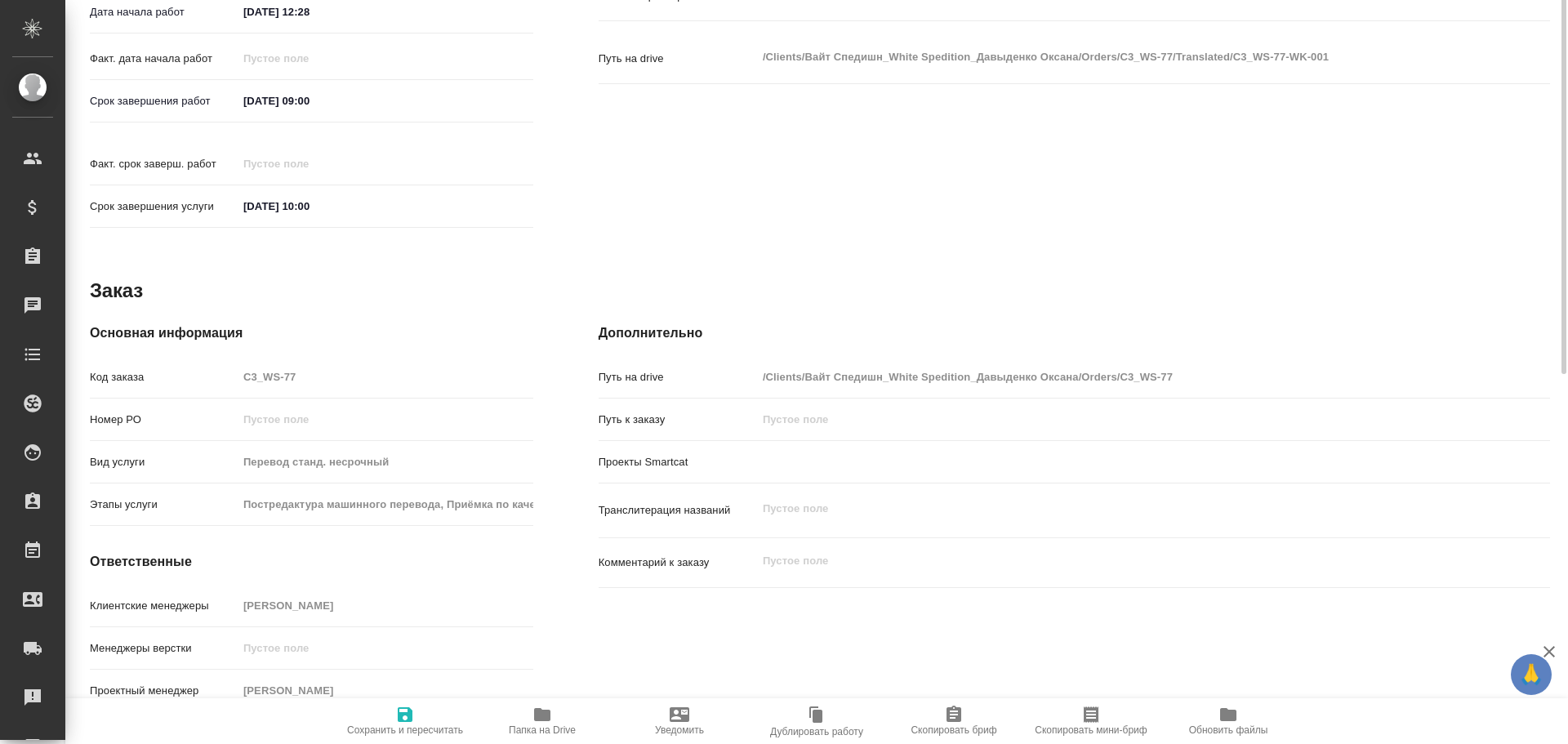
type textarea "x"
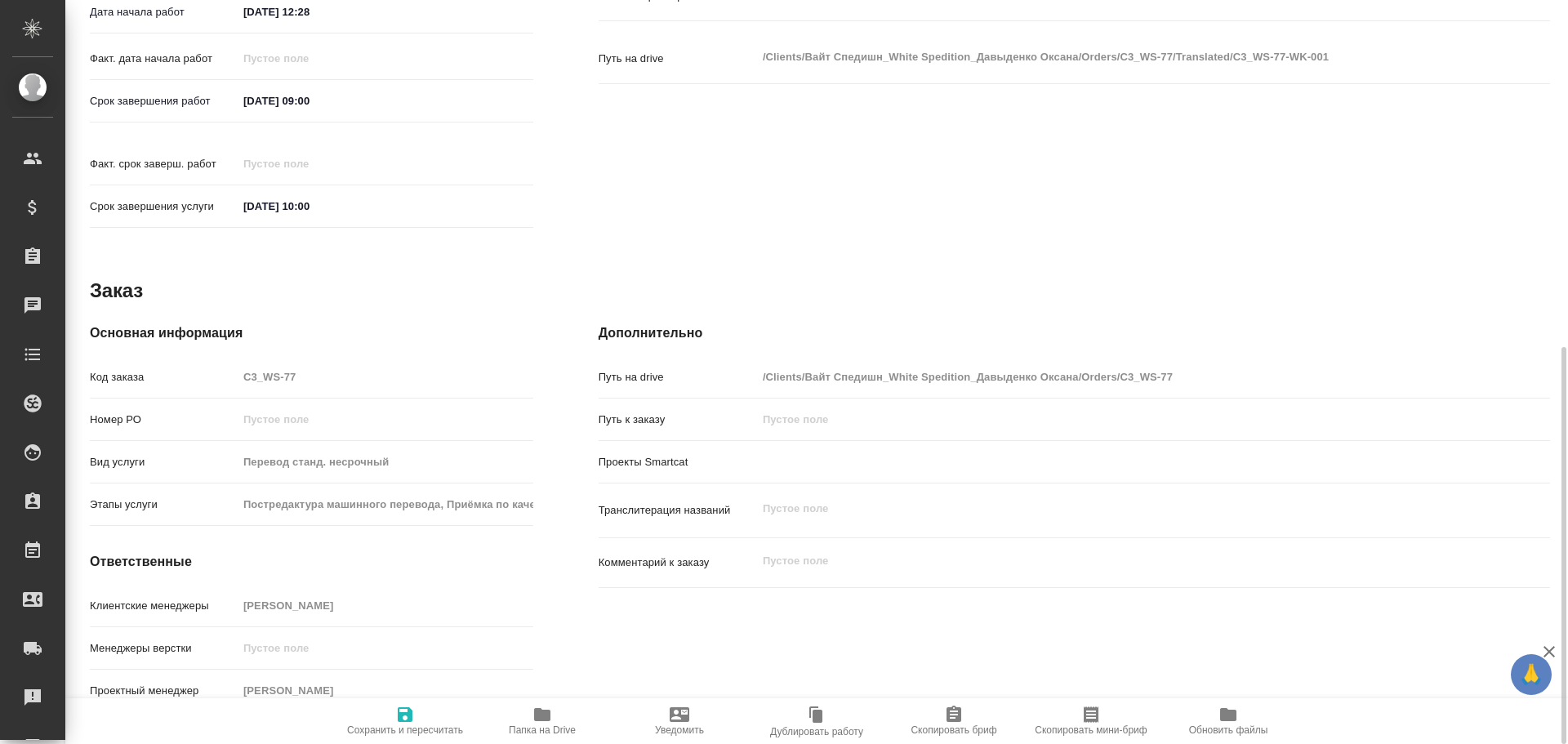
type textarea "x"
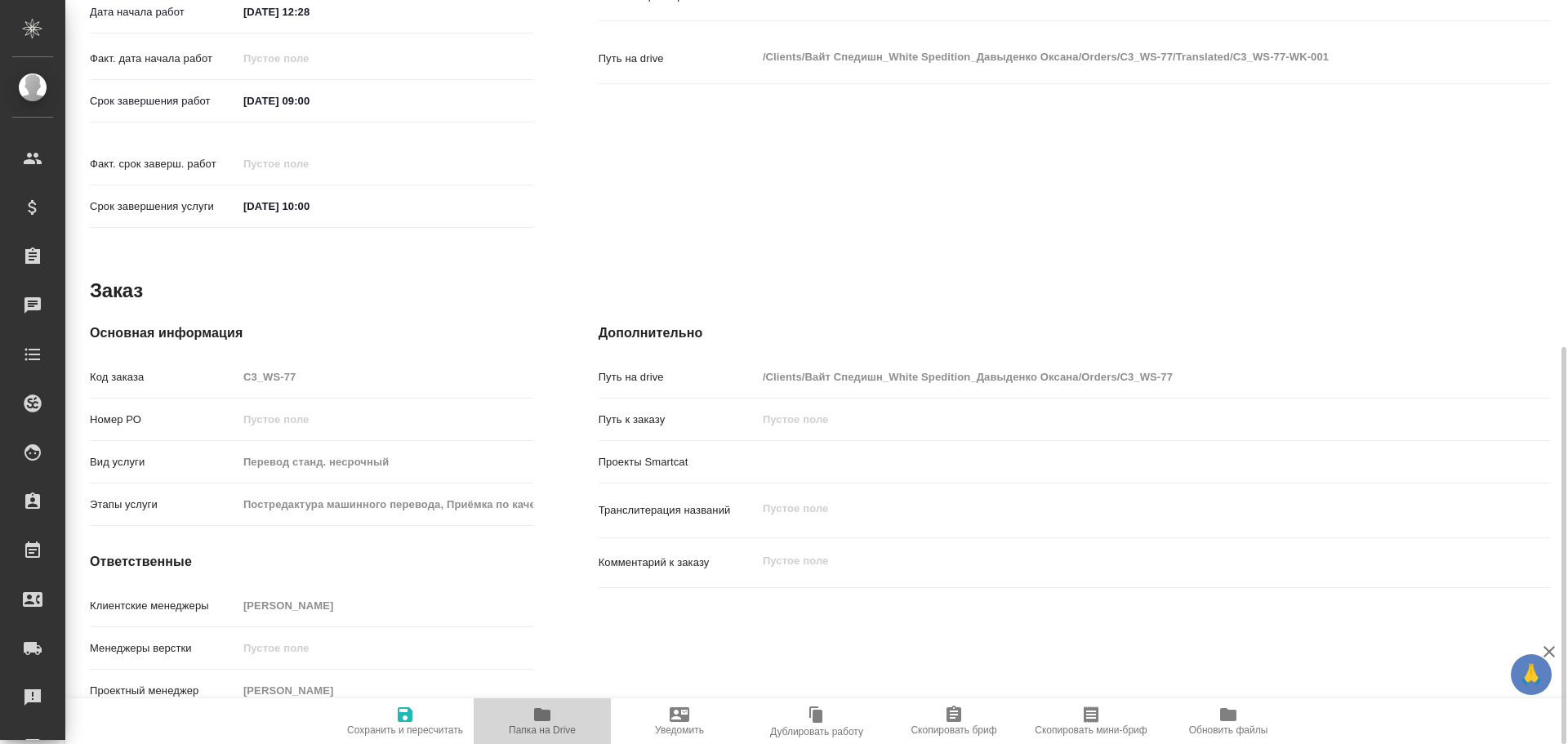
click at [551, 717] on icon "button" at bounding box center [542, 715] width 20 height 20
type textarea "x"
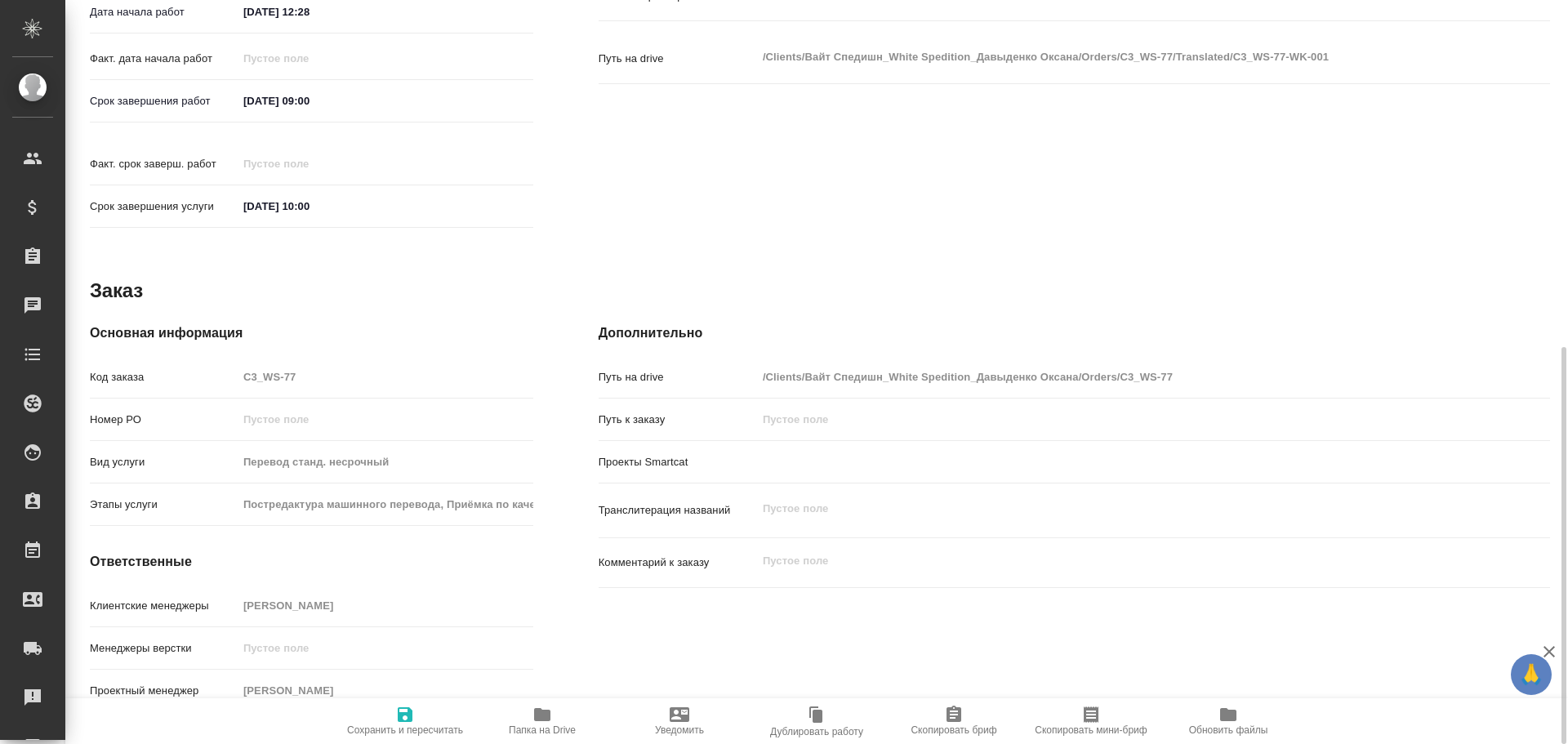
type textarea "x"
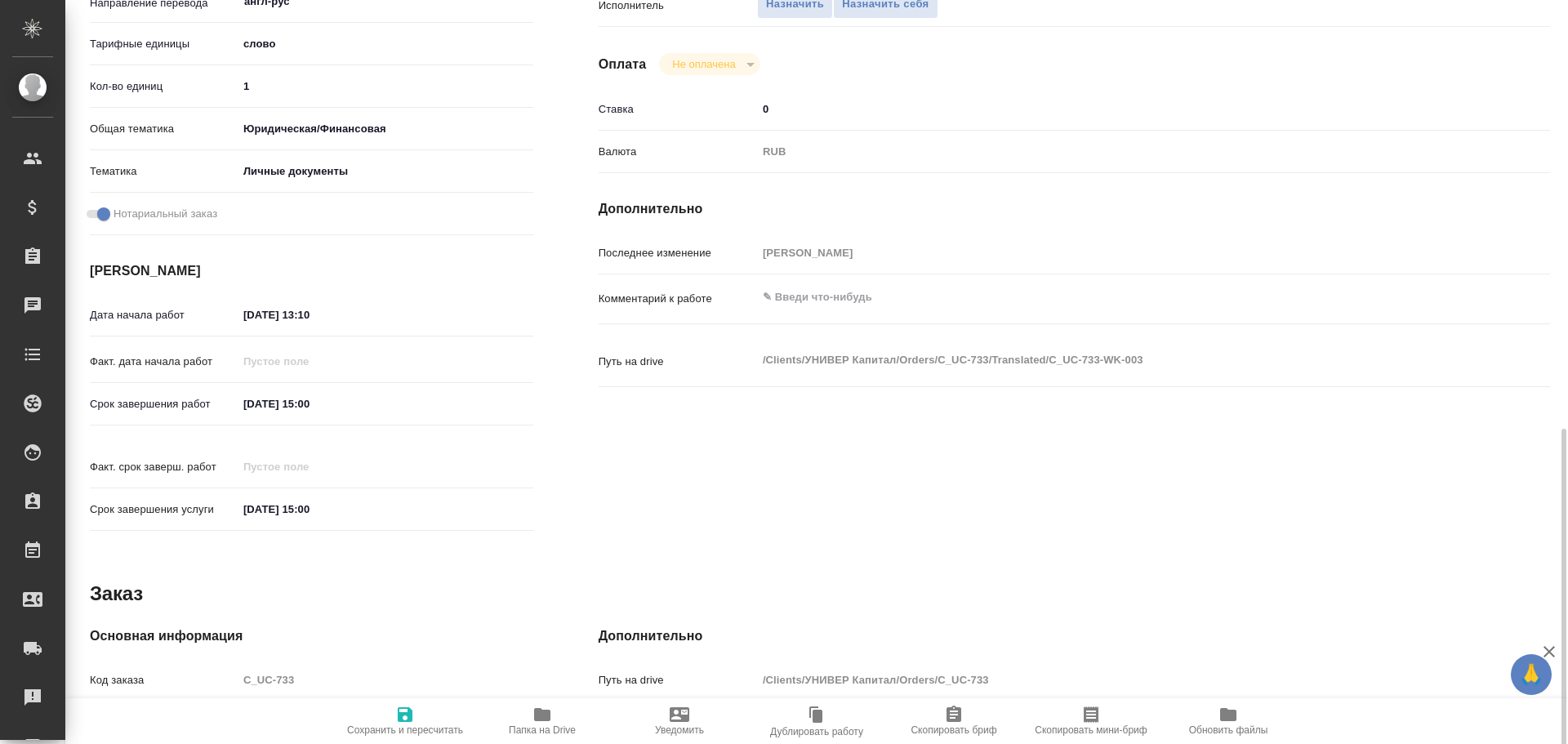
type textarea "x"
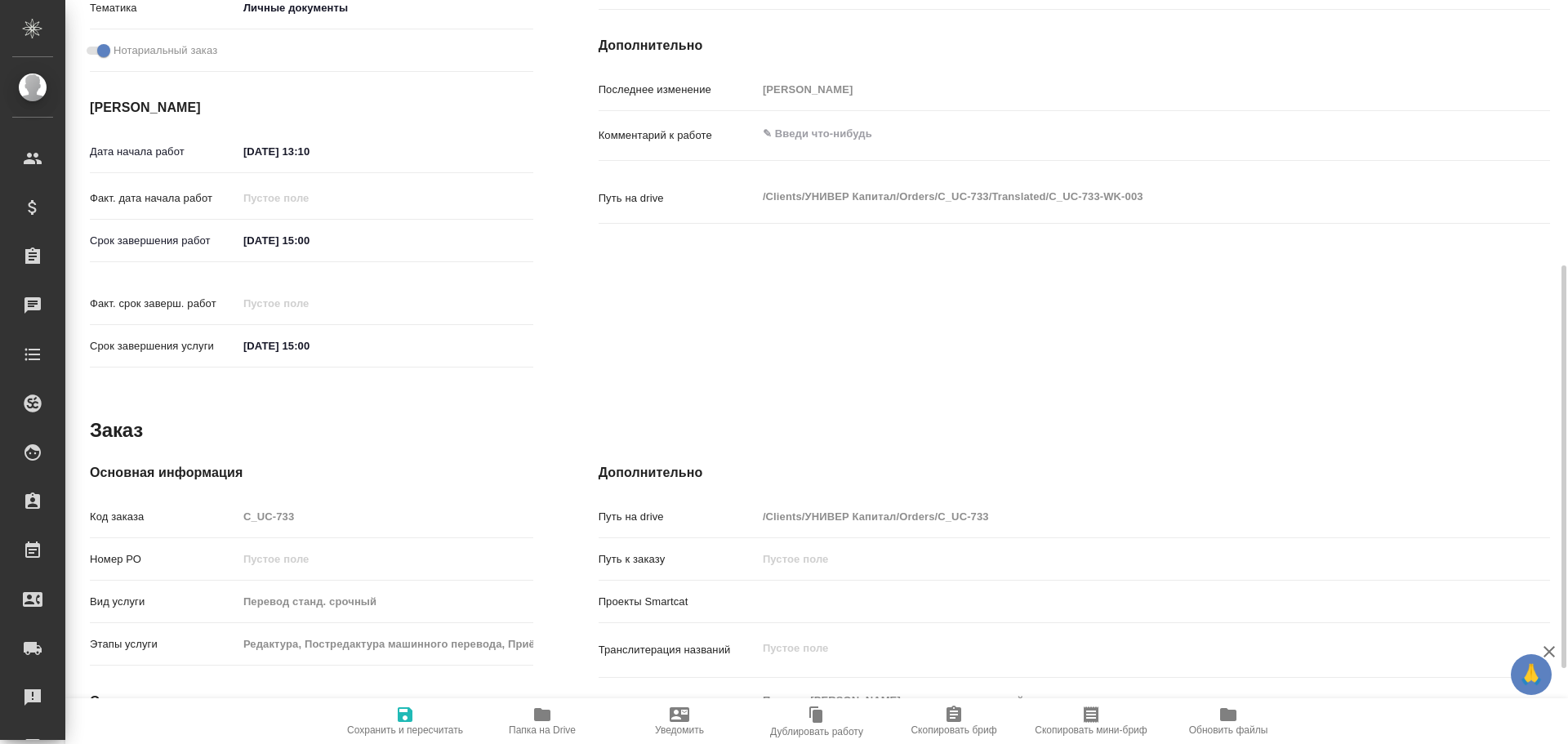
scroll to position [571, 0]
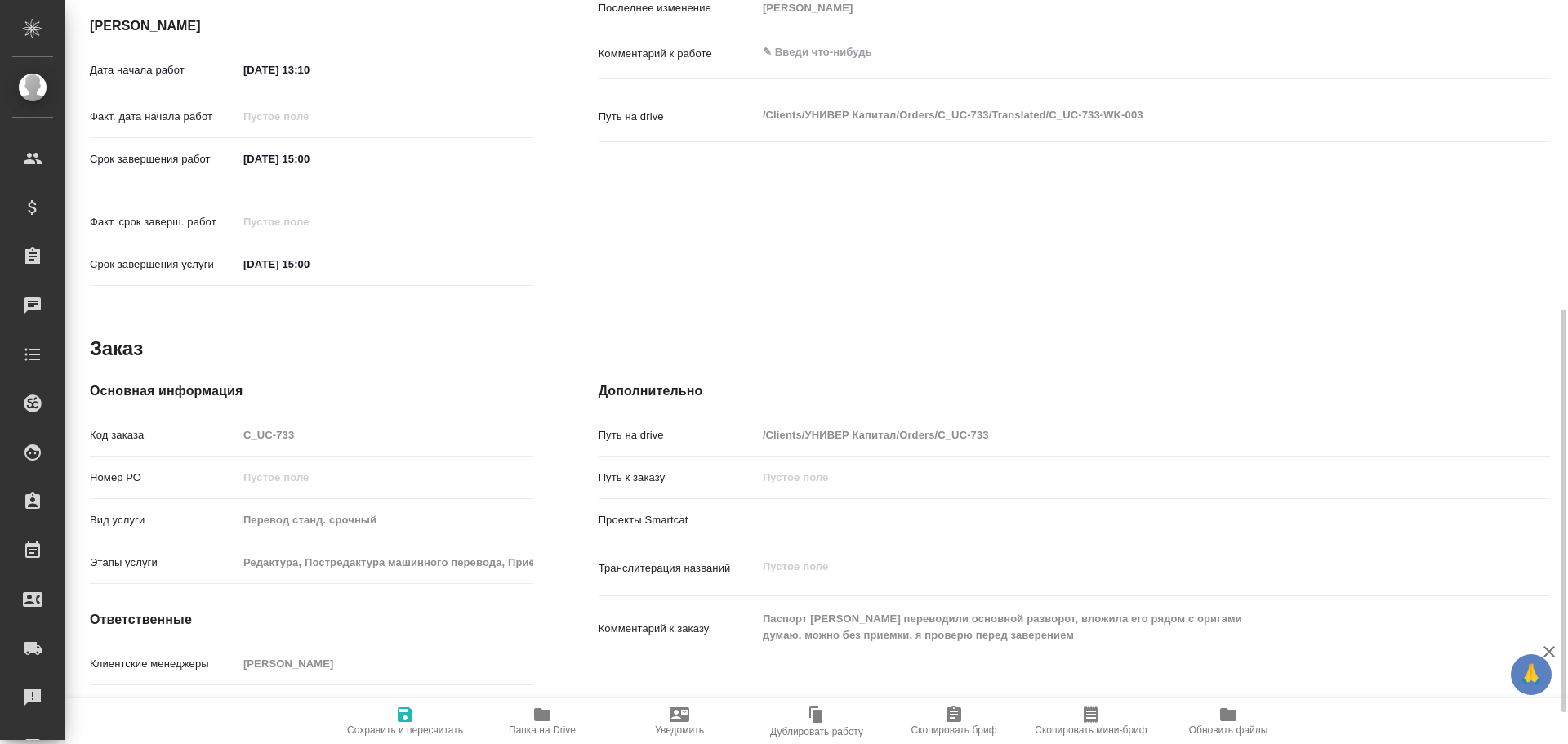
type textarea "x"
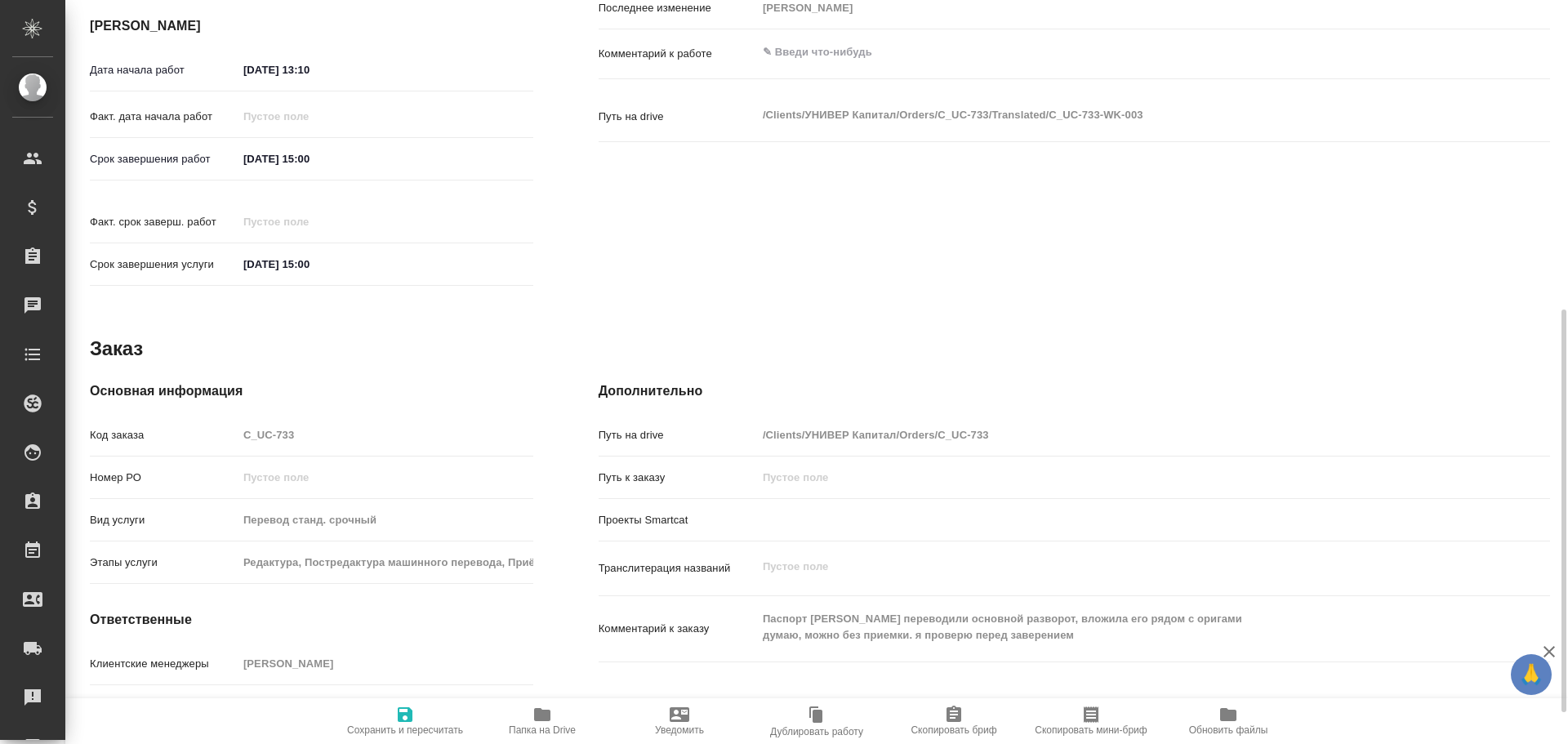
type textarea "x"
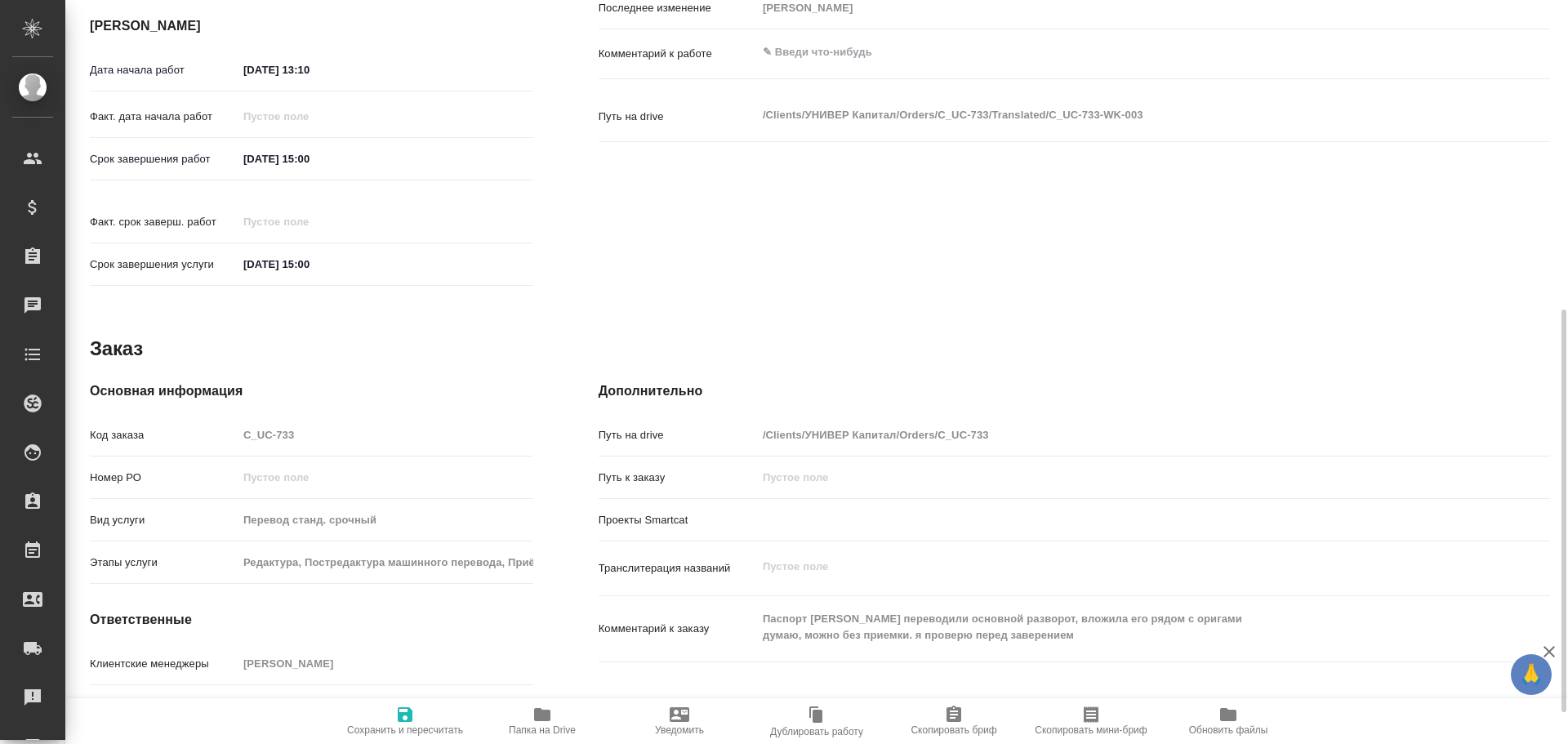
click at [521, 721] on span "Папка на Drive" at bounding box center [542, 721] width 117 height 31
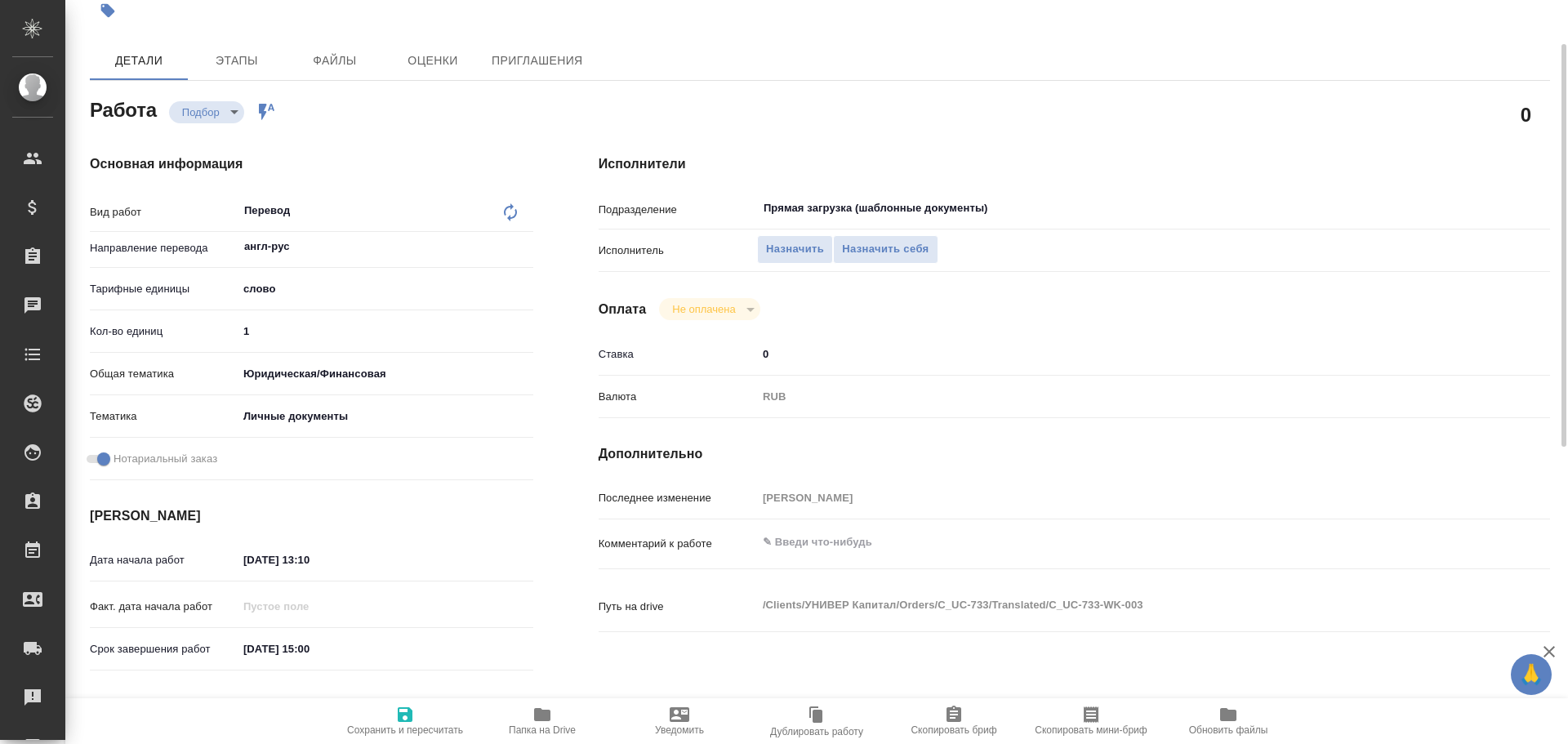
scroll to position [0, 0]
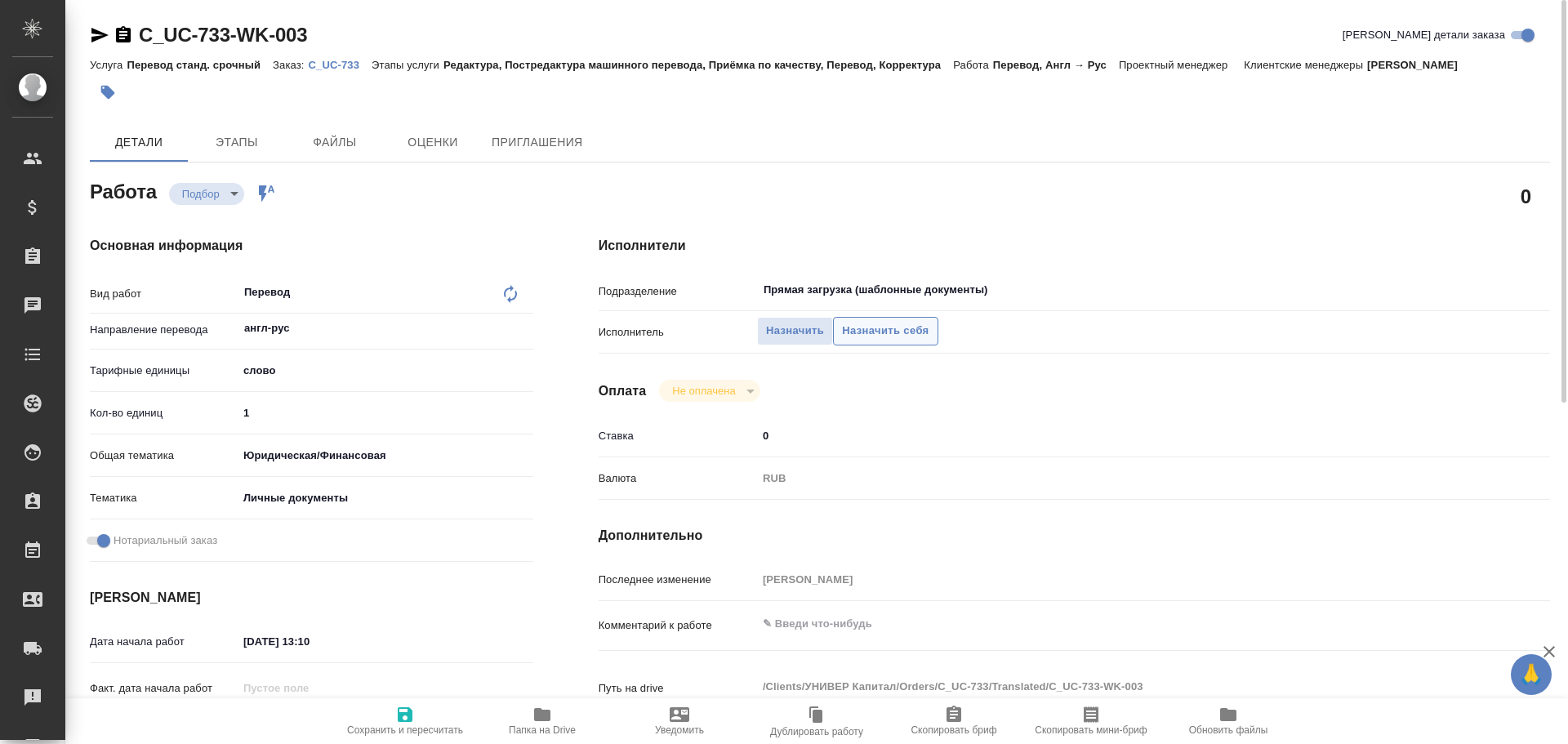
click at [869, 326] on span "Назначить себя" at bounding box center [885, 330] width 87 height 19
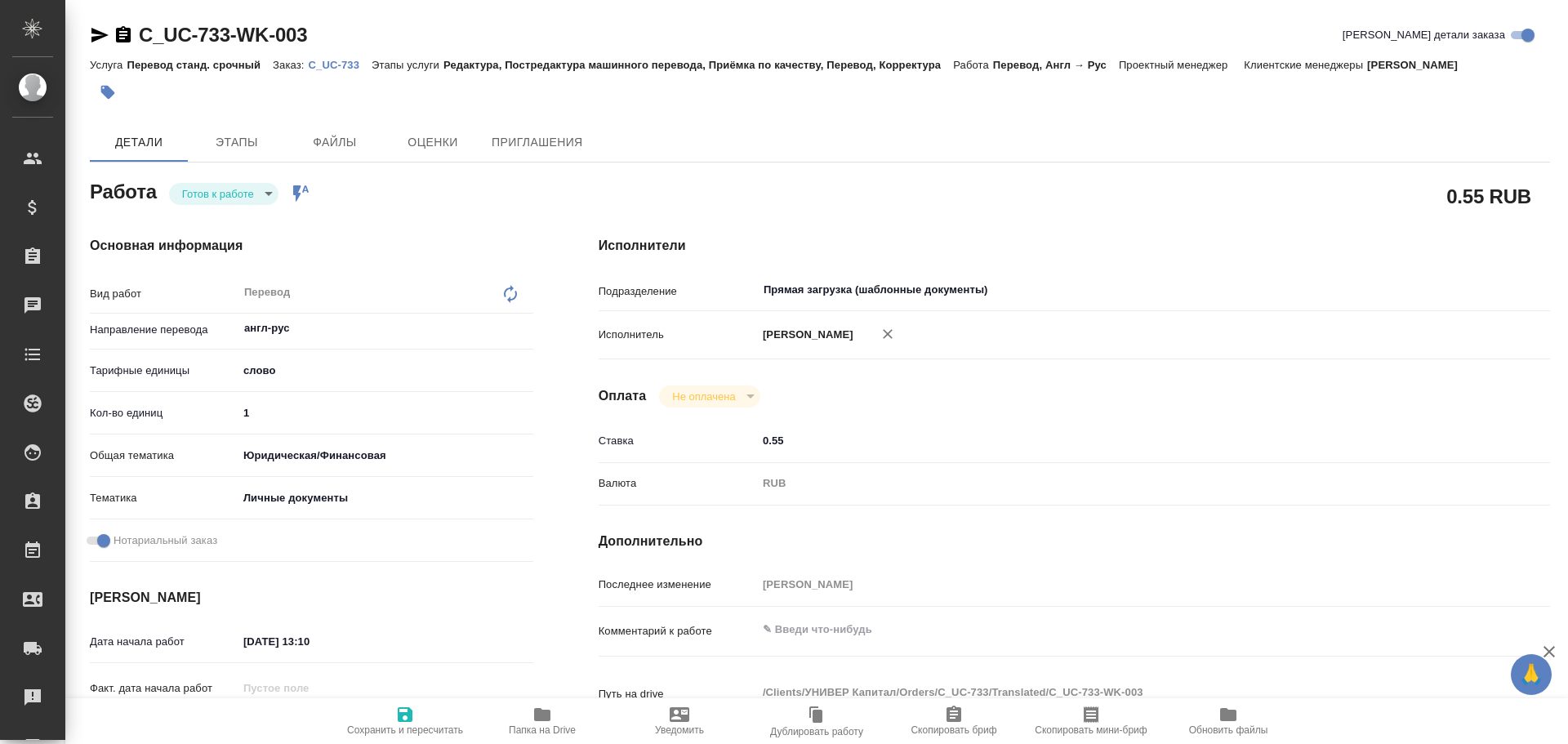
type textarea "x"
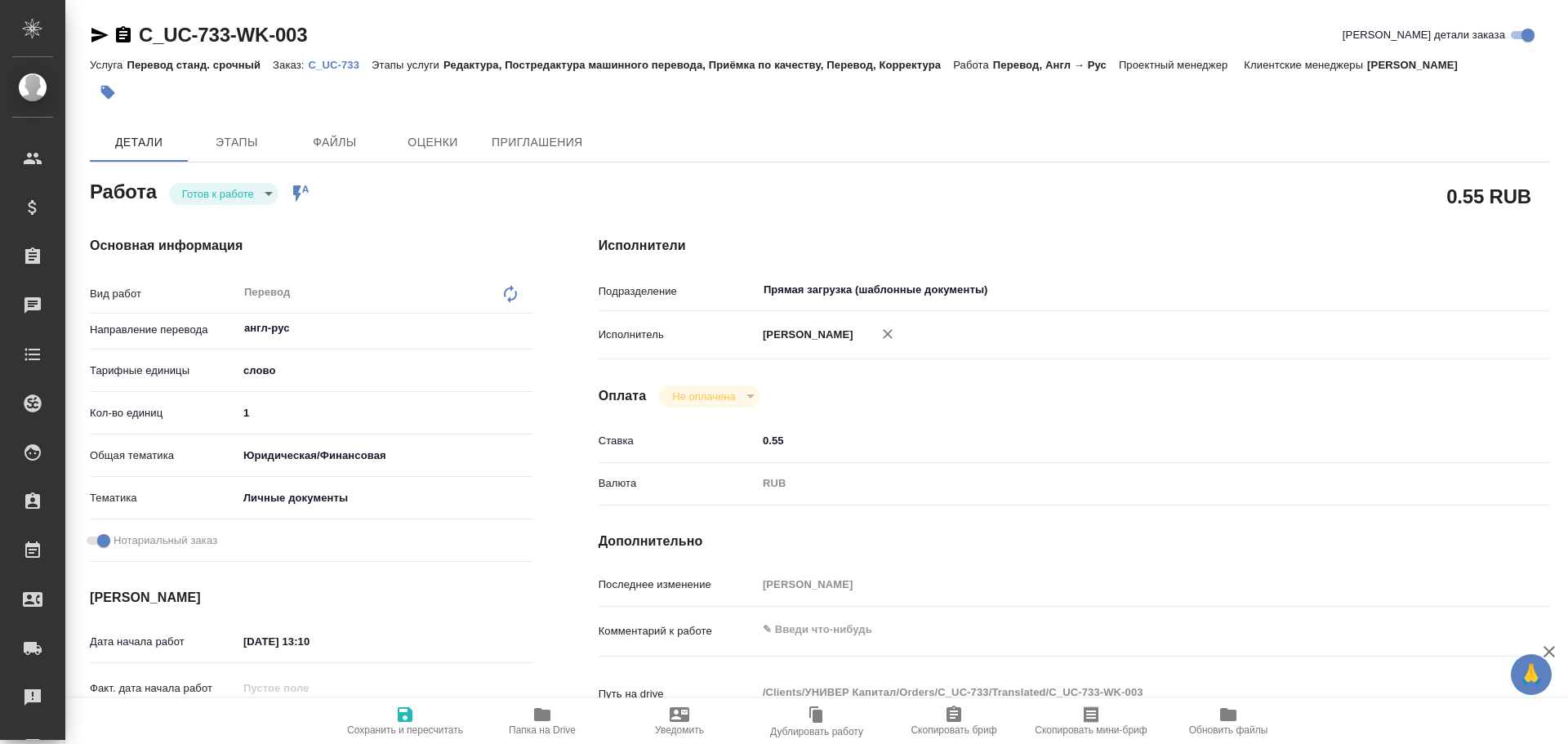
type textarea "x"
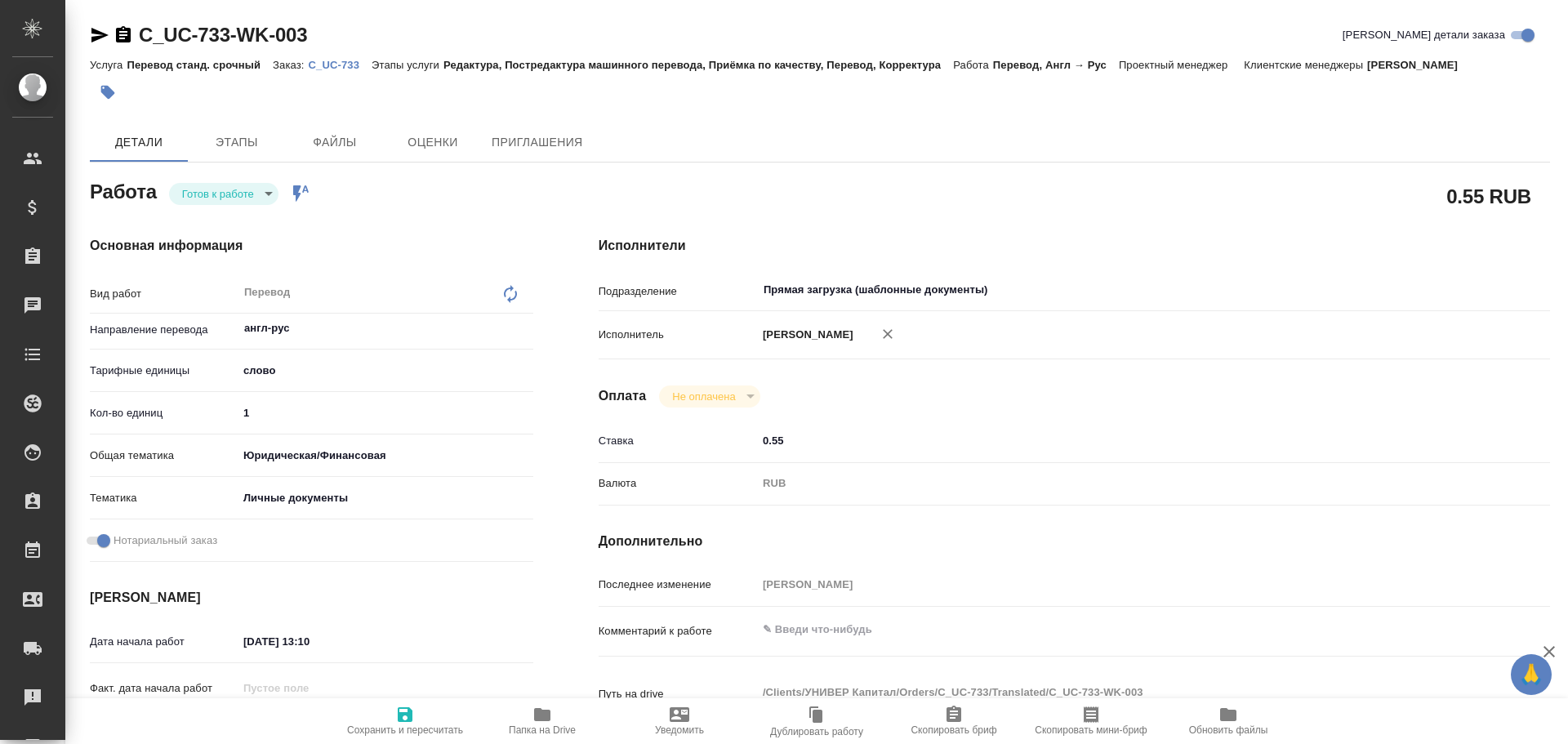
type textarea "x"
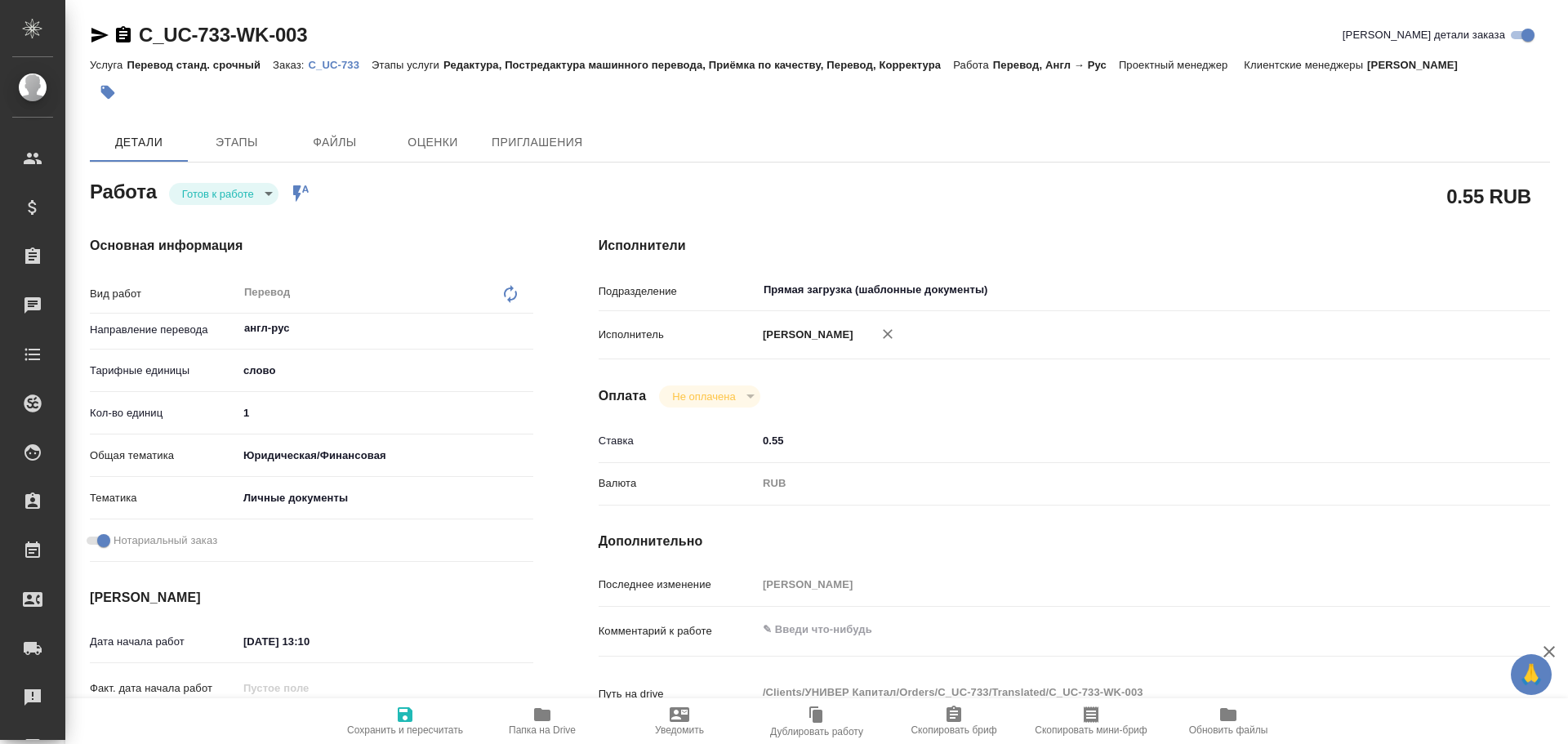
type textarea "x"
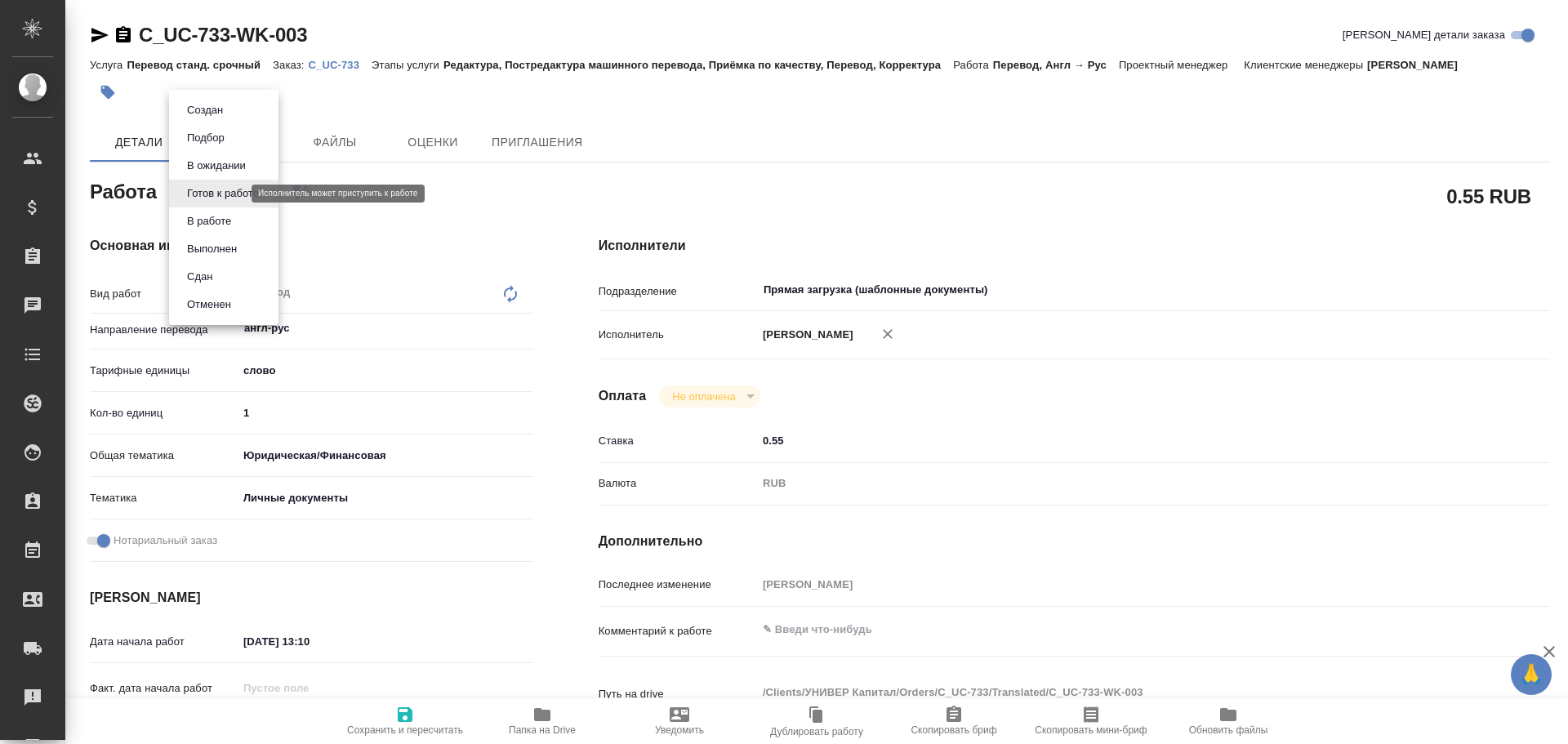
click at [232, 198] on body "🙏 .cls-1 fill:#fff; AWATERA [PERSON_NAME] Спецификации Заказы Чаты Todo Проекты…" at bounding box center [784, 372] width 1568 height 744
type textarea "x"
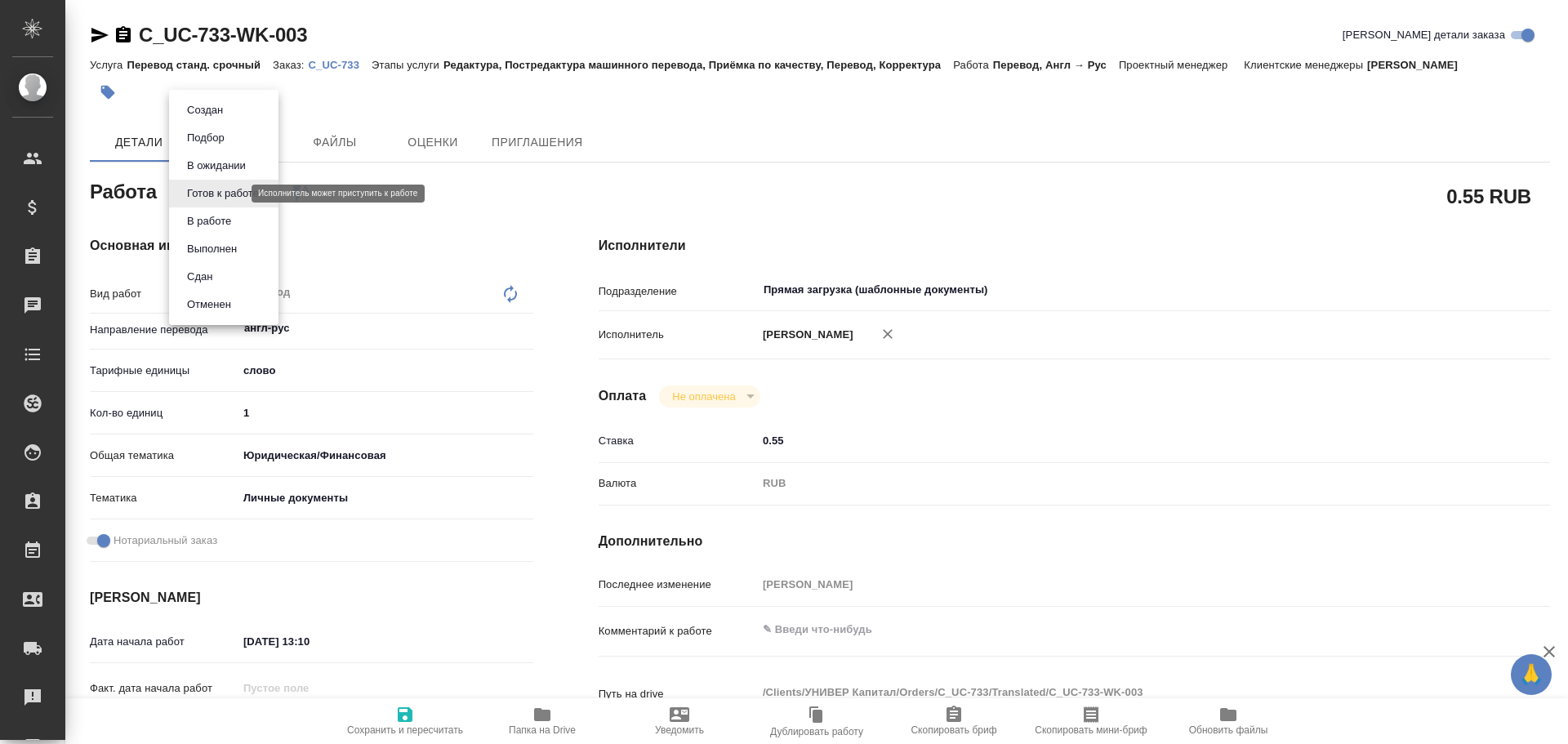
type textarea "x"
click at [222, 218] on button "В работе" at bounding box center [208, 221] width 54 height 18
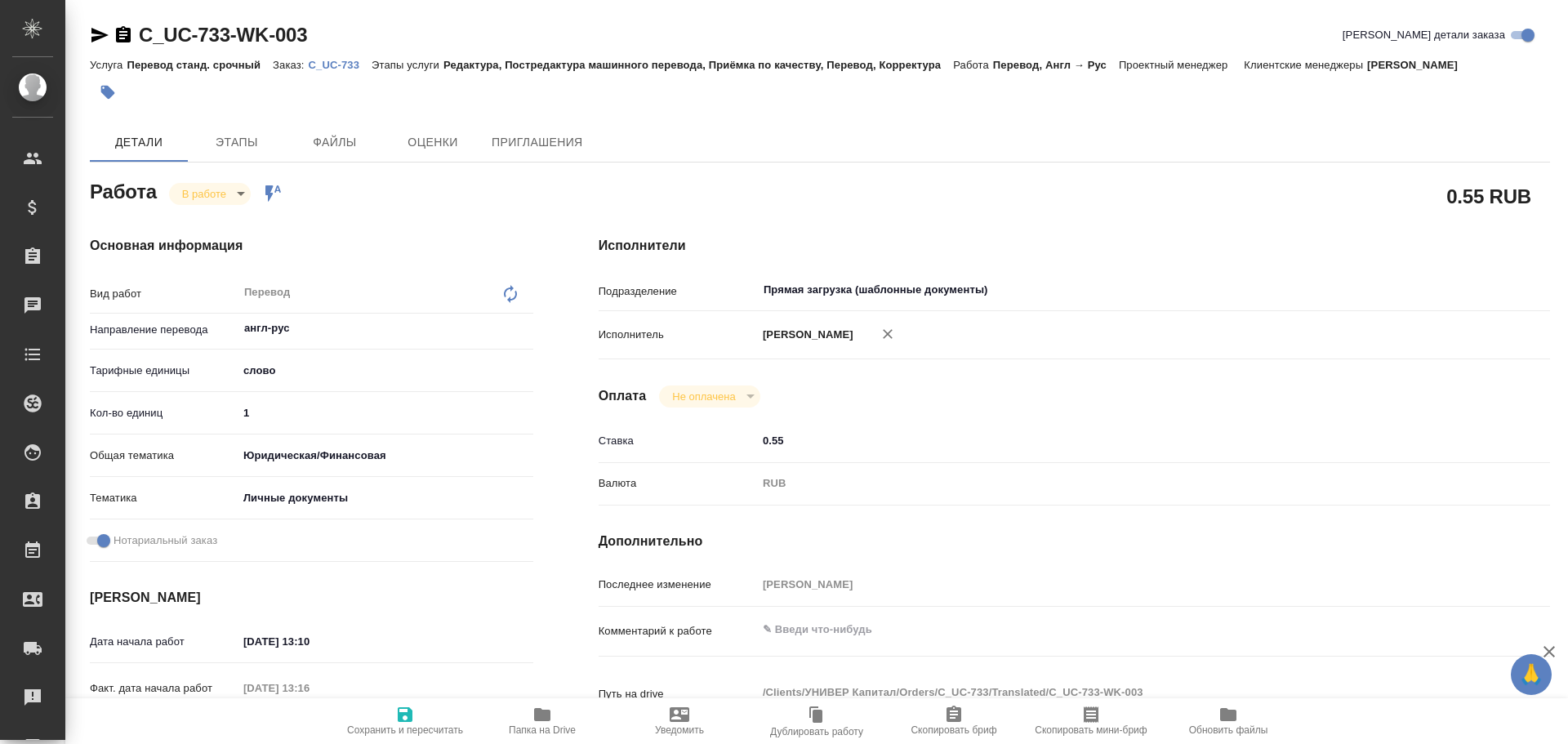
type textarea "x"
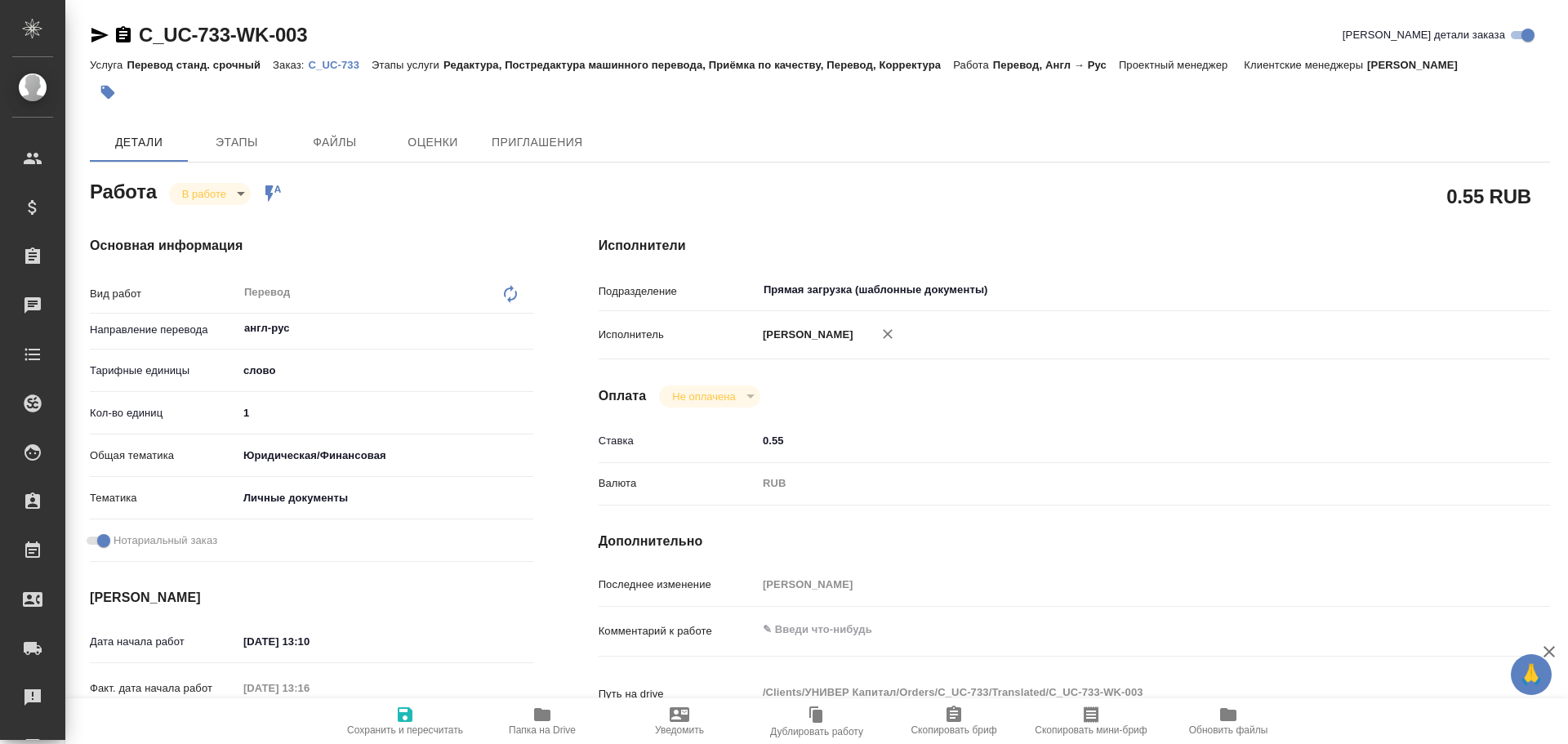
type textarea "x"
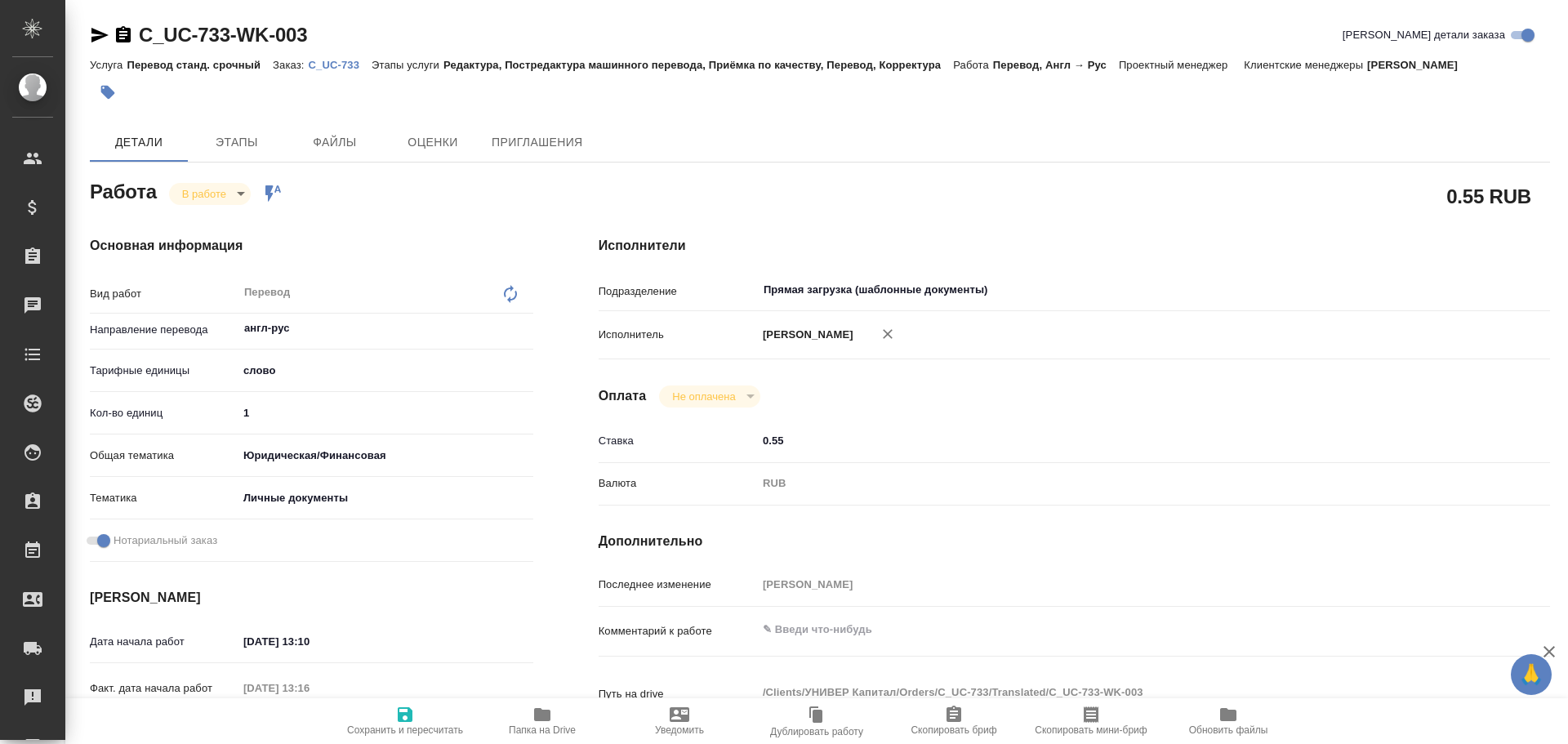
type textarea "x"
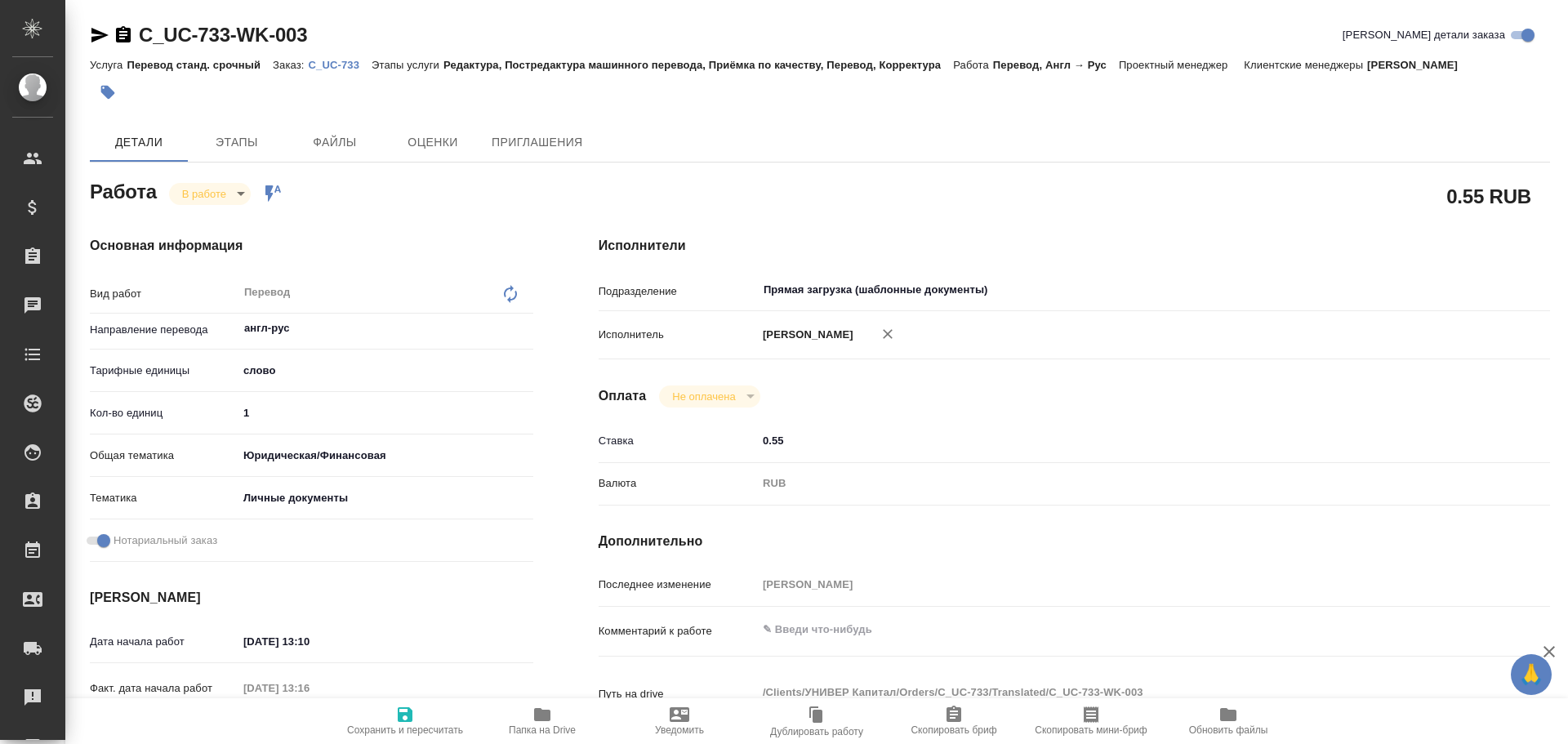
type textarea "x"
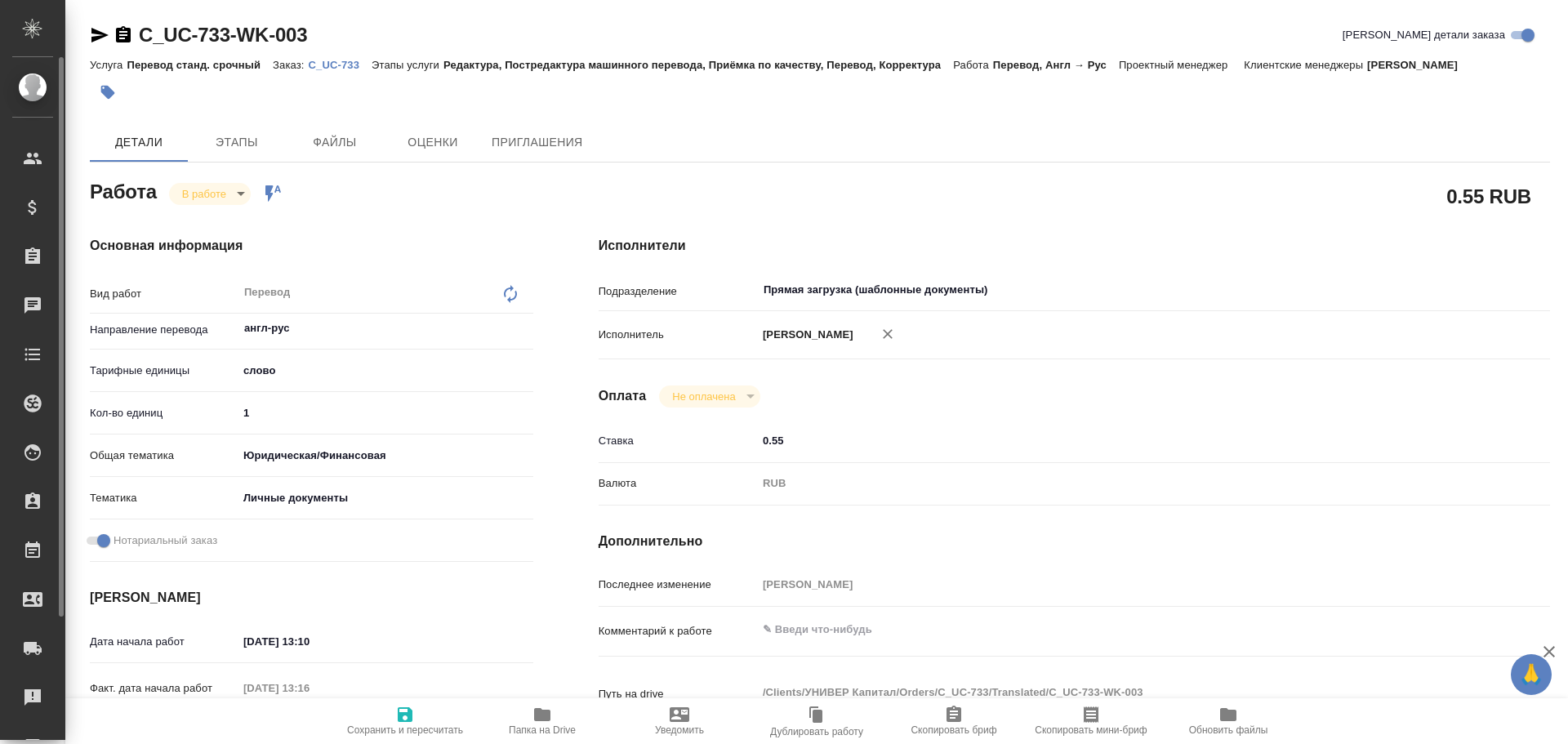
type textarea "x"
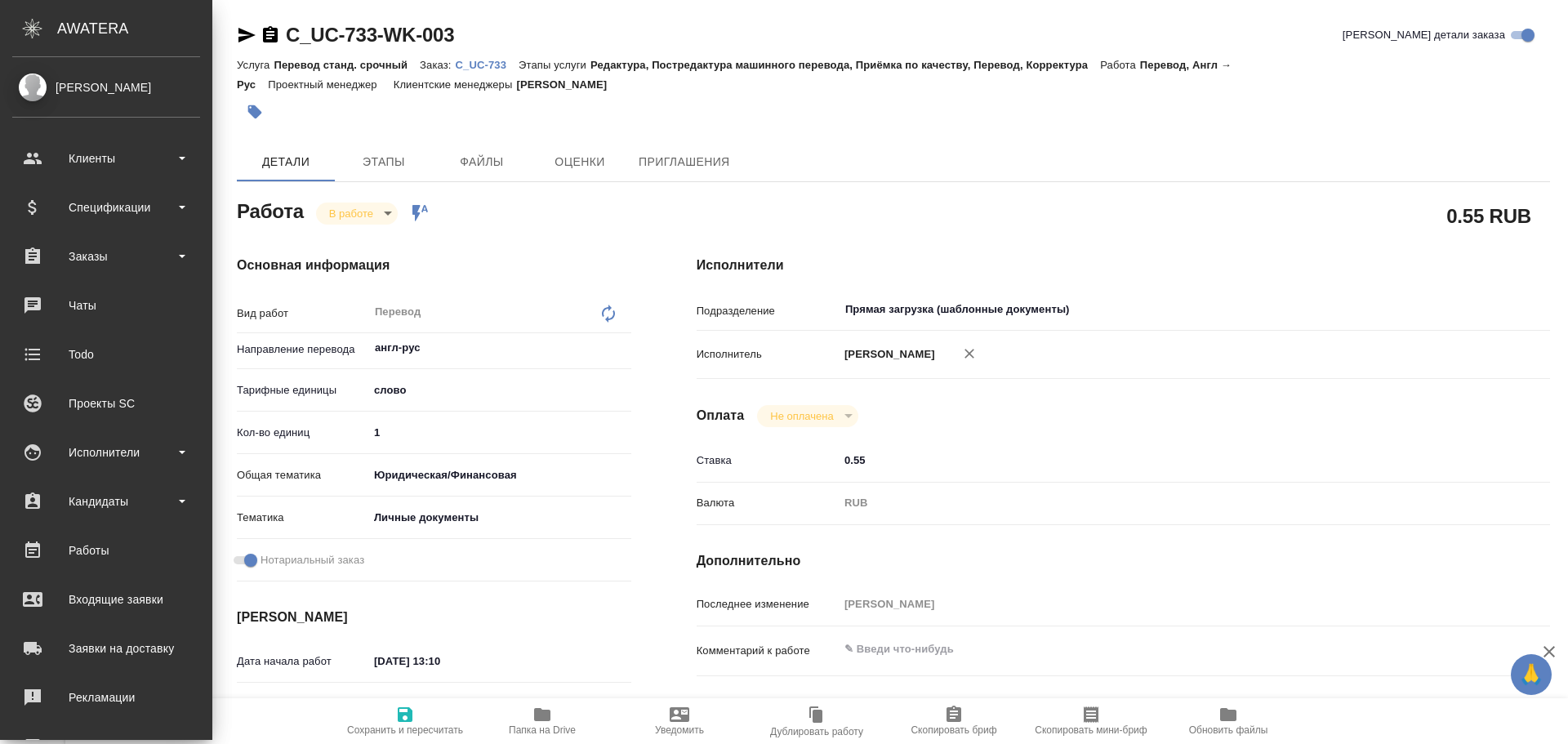
type textarea "x"
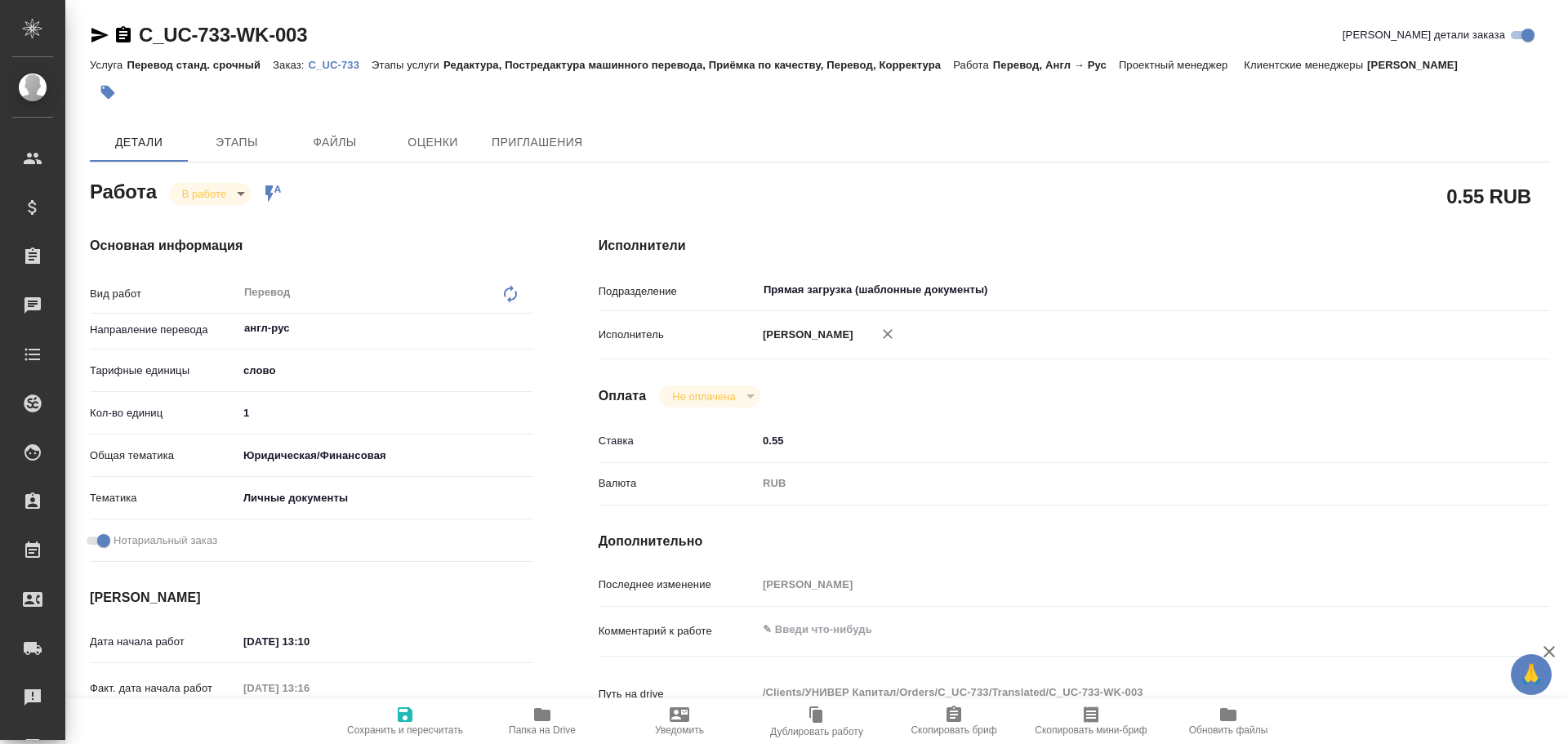
type textarea "x"
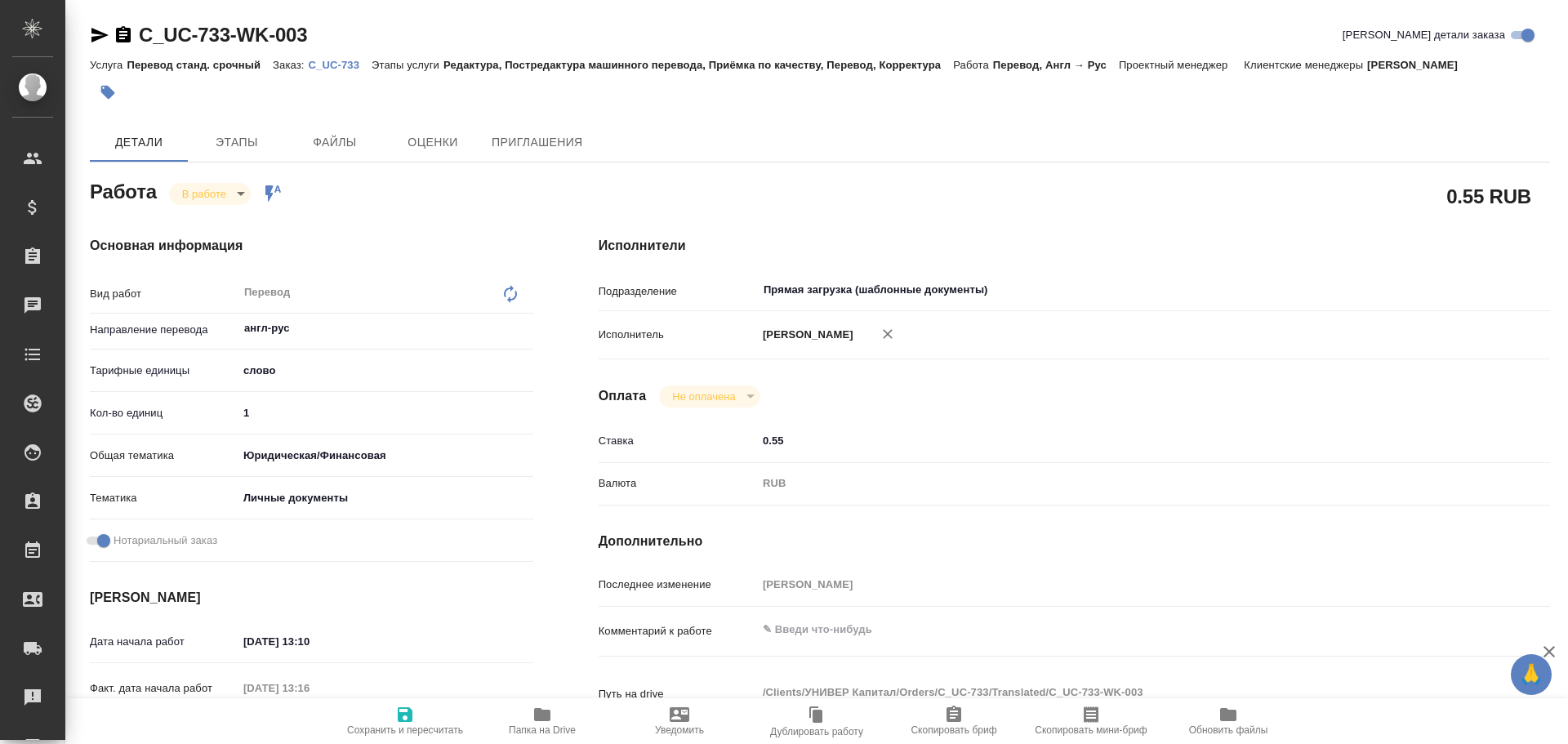
type textarea "x"
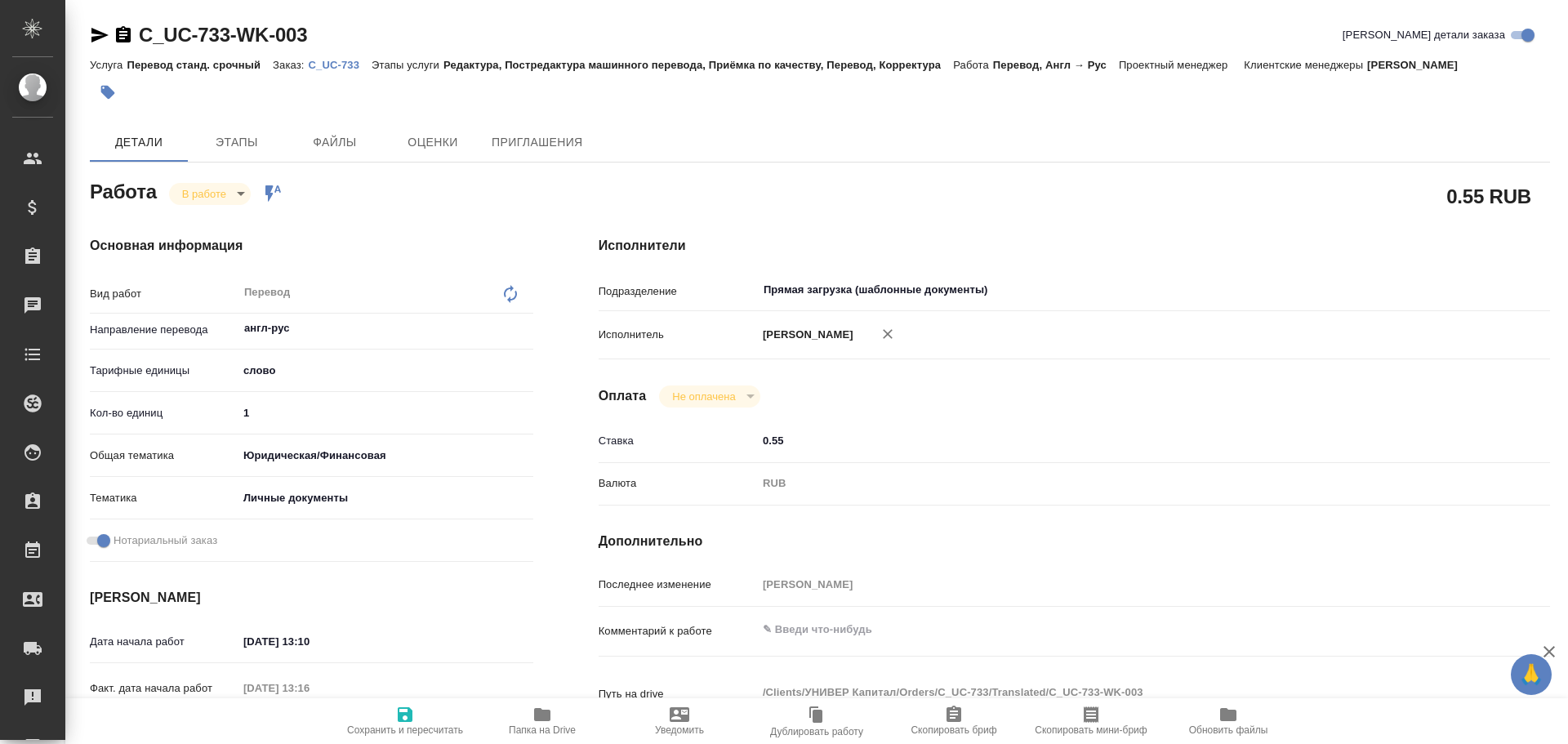
type textarea "x"
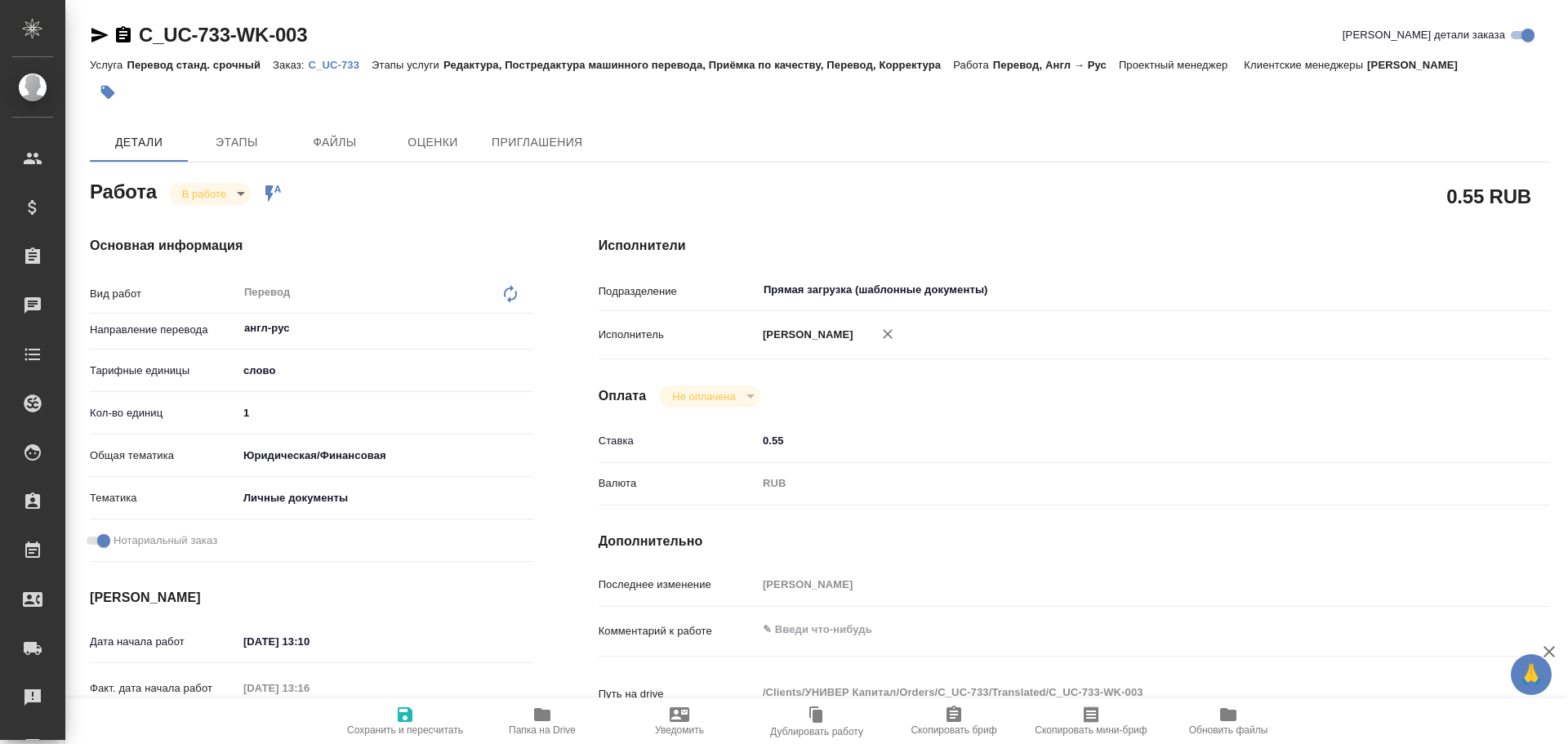
type textarea "x"
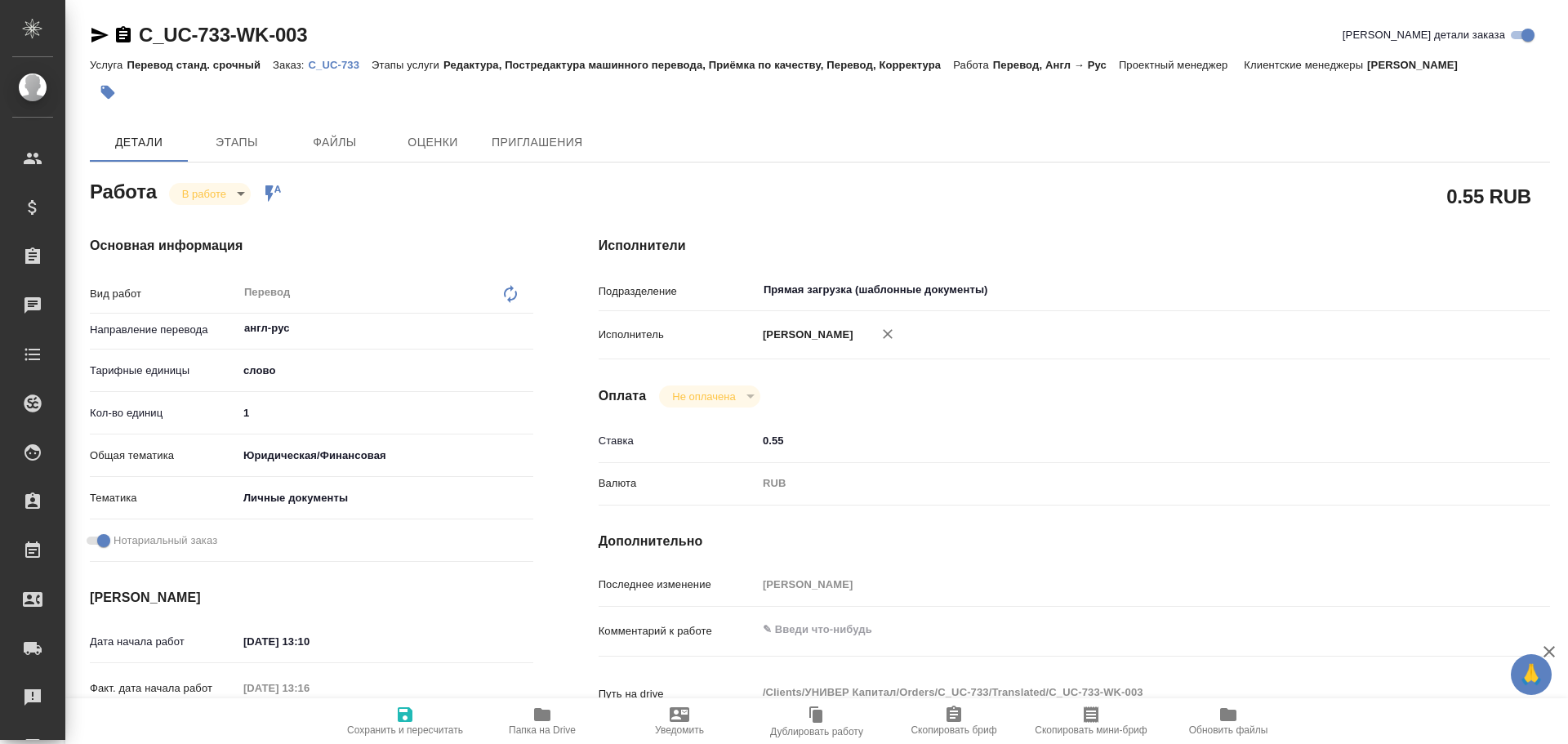
type textarea "x"
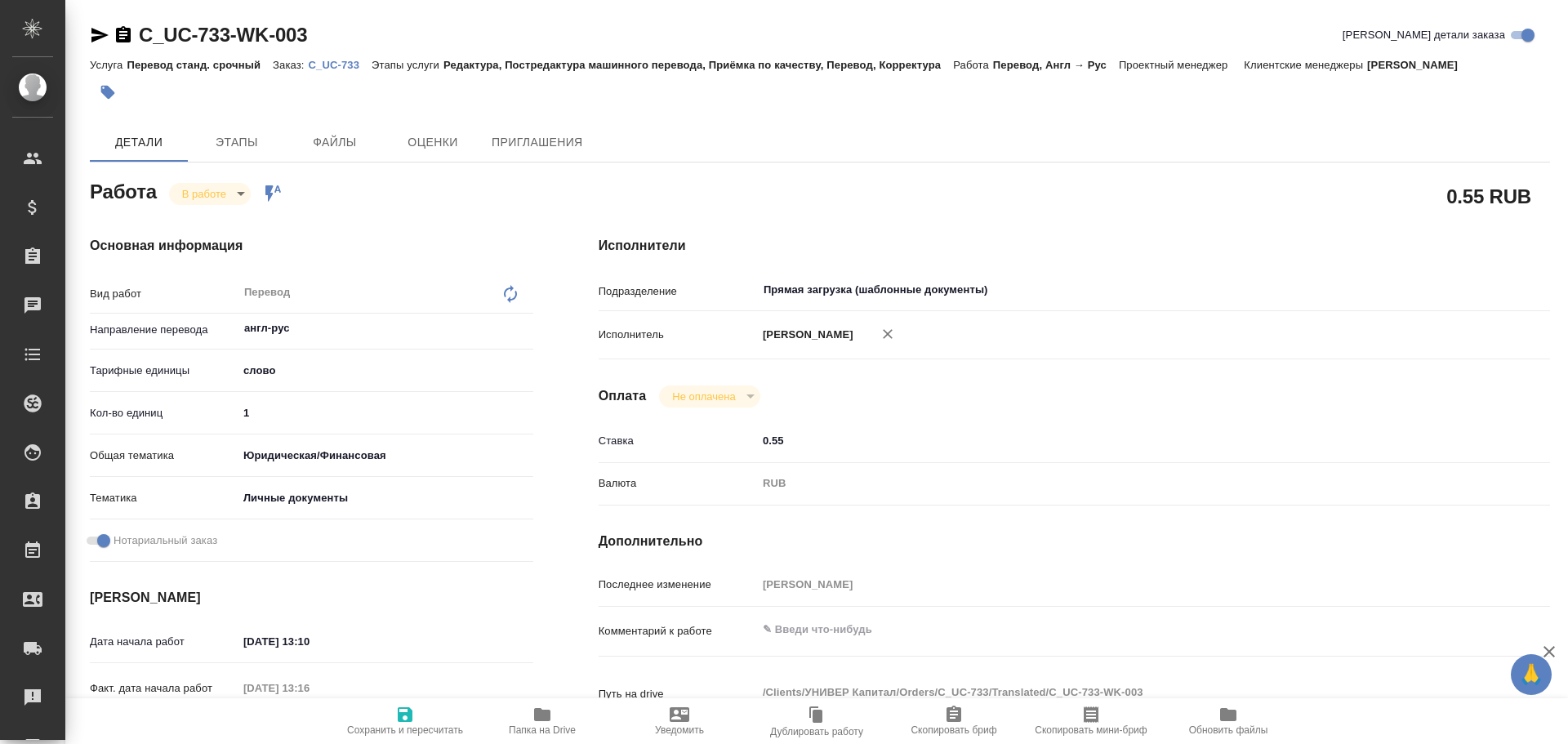
type textarea "x"
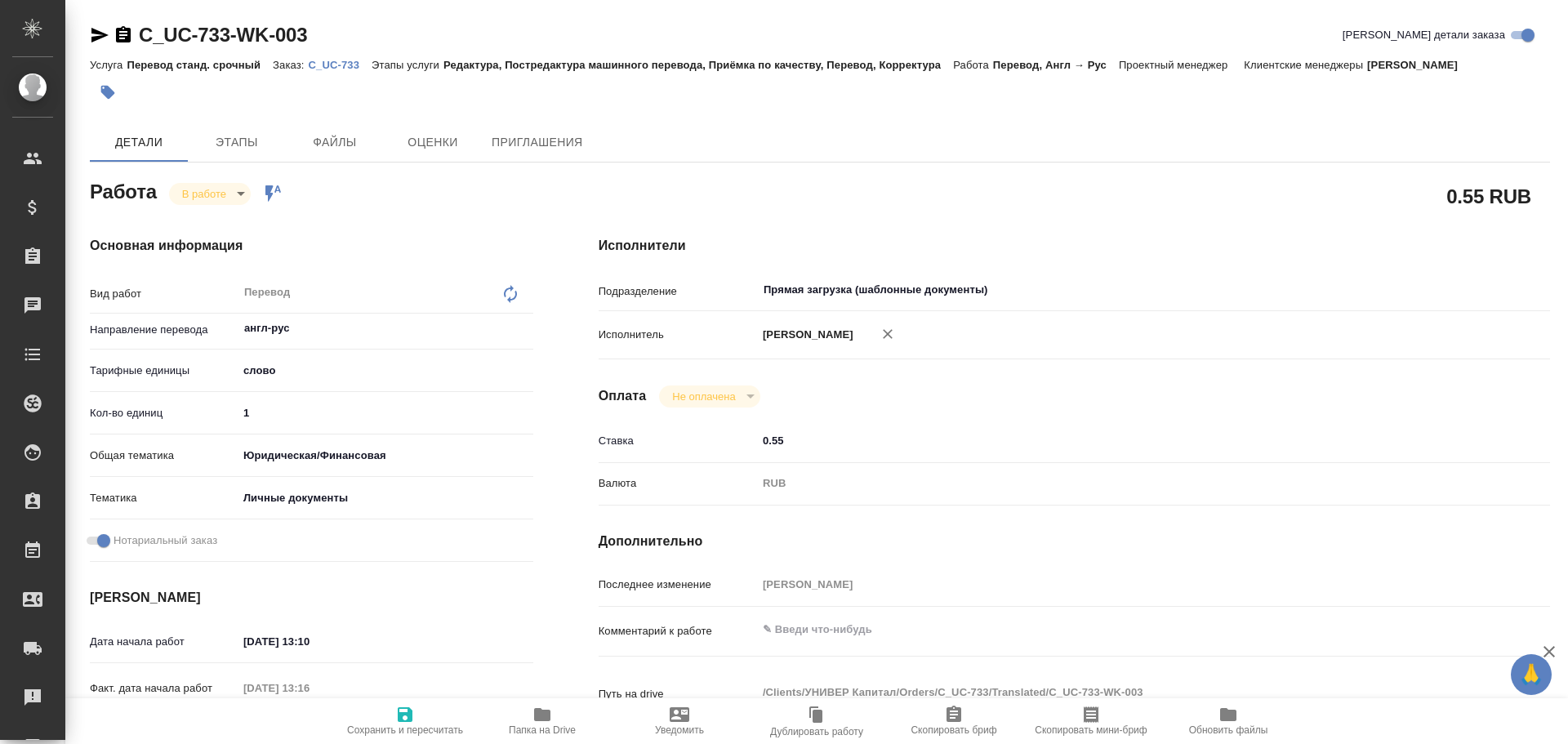
type textarea "x"
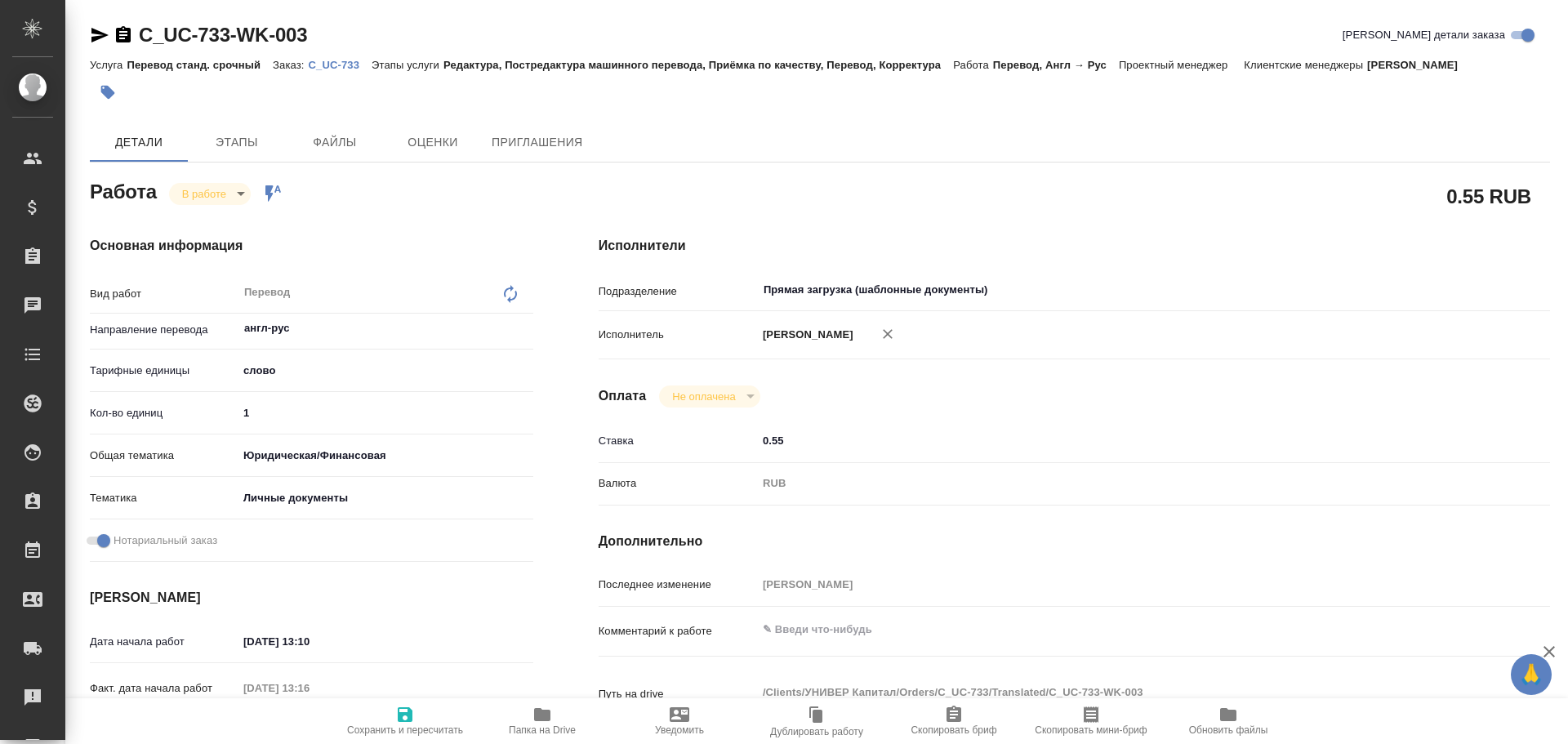
type textarea "x"
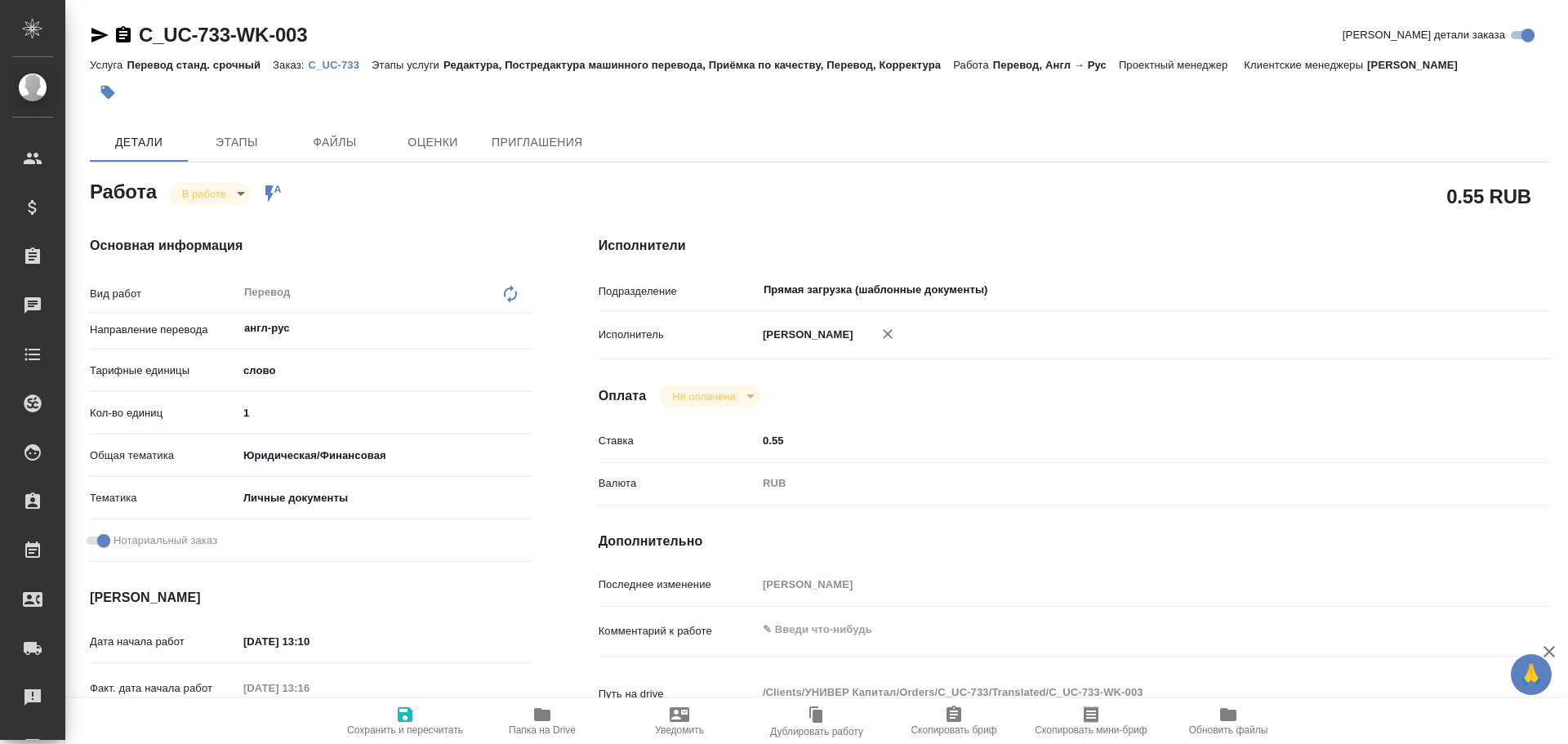
type textarea "x"
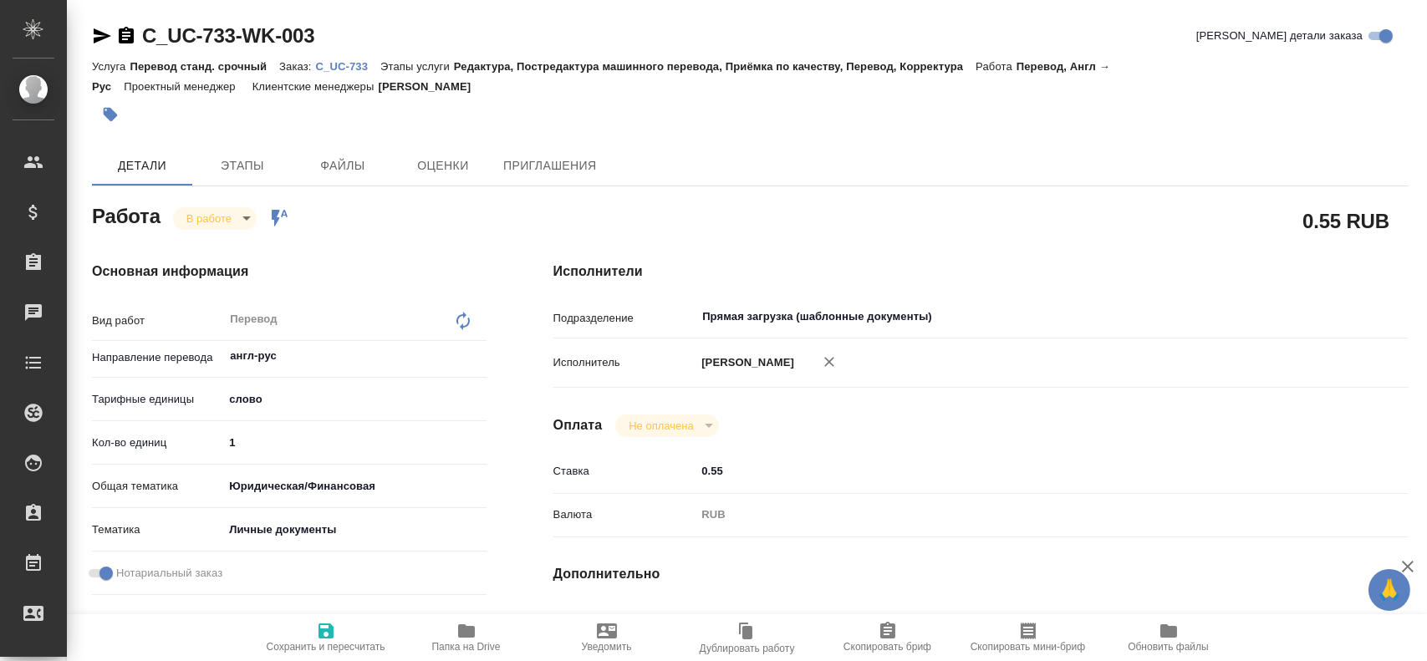
type textarea "x"
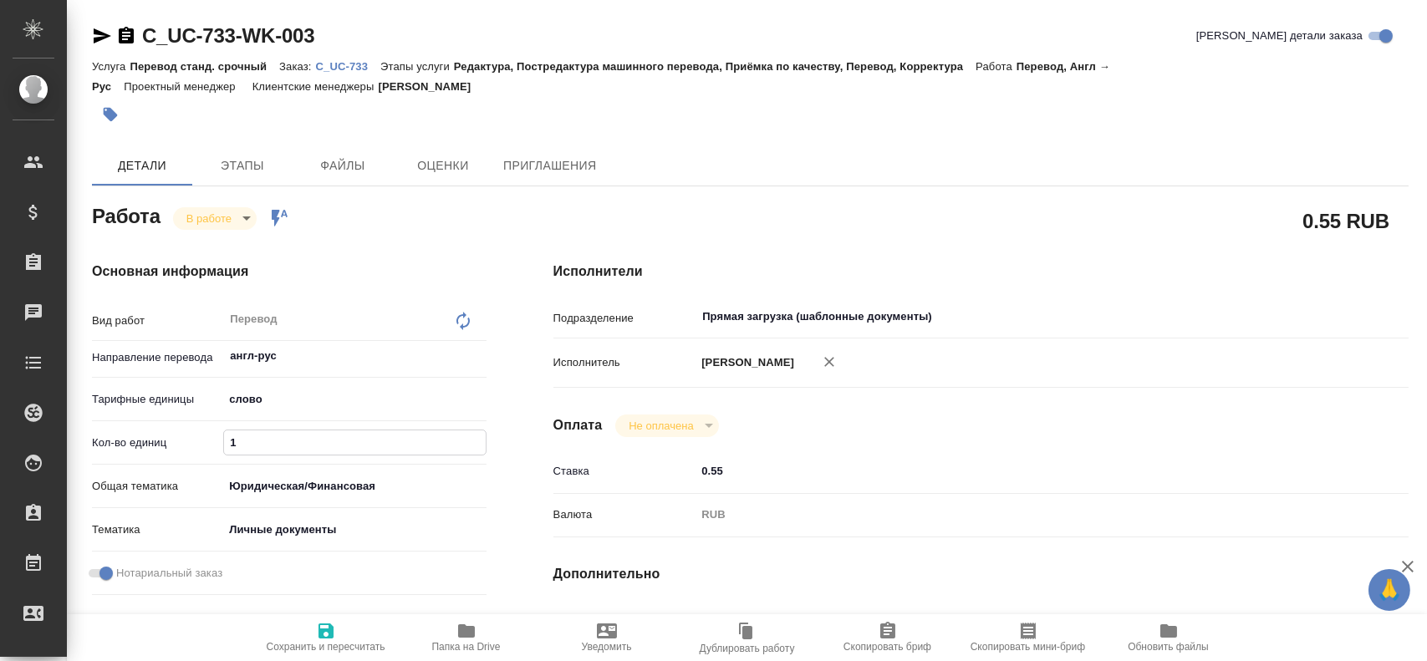
drag, startPoint x: 253, startPoint y: 444, endPoint x: 205, endPoint y: 443, distance: 48.5
click at [205, 443] on div "Кол-во единиц 1" at bounding box center [289, 442] width 395 height 29
type textarea "x"
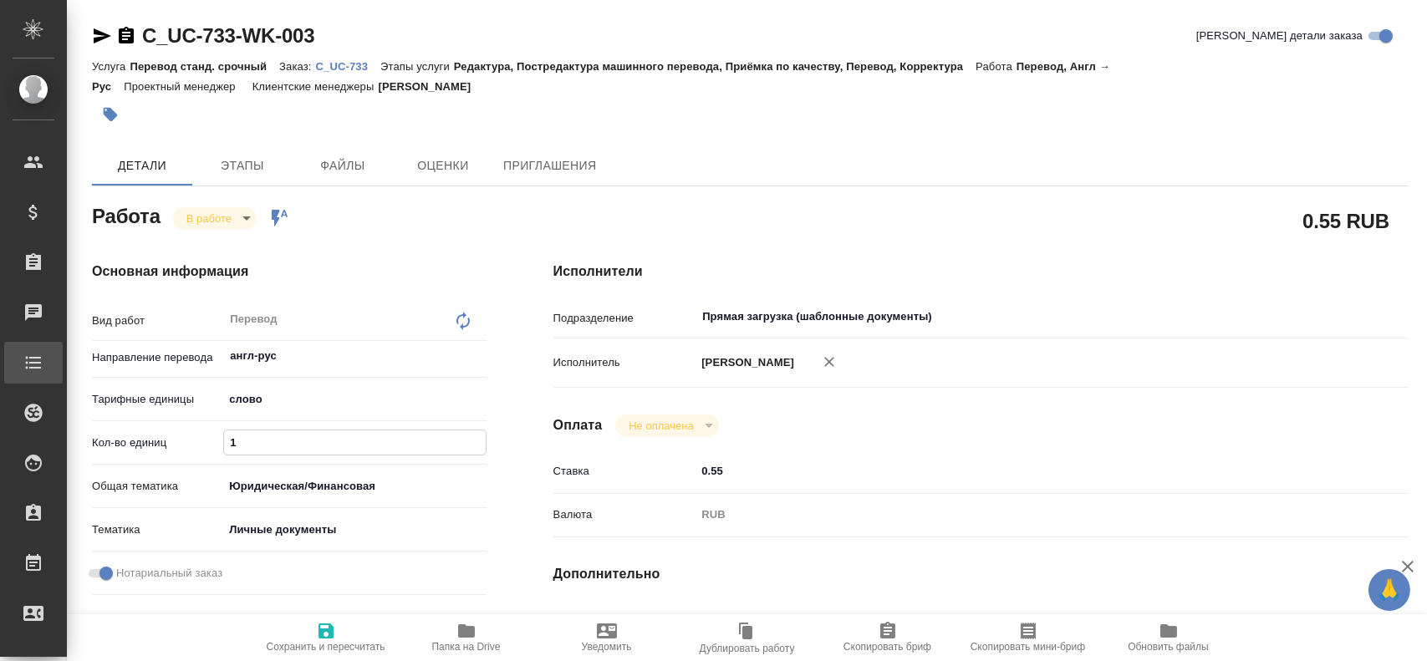
type textarea "x"
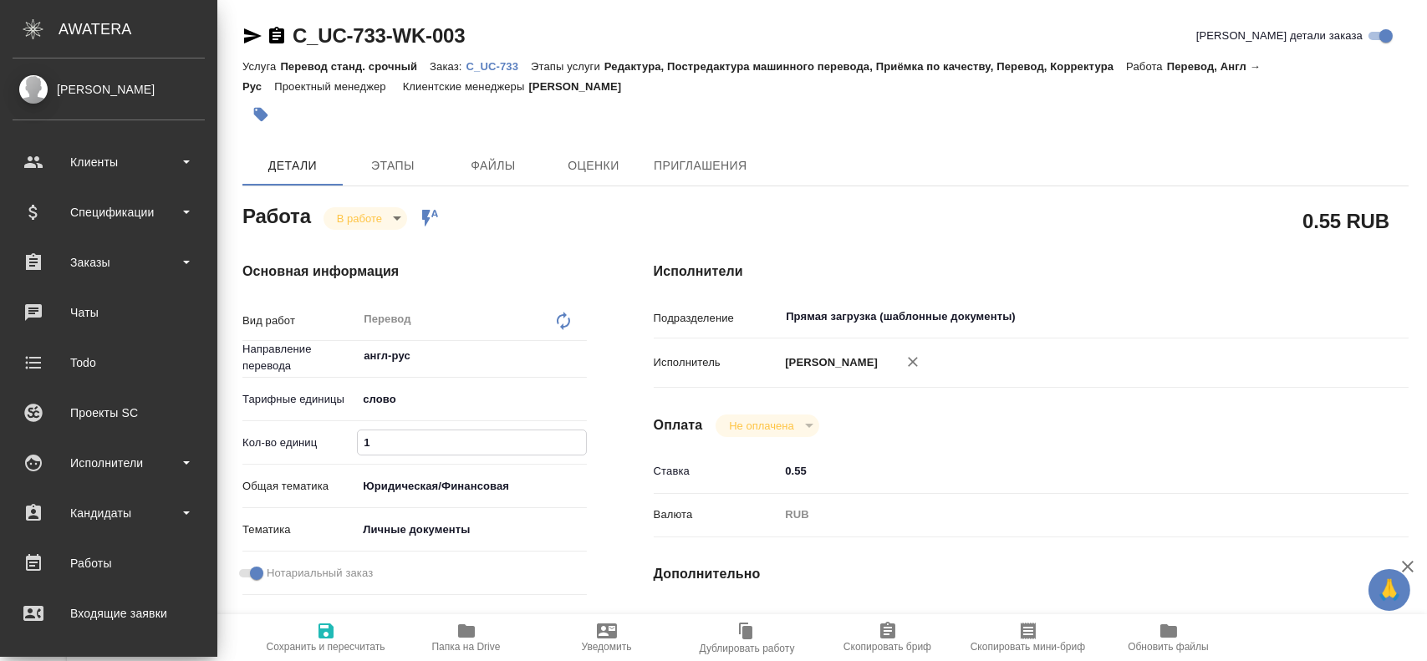
type textarea "x"
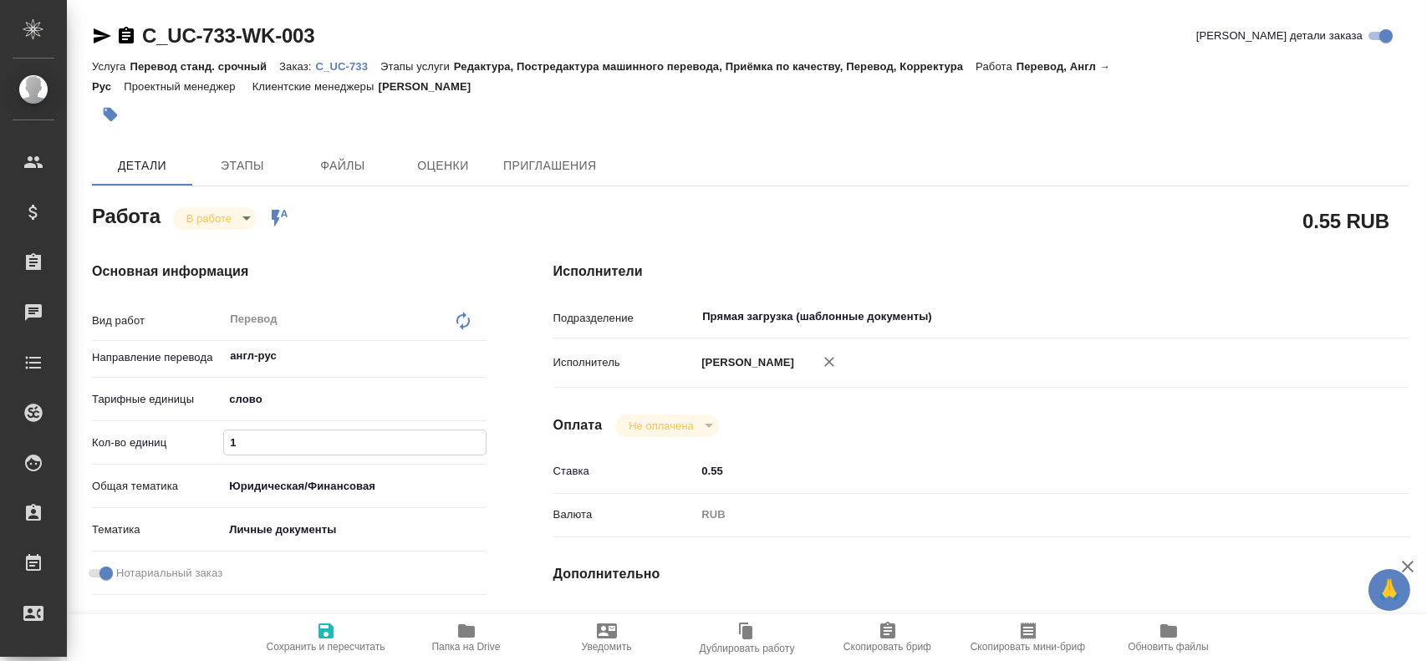
type textarea "x"
type input "15"
type textarea "x"
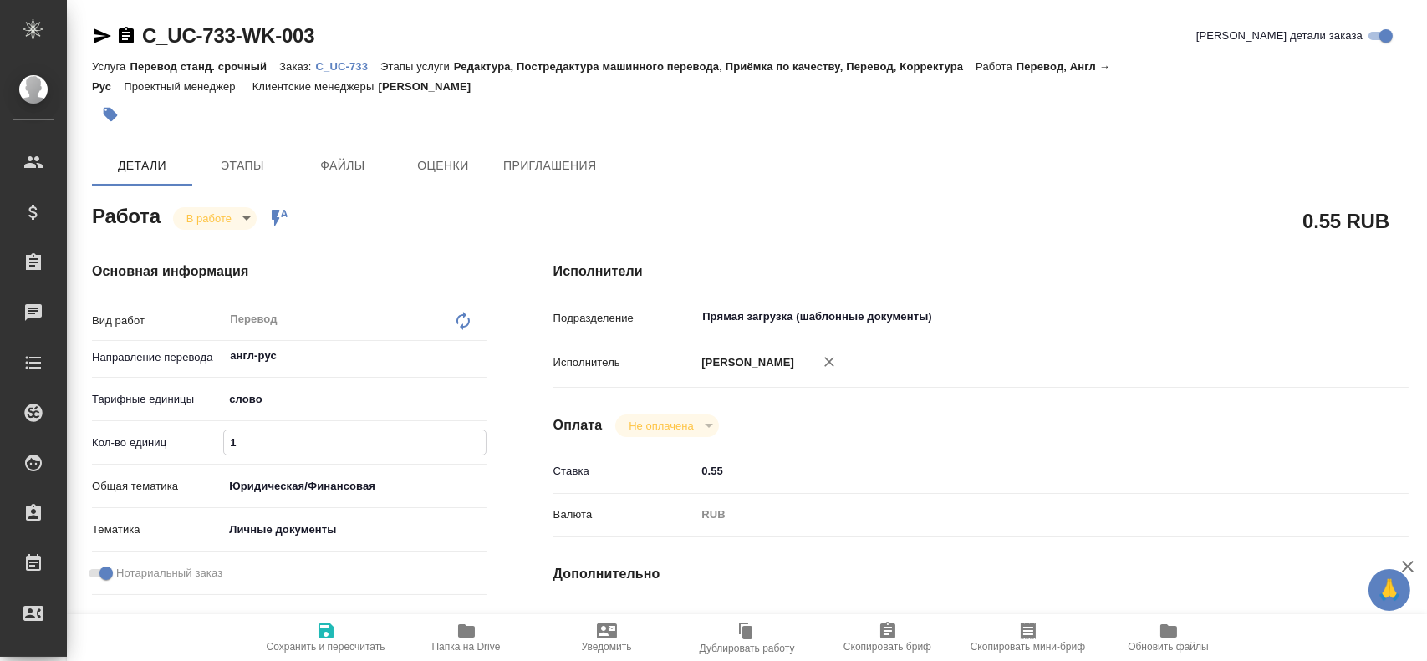
type textarea "x"
type input "1"
type textarea "x"
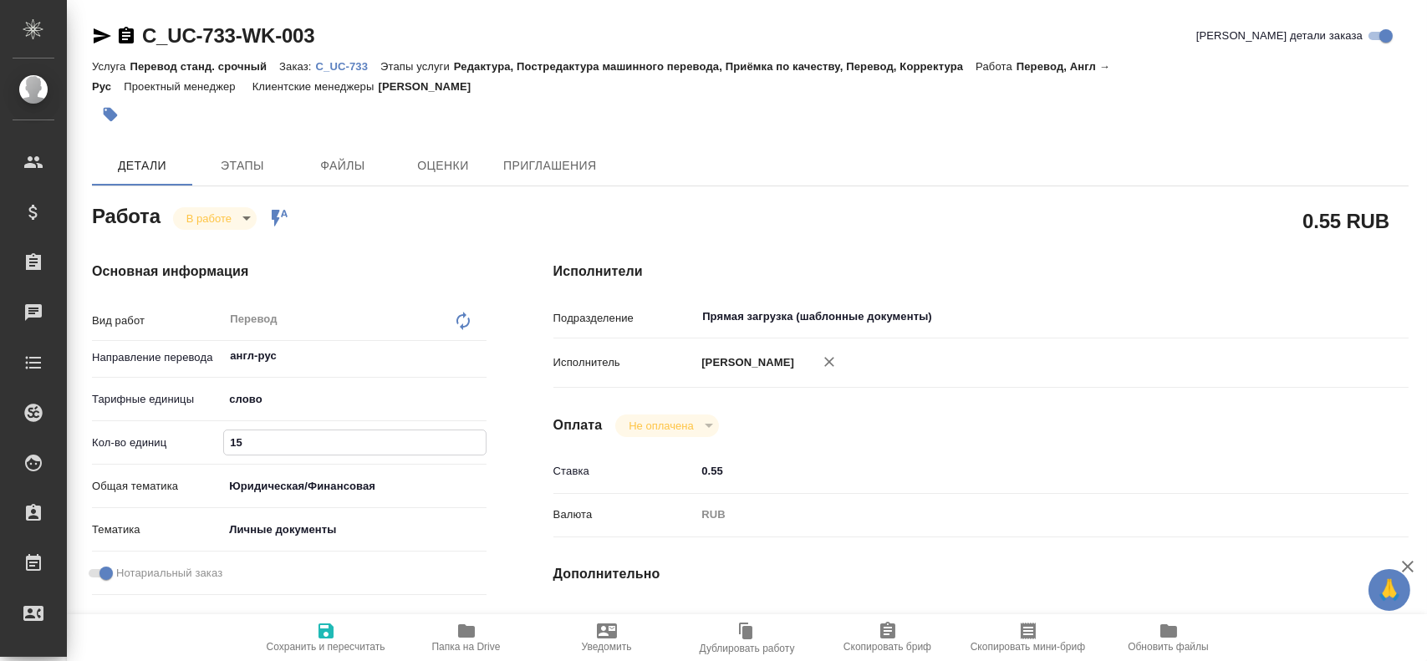
type textarea "x"
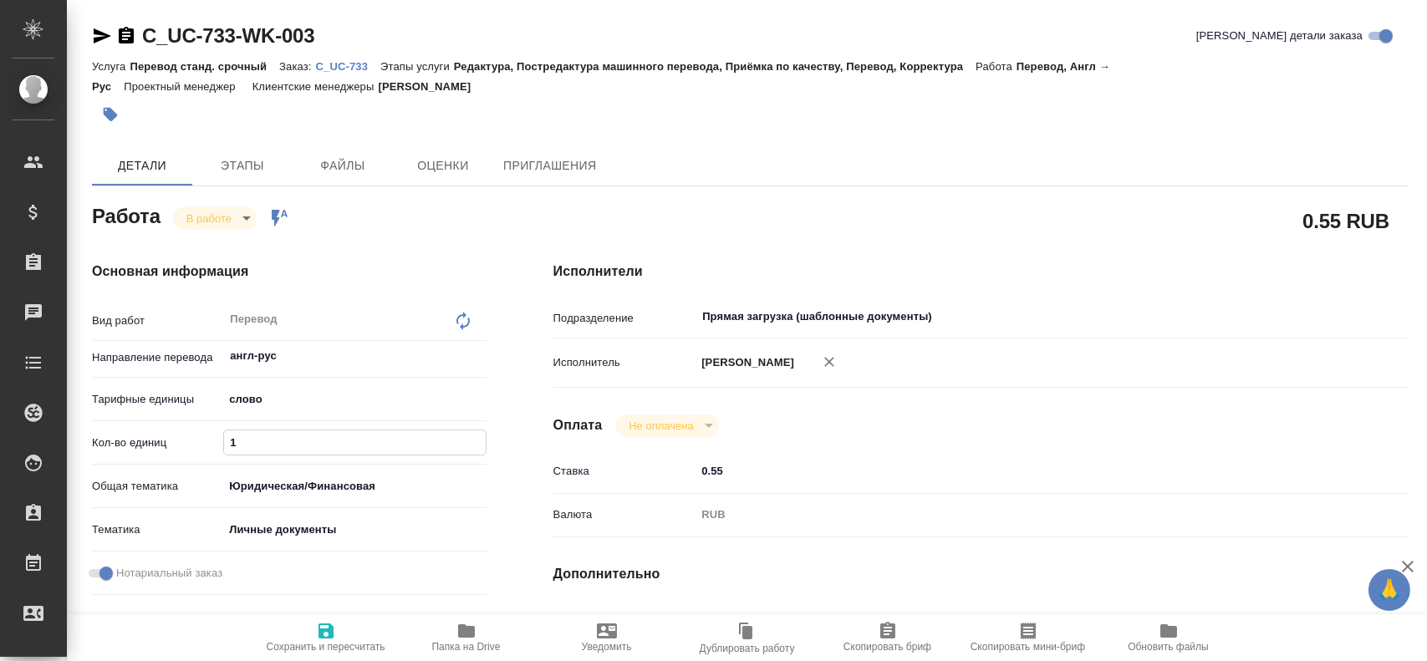
type textarea "x"
type input "2"
type textarea "x"
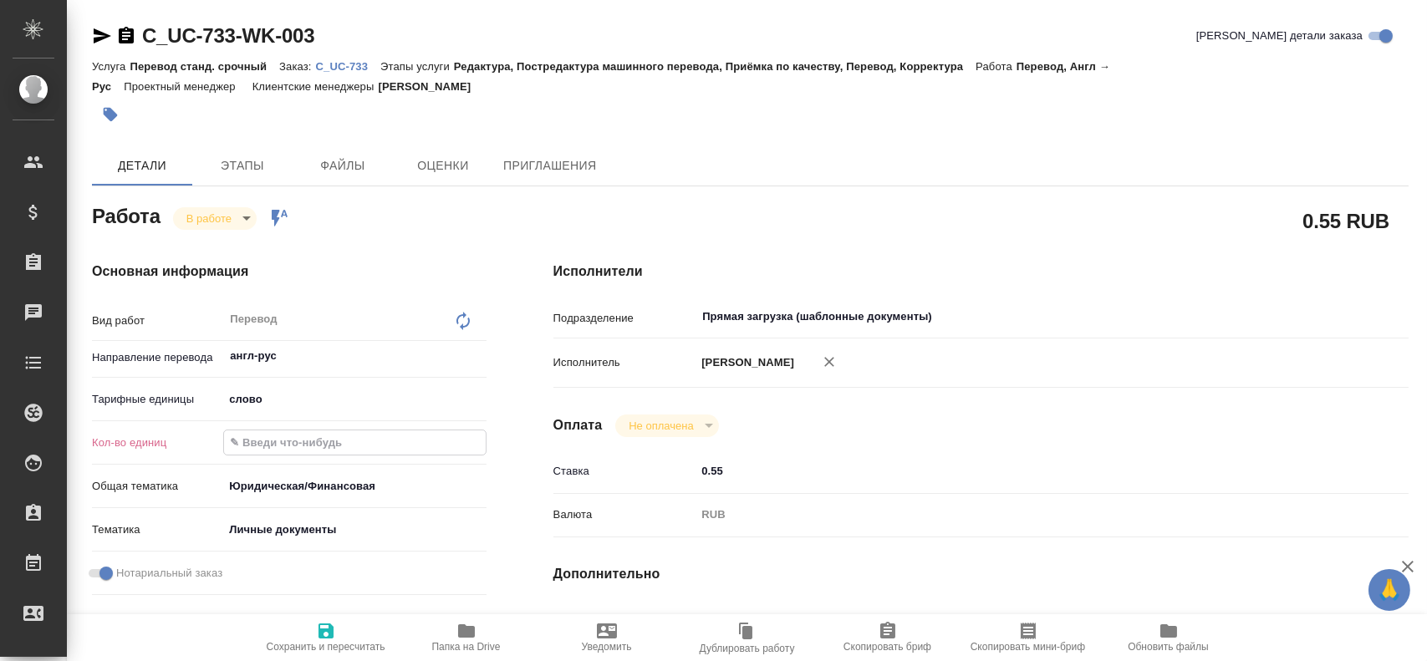
type textarea "x"
type input "20"
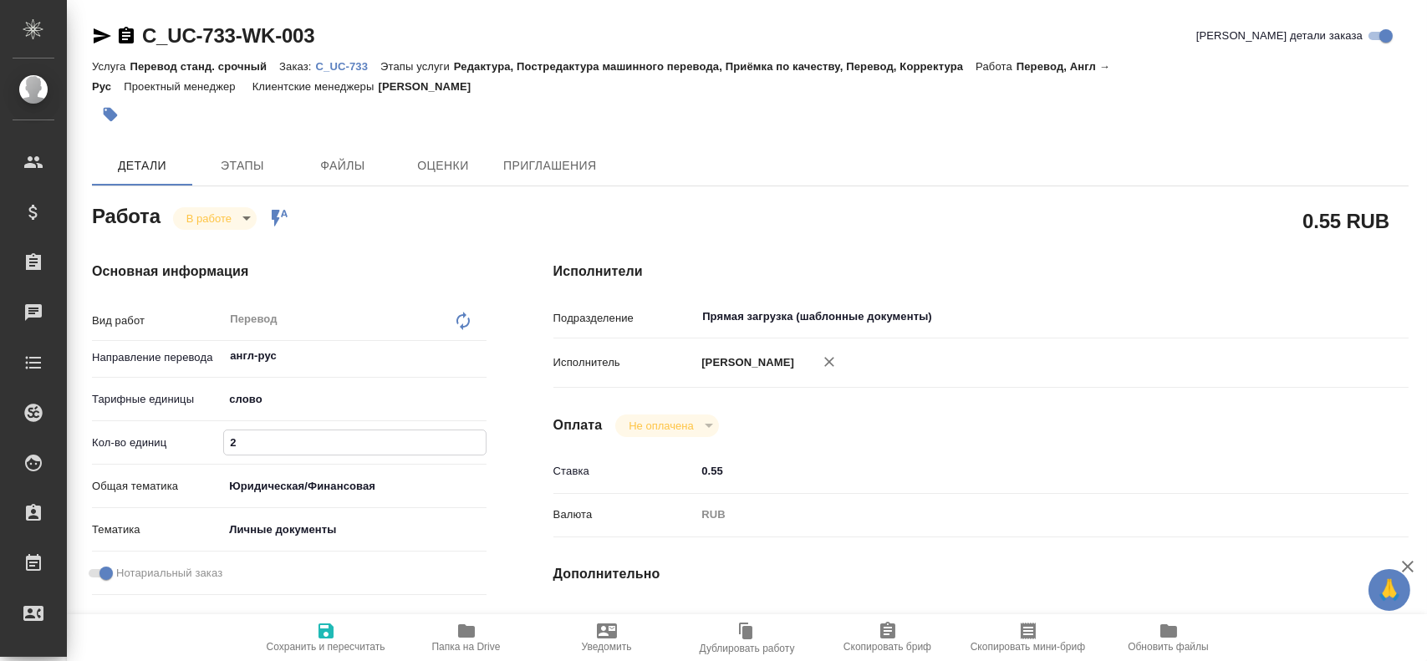
type textarea "x"
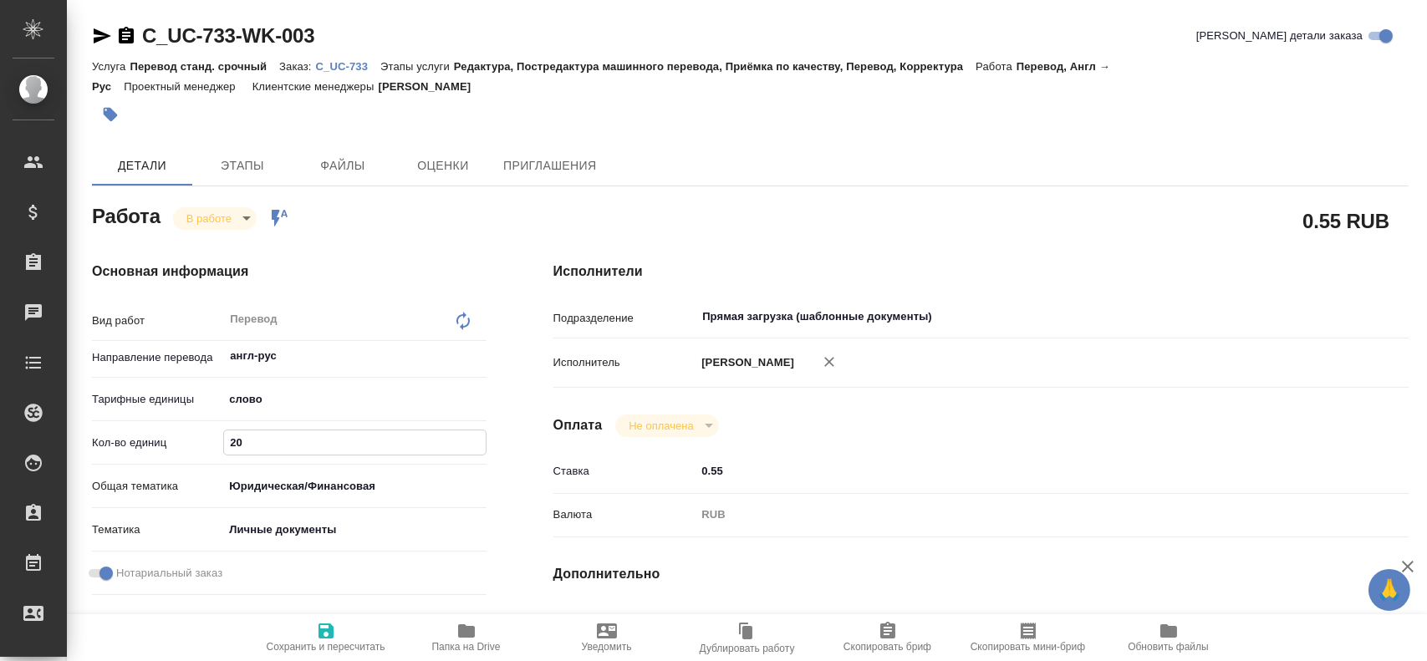
type input "2"
type textarea "x"
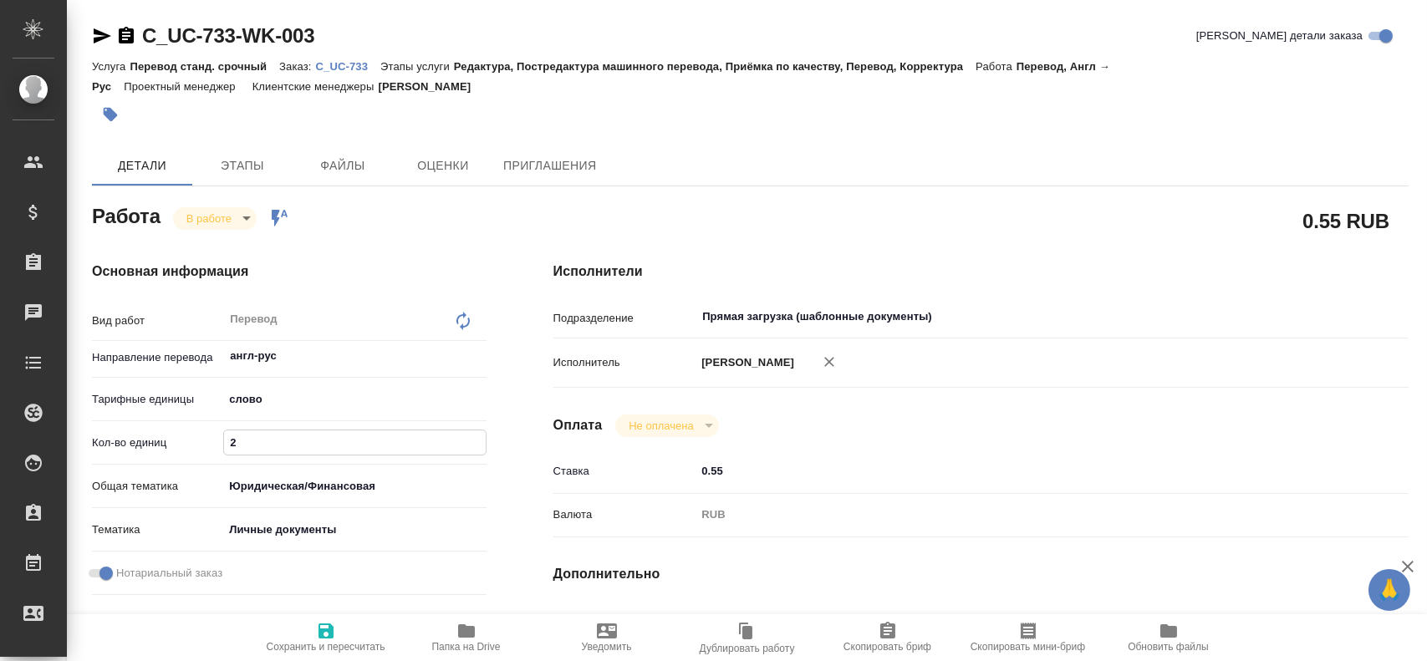
type input "2"
click at [316, 625] on icon "button" at bounding box center [326, 631] width 20 height 20
type textarea "x"
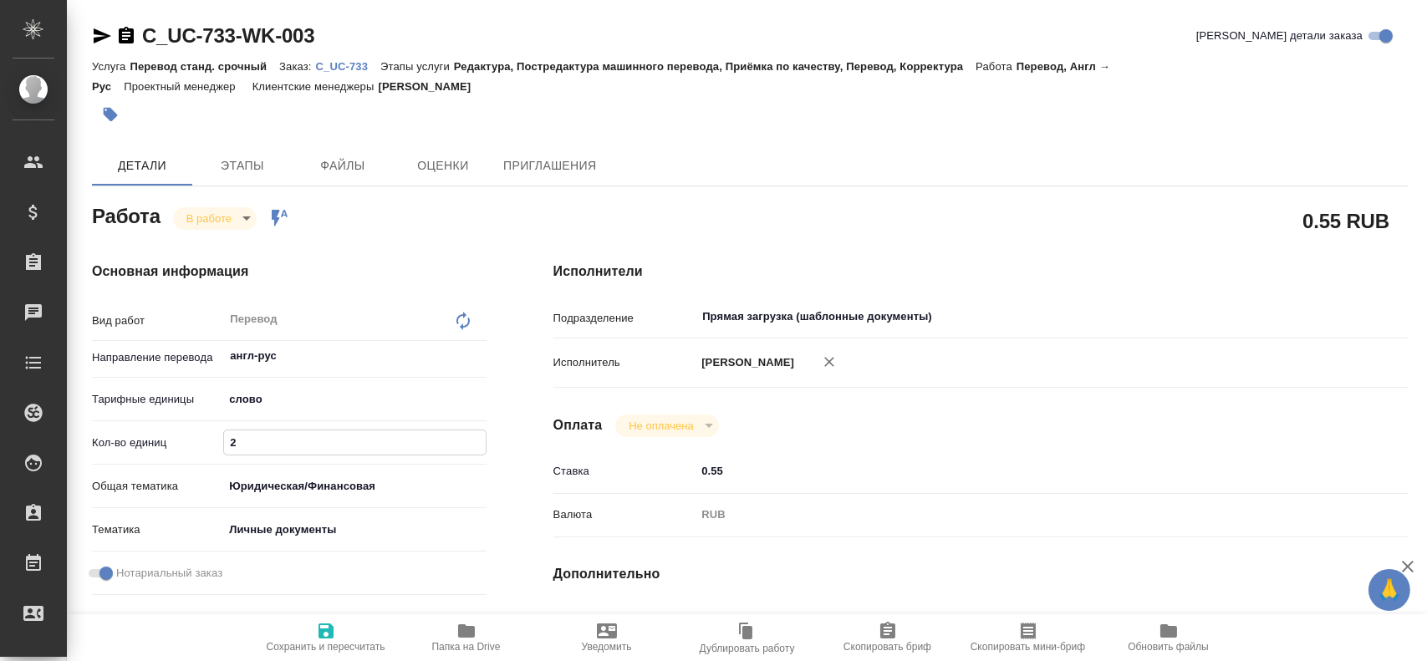
type textarea "x"
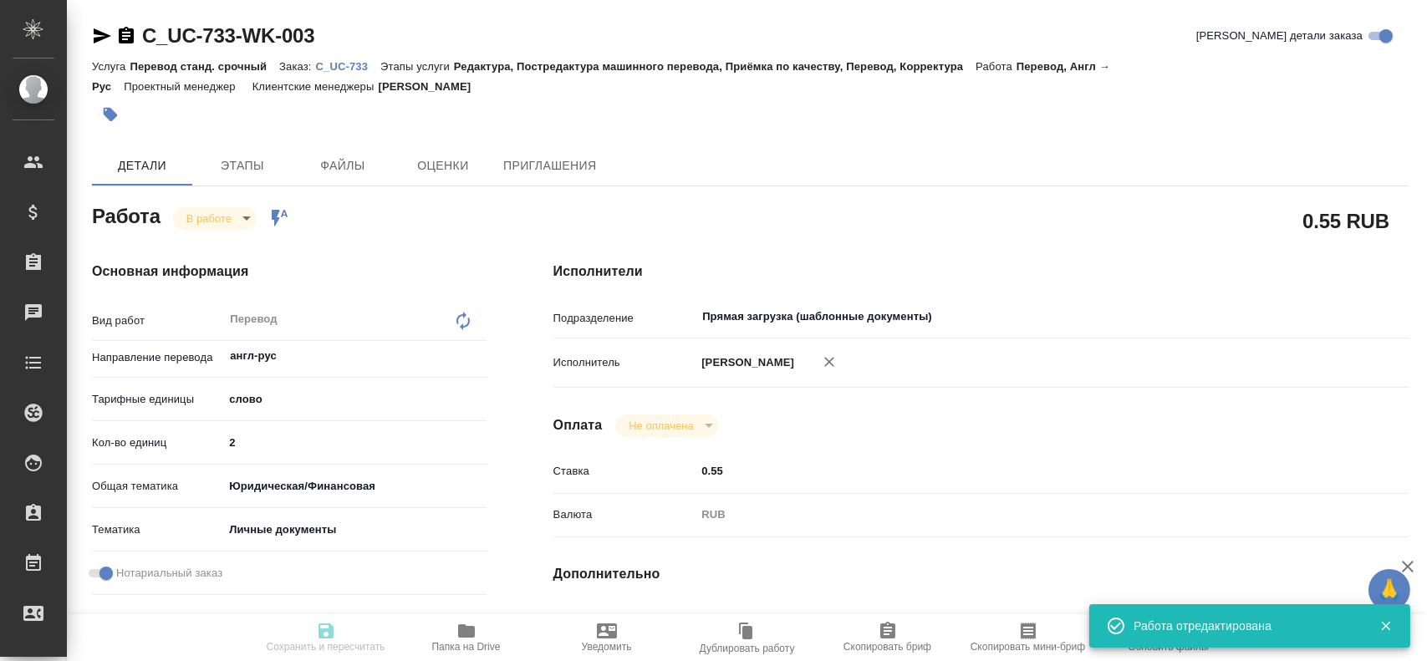
type textarea "x"
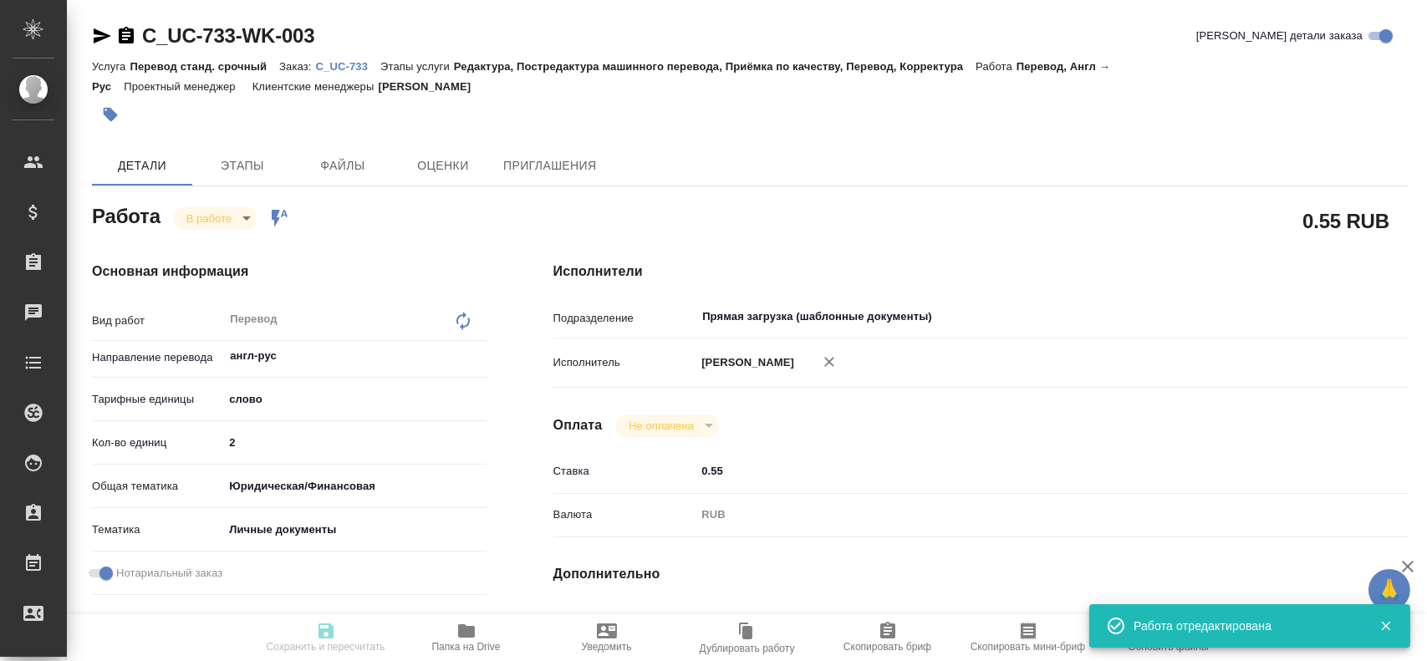
type input "inProgress"
type textarea "Перевод"
type textarea "x"
type input "англ-рус"
type input "5a8b1489cc6b4906c91bfd90"
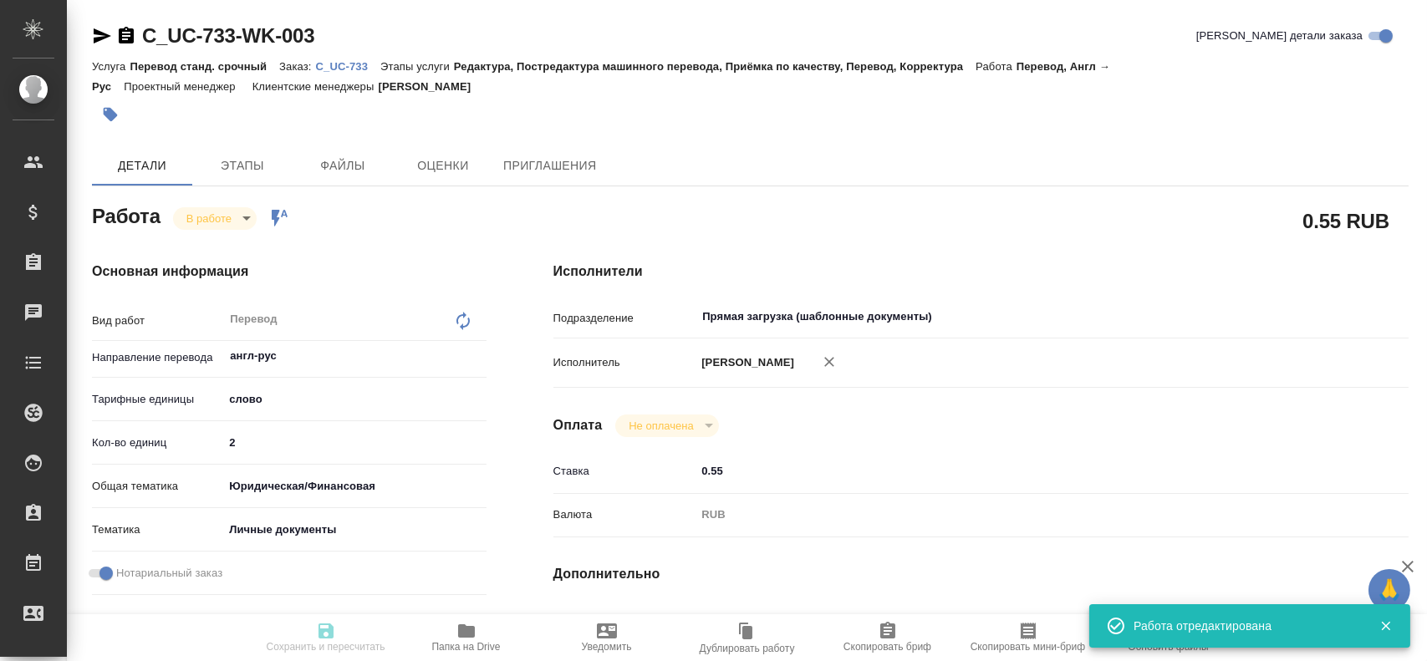
type input "2"
type input "yr-fn"
type input "5a8b8b956a9677013d343cfe"
checkbox input "true"
type input "[DATE] 13:10"
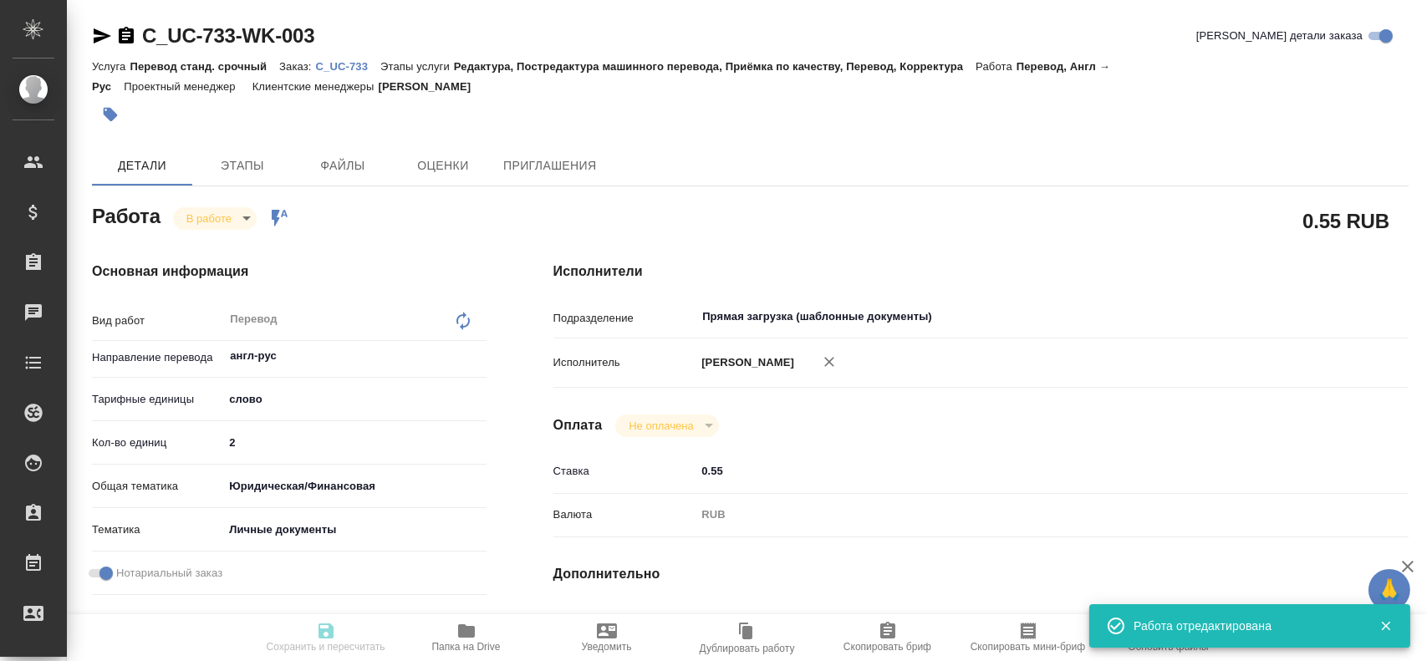
type input "[DATE] 13:16"
type input "[DATE] 15:00"
type input "Прямая загрузка (шаблонные документы)"
type input "notPayed"
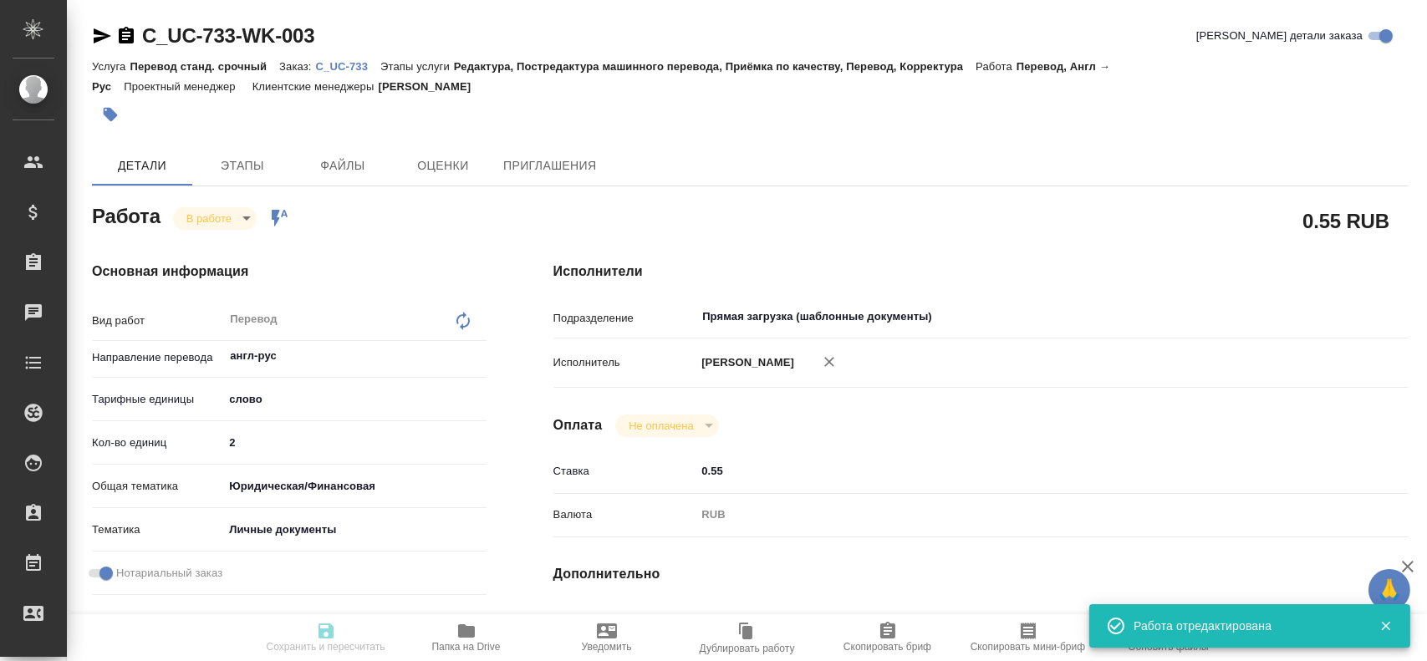
type input "0.55"
type input "RUB"
type input "[PERSON_NAME]"
type textarea "x"
type textarea "/Clients/УНИВЕР Капитал/Orders/C_UC-733/Translated/C_UC-733-WK-003"
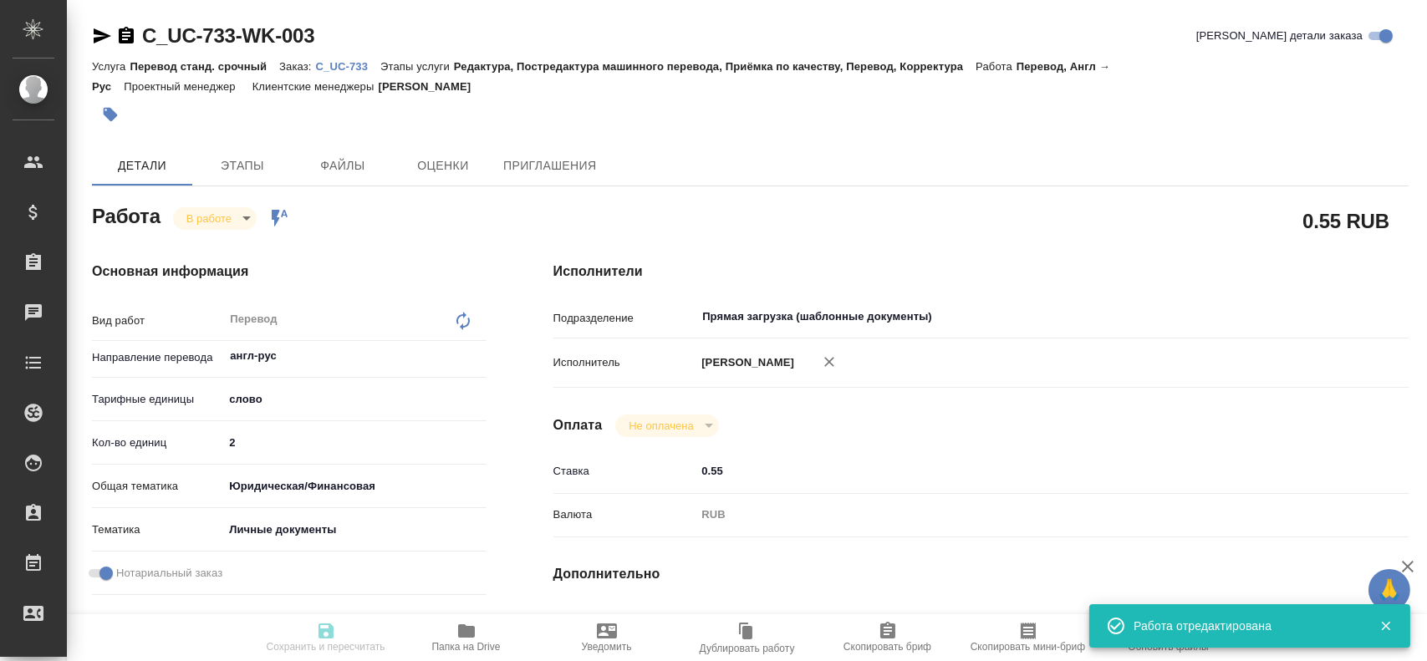
type textarea "x"
type input "C_UC-733"
type input "Перевод станд. срочный"
type input "Редактура, Постредактура машинного перевода, Приёмка по качеству, Перевод, Корр…"
type input "[PERSON_NAME]"
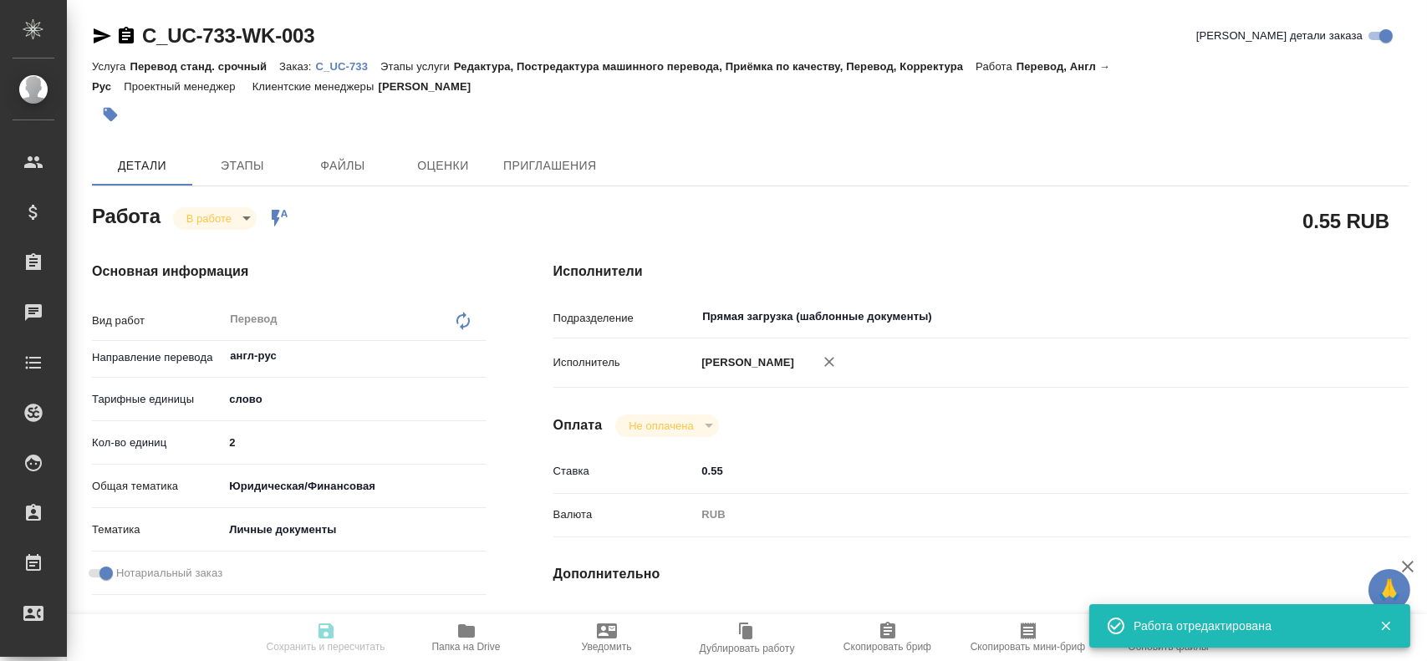
type input "/Clients/УНИВЕР Капитал/Orders/C_UC-733"
type textarea "x"
type textarea "Паспорт [PERSON_NAME] переводили основной разворот, вложила его рядом с оригами…"
type textarea "x"
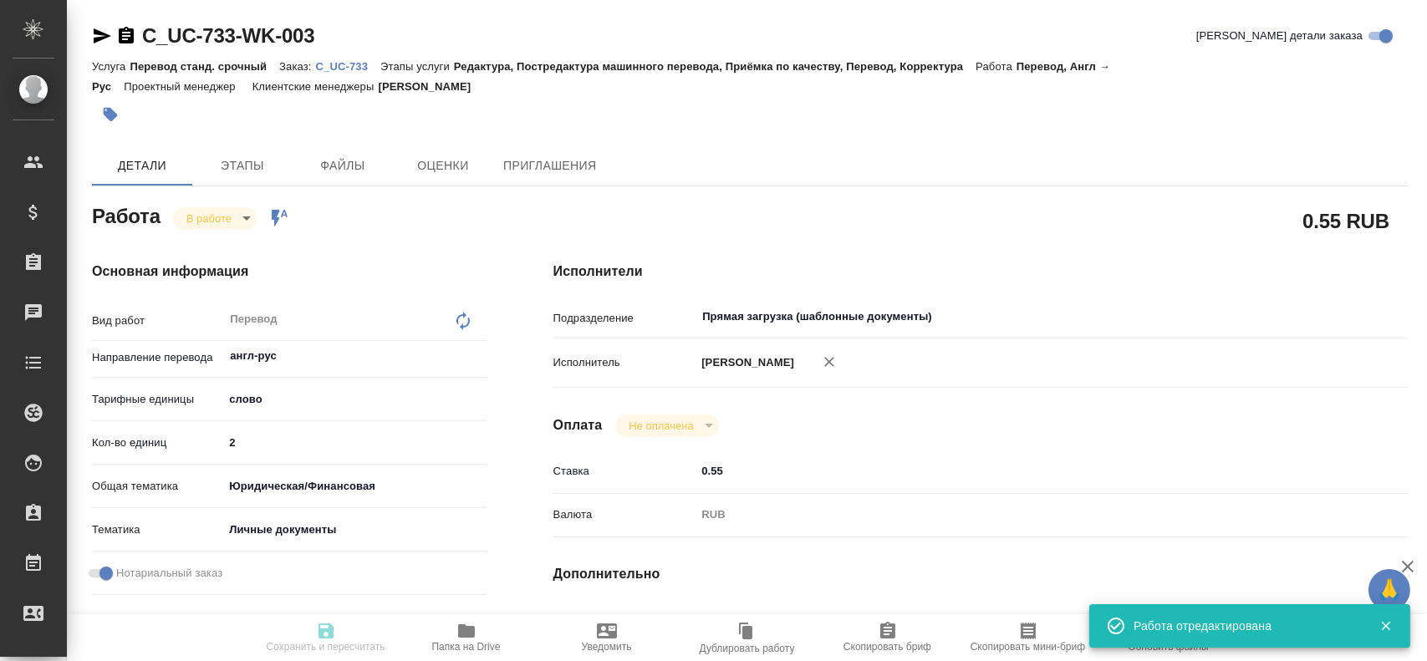
type textarea "x"
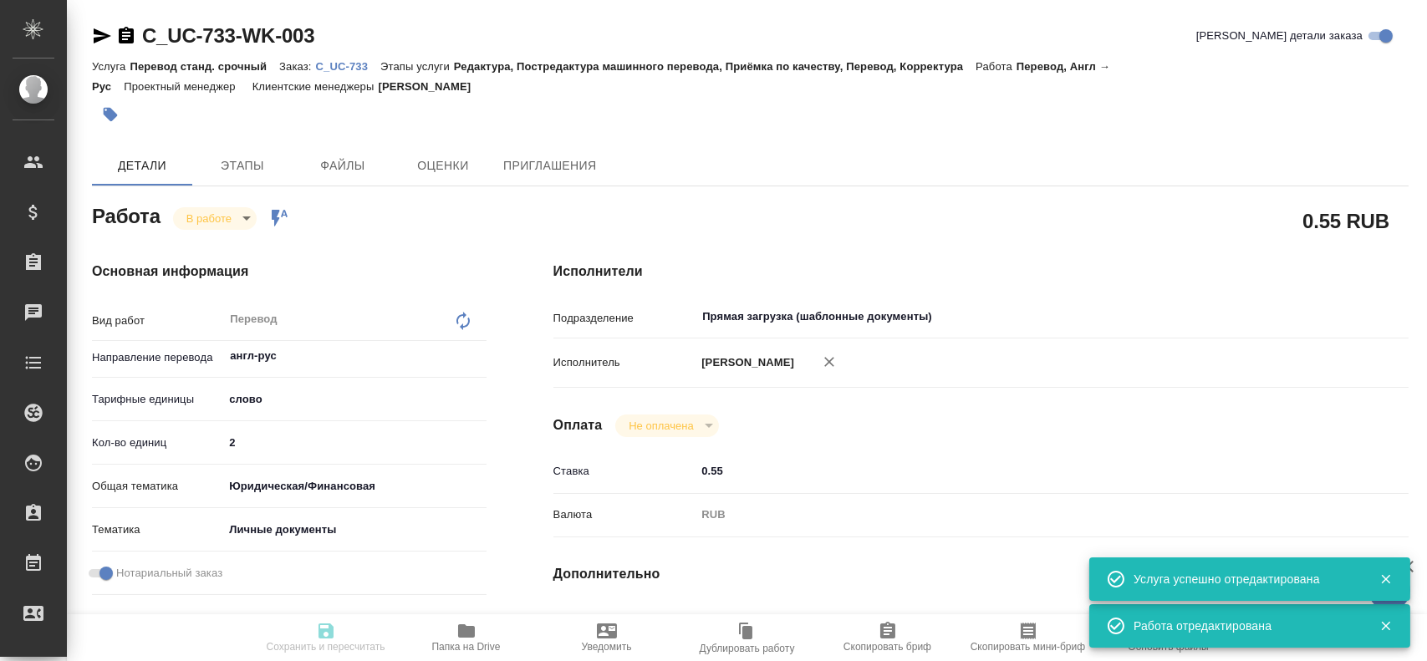
type textarea "x"
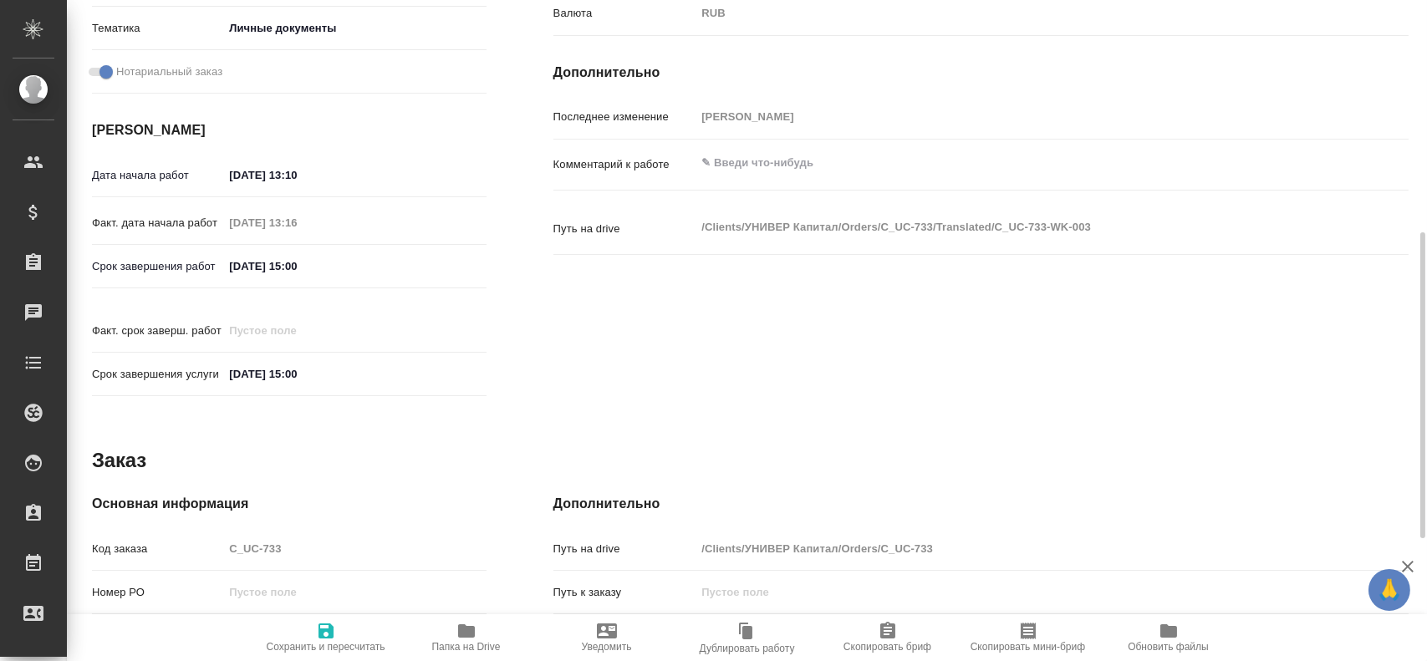
scroll to position [789, 0]
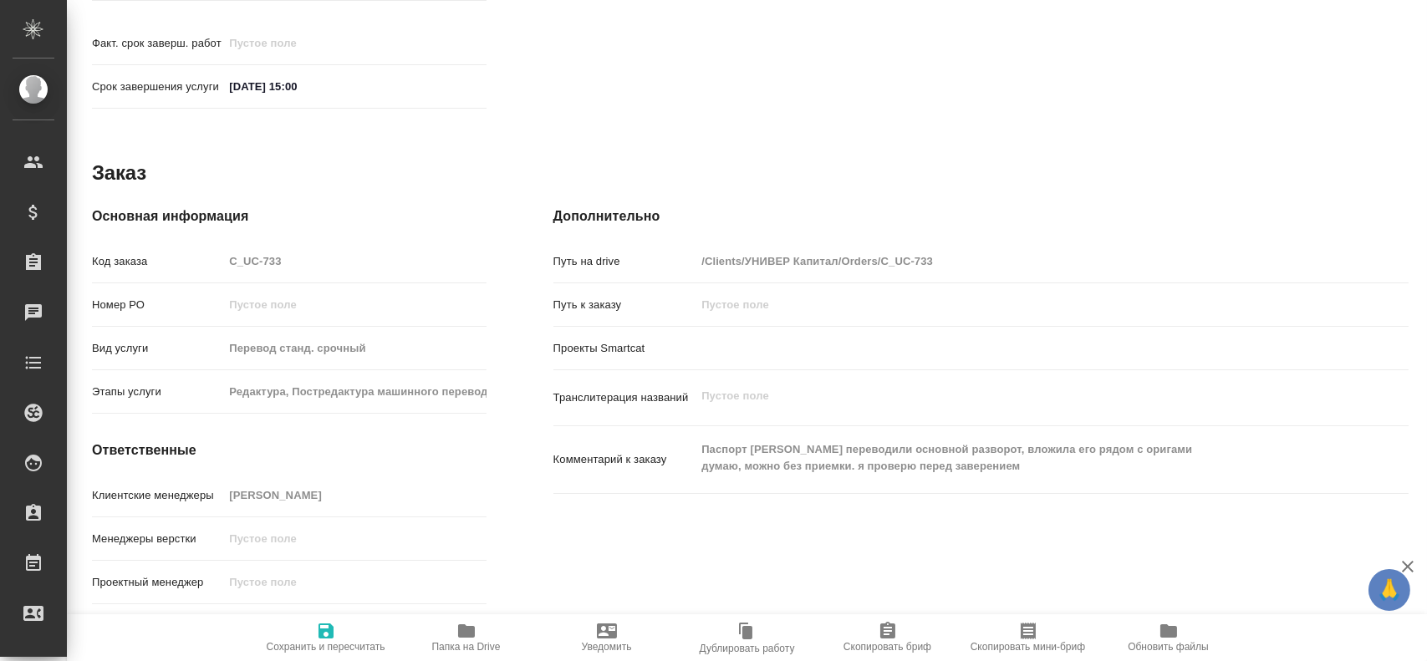
click at [455, 635] on span "Папка на Drive" at bounding box center [466, 637] width 120 height 32
